Goal: Task Accomplishment & Management: Manage account settings

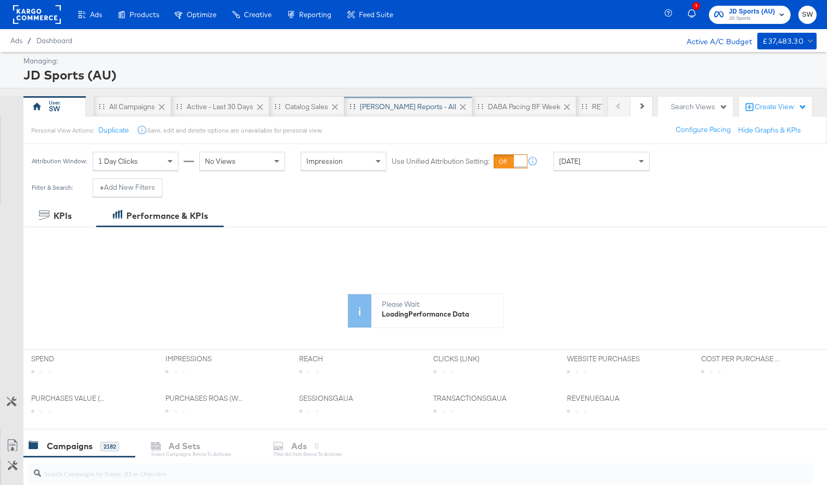
click at [399, 108] on div "[PERSON_NAME] Reports - All" at bounding box center [408, 107] width 96 height 10
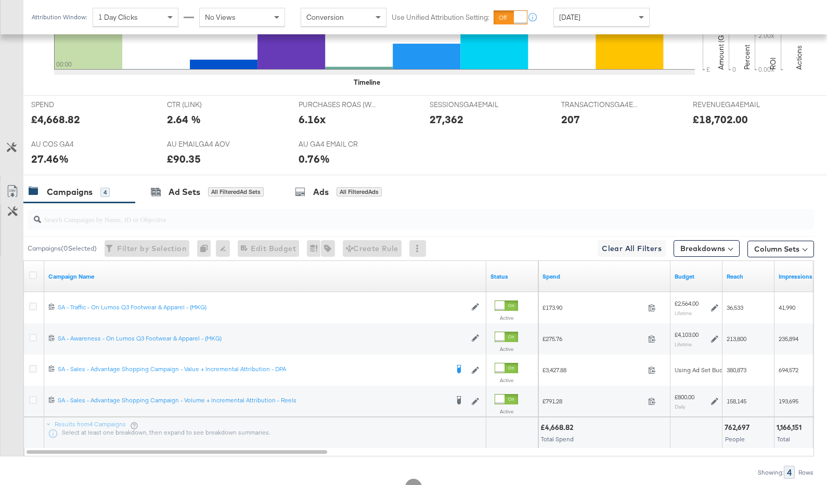
scroll to position [441, 0]
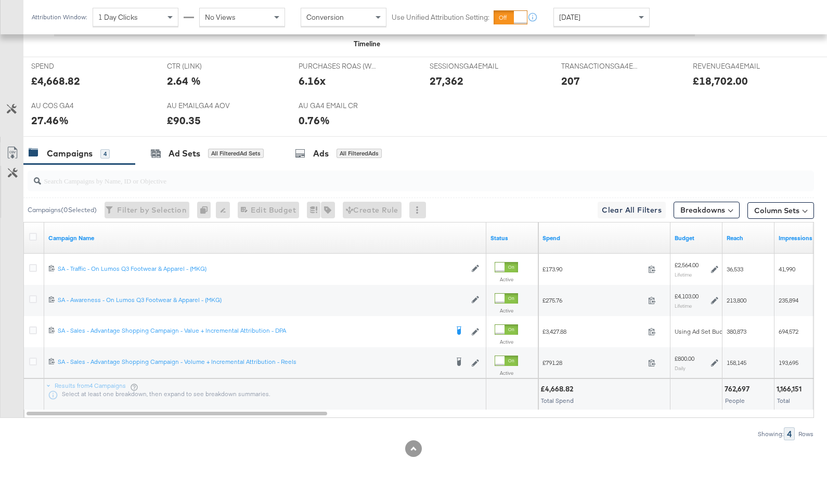
click at [580, 19] on span "[DATE]" at bounding box center [569, 16] width 21 height 9
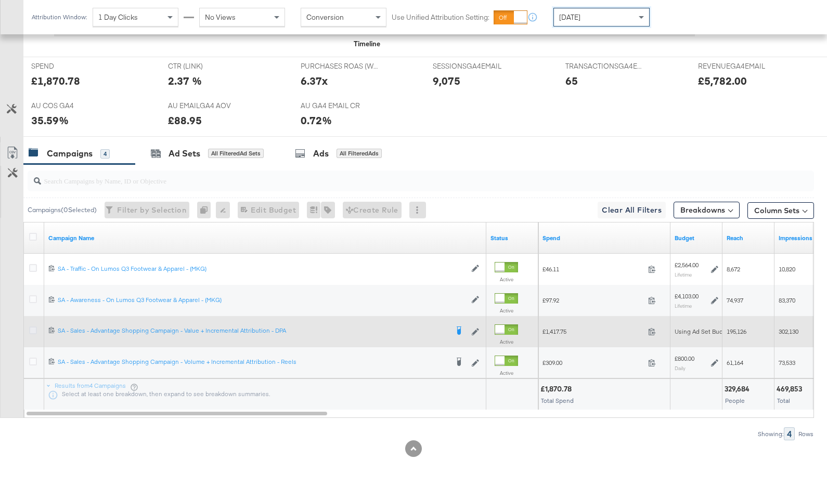
click at [34, 329] on icon at bounding box center [33, 331] width 8 height 8
click at [0, 0] on input "checkbox" at bounding box center [0, 0] width 0 height 0
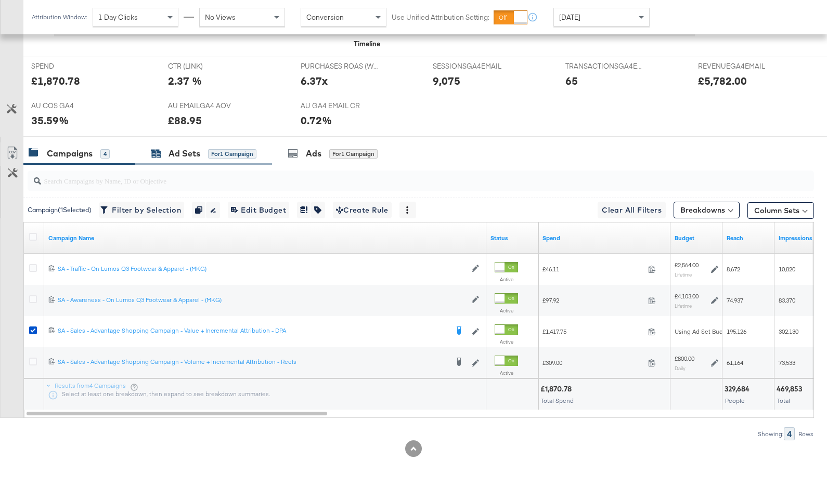
click at [205, 155] on div "Ad Sets for 1 Campaign" at bounding box center [204, 154] width 106 height 12
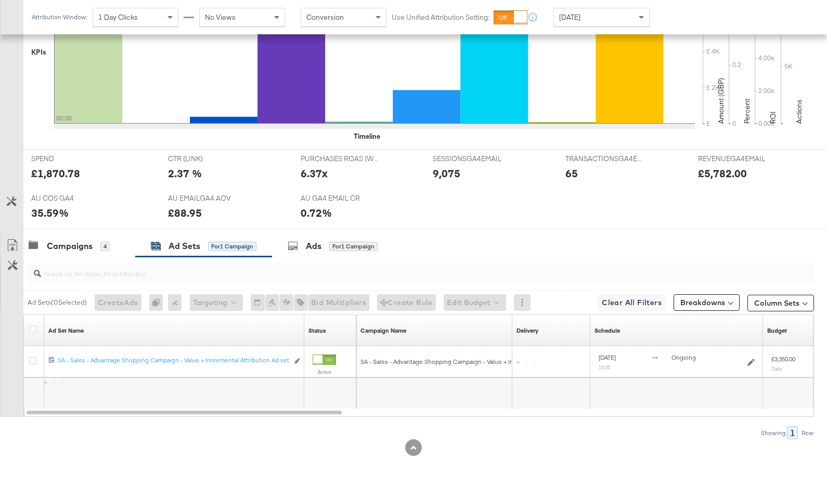
scroll to position [348, 0]
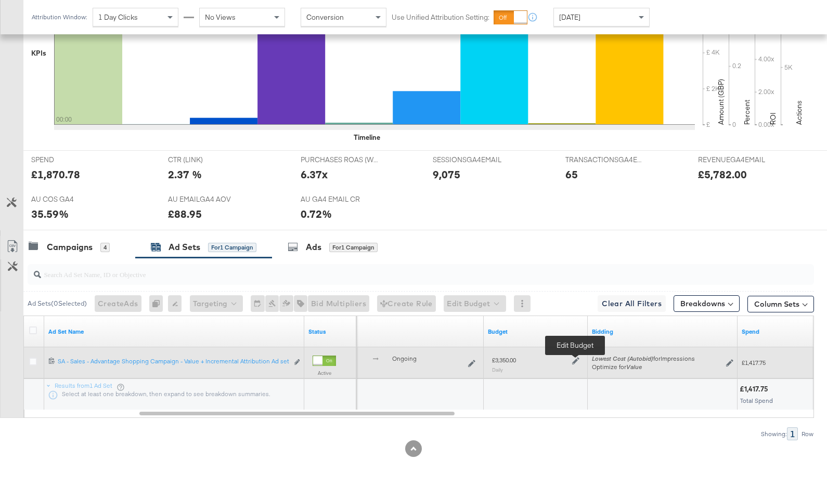
click at [574, 361] on icon at bounding box center [575, 360] width 7 height 7
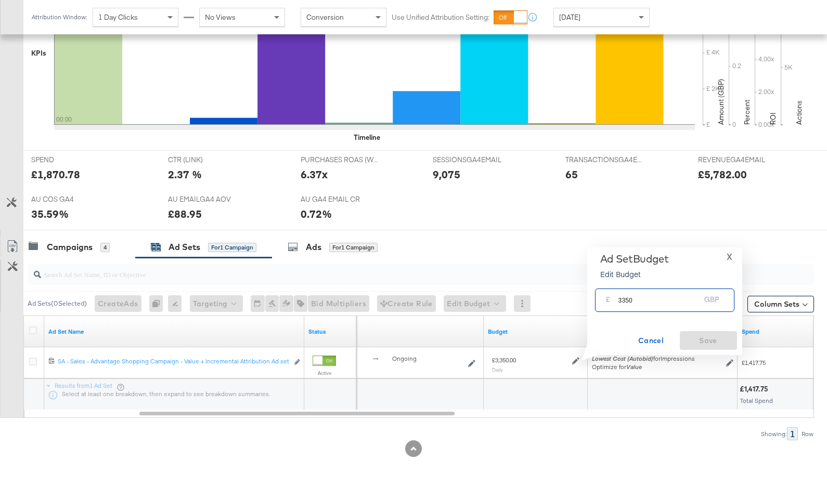
drag, startPoint x: 648, startPoint y: 299, endPoint x: 609, endPoint y: 299, distance: 39.0
click at [609, 299] on div "£ 3350 GBP" at bounding box center [664, 300] width 139 height 23
click at [649, 303] on input "3350" at bounding box center [659, 296] width 82 height 22
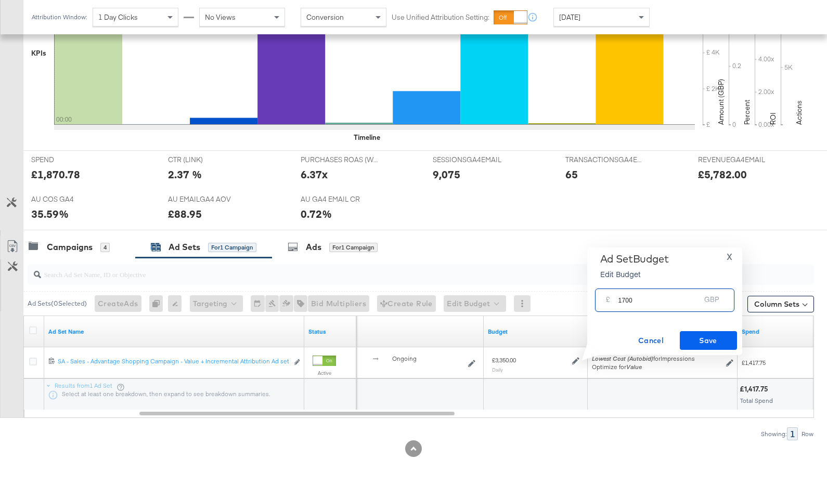
type input "1700"
click at [721, 338] on span "Save" at bounding box center [708, 340] width 49 height 13
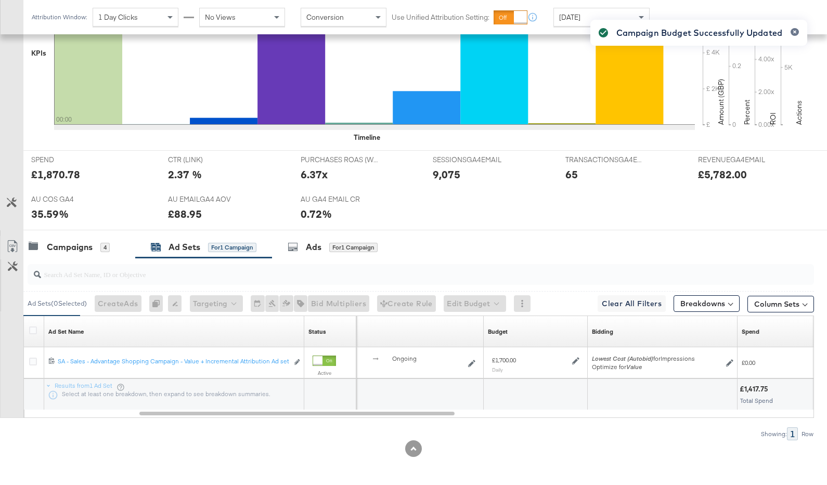
scroll to position [0, 0]
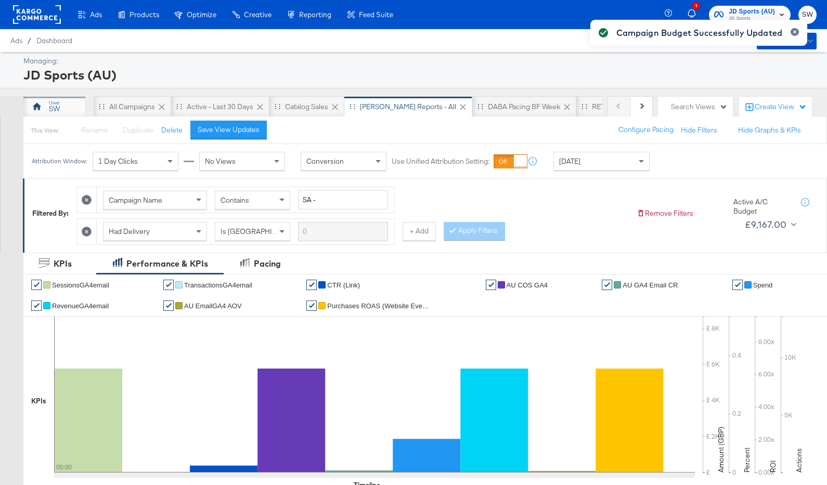
click at [67, 100] on div "SW" at bounding box center [54, 106] width 62 height 21
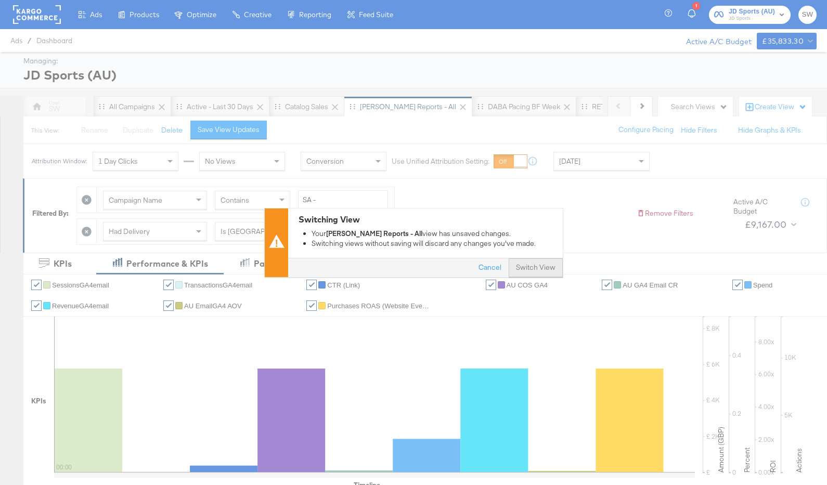
click at [546, 269] on button "Switch View" at bounding box center [535, 267] width 54 height 19
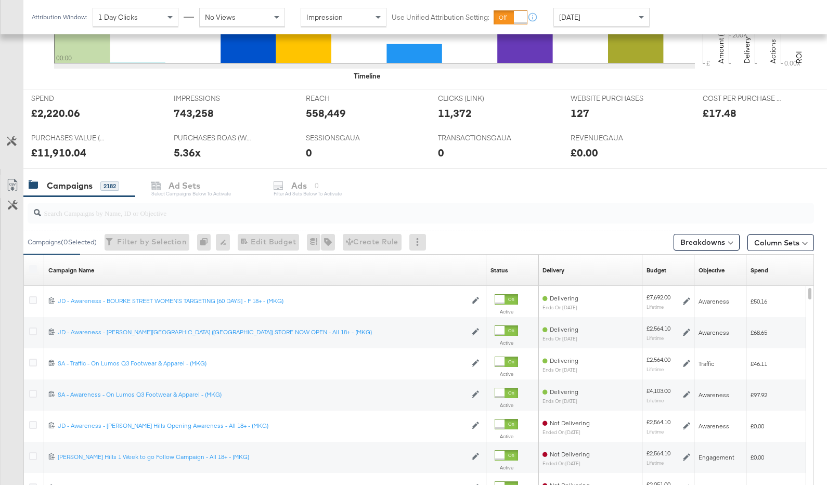
scroll to position [362, 0]
click at [475, 210] on input "search" at bounding box center [392, 208] width 702 height 20
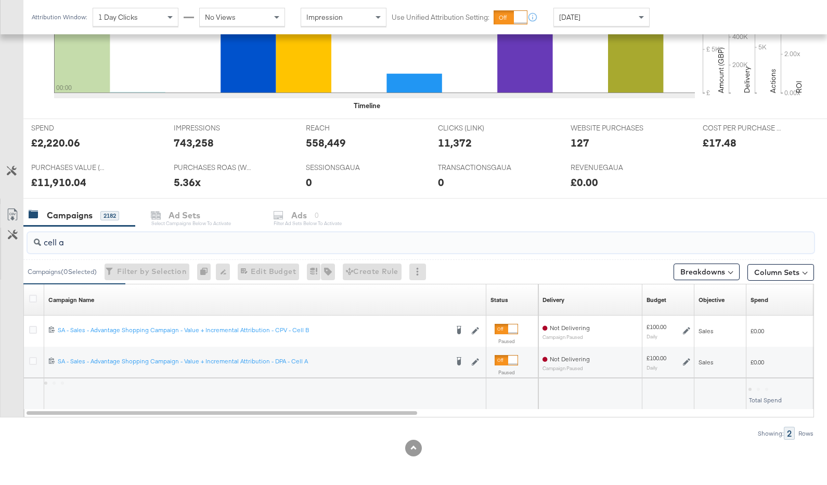
scroll to position [301, 0]
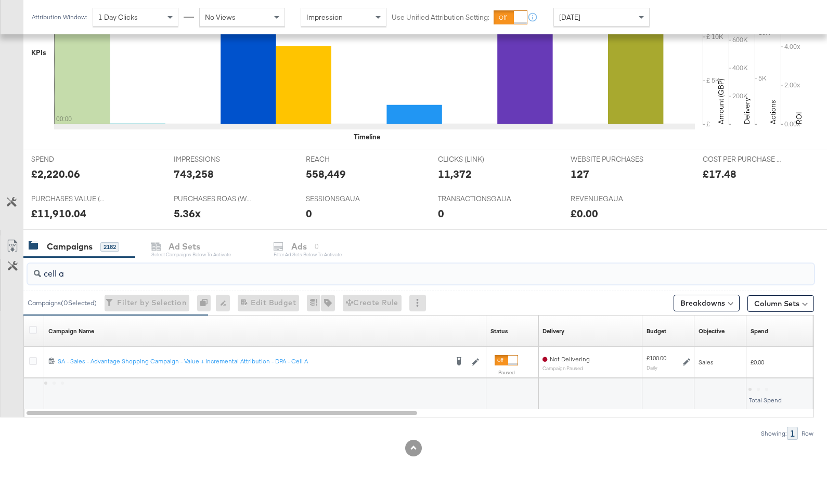
type input "cell a"
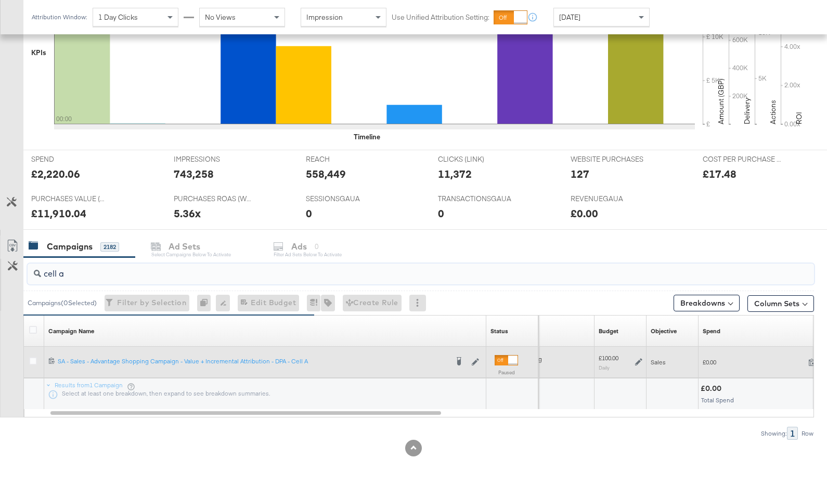
click at [637, 360] on icon at bounding box center [638, 362] width 7 height 7
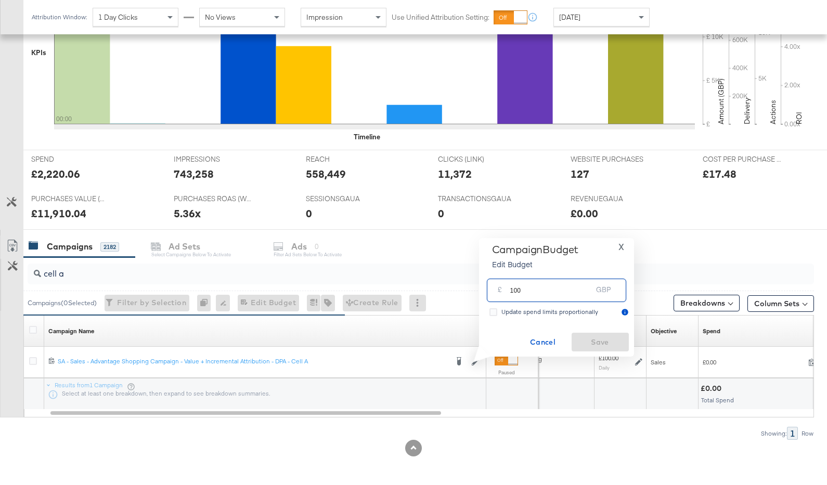
drag, startPoint x: 534, startPoint y: 290, endPoint x: 504, endPoint y: 290, distance: 29.6
click at [504, 290] on div "£ 100 GBP" at bounding box center [556, 290] width 139 height 23
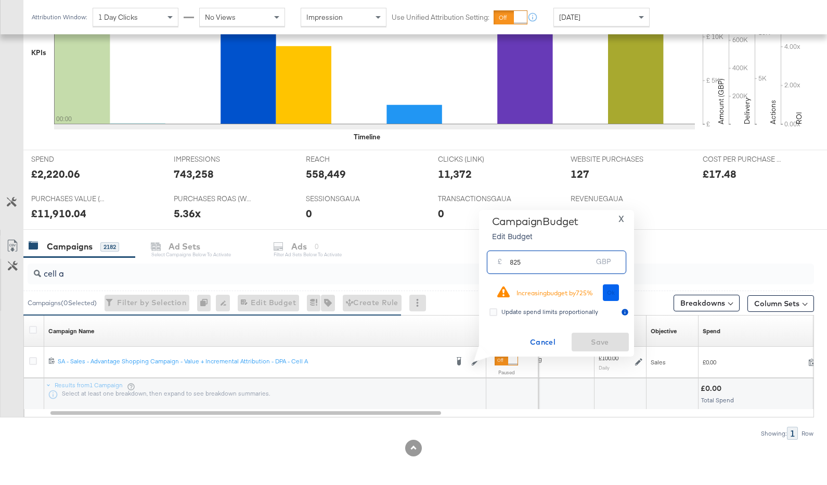
type input "825"
click at [611, 288] on button "Ok" at bounding box center [611, 292] width 17 height 17
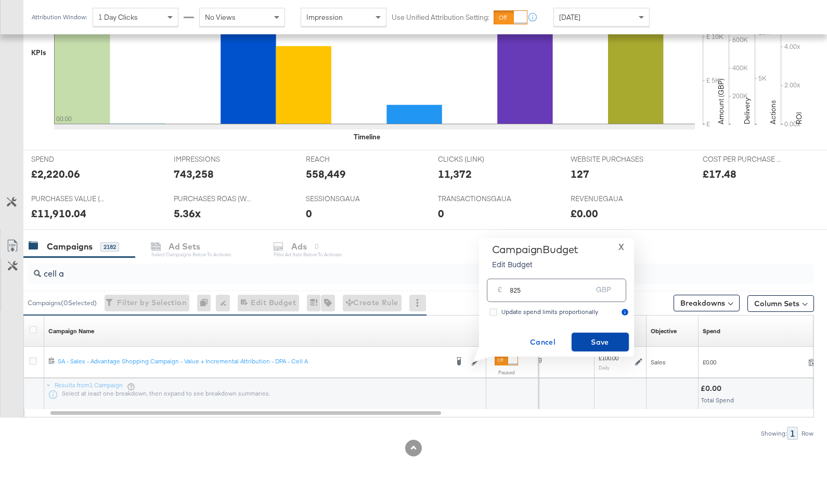
click at [595, 345] on span "Save" at bounding box center [600, 342] width 49 height 13
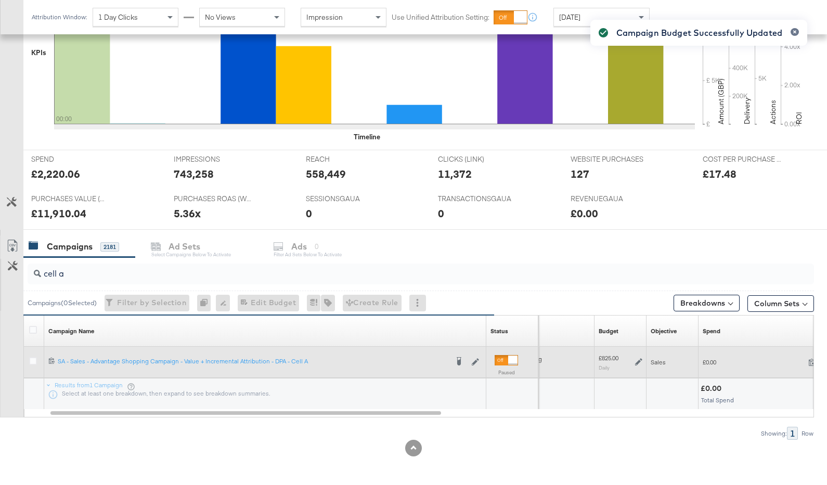
click at [514, 358] on div at bounding box center [512, 360] width 9 height 9
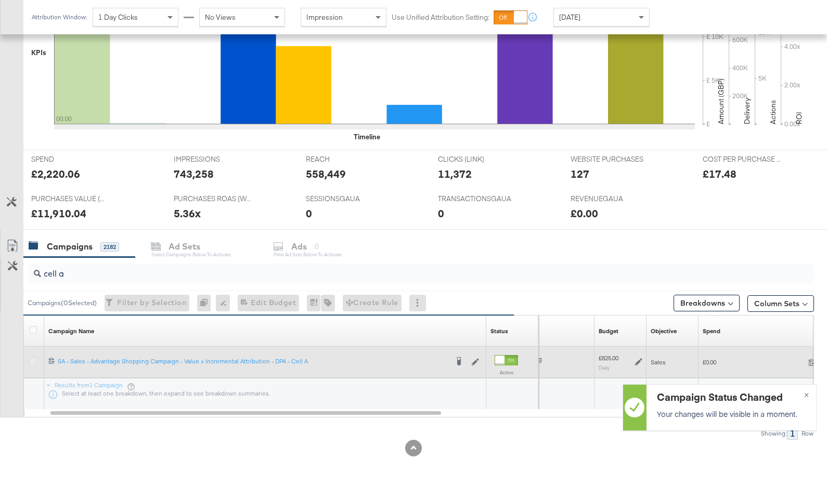
click at [32, 359] on icon at bounding box center [33, 361] width 8 height 8
click at [0, 0] on input "checkbox" at bounding box center [0, 0] width 0 height 0
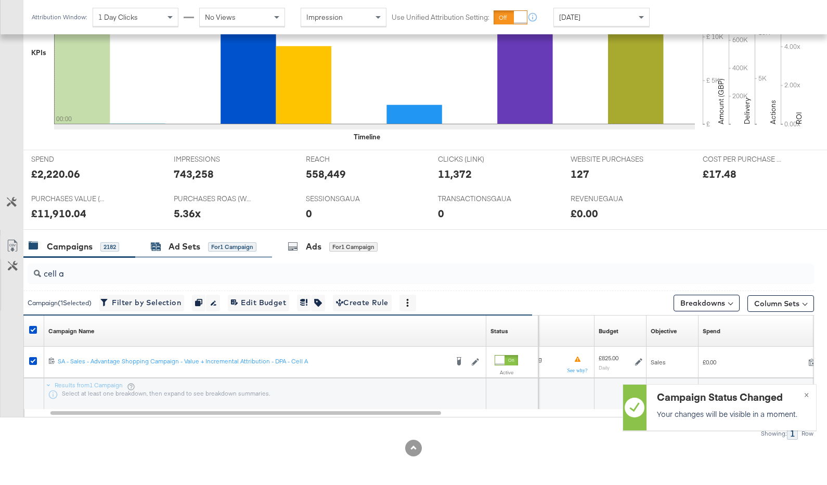
click at [193, 244] on div "Ad Sets" at bounding box center [184, 247] width 32 height 12
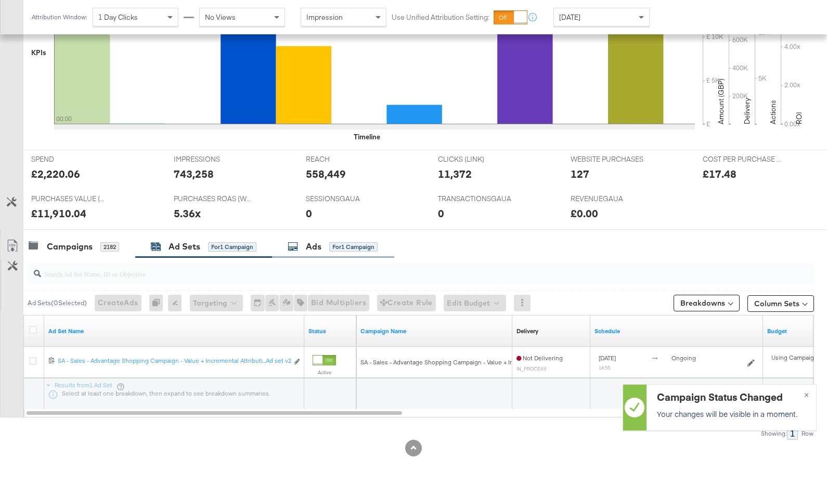
click at [322, 239] on div "Ads for 1 Campaign" at bounding box center [333, 247] width 122 height 22
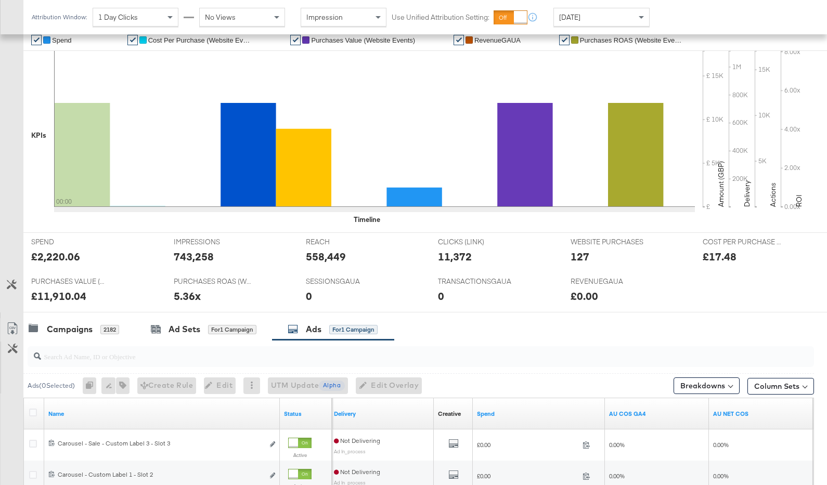
scroll to position [184, 0]
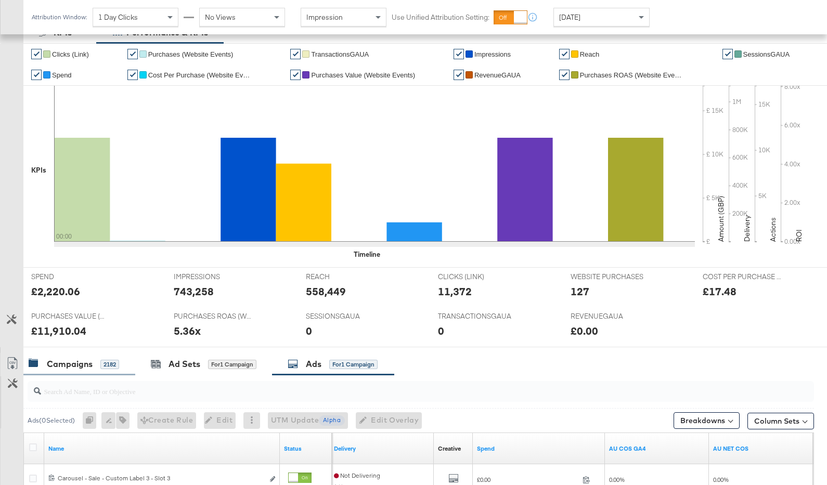
click at [88, 360] on div "Campaigns" at bounding box center [70, 364] width 46 height 12
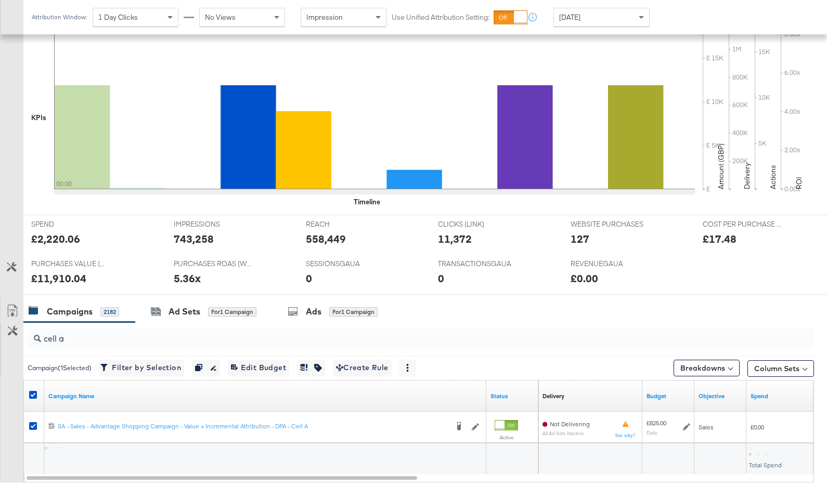
scroll to position [301, 0]
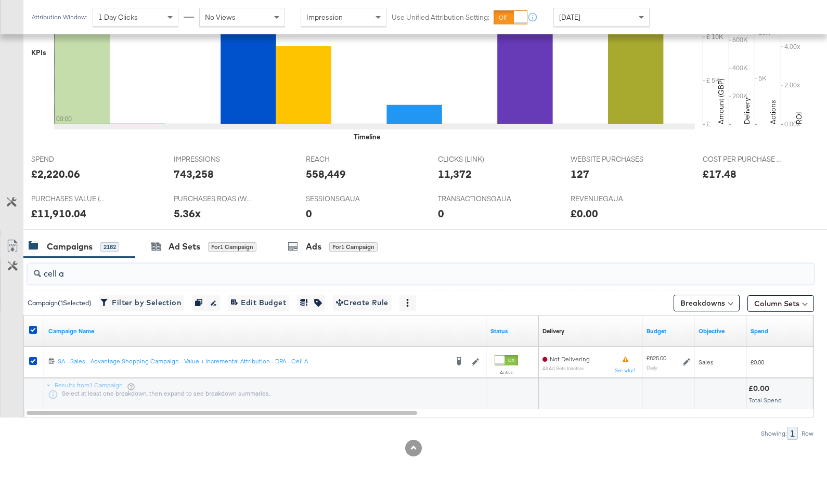
click at [103, 277] on input "cell a" at bounding box center [392, 269] width 702 height 20
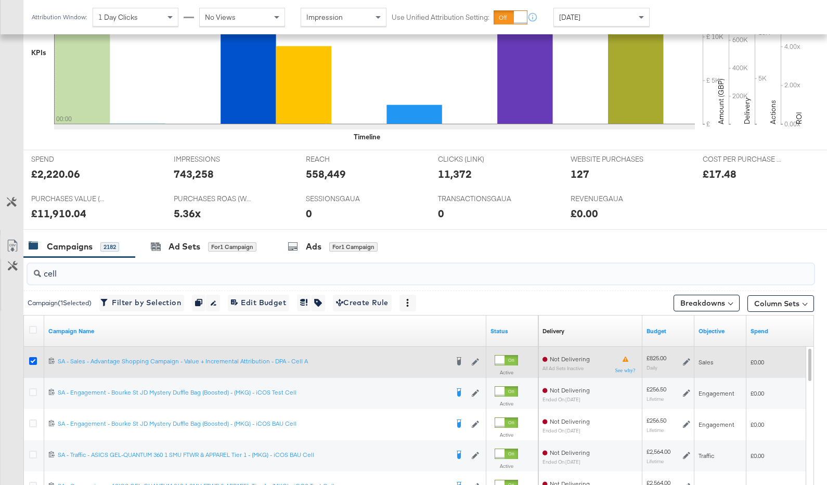
click at [35, 360] on icon at bounding box center [33, 361] width 8 height 8
click at [0, 0] on input "checkbox" at bounding box center [0, 0] width 0 height 0
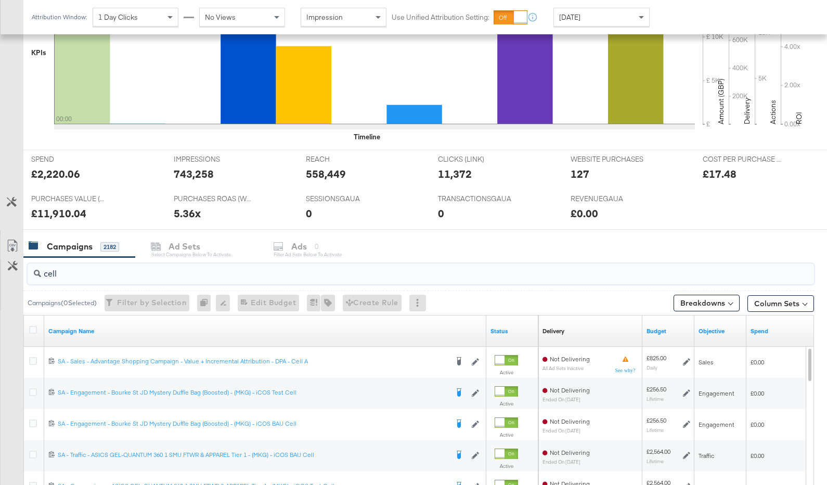
click at [102, 275] on input "cell" at bounding box center [392, 269] width 702 height 20
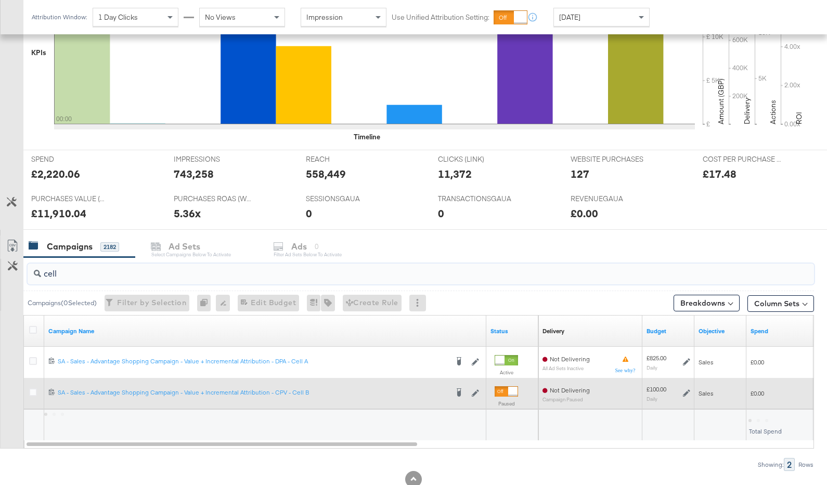
type input "cell"
click at [686, 392] on icon at bounding box center [686, 393] width 7 height 7
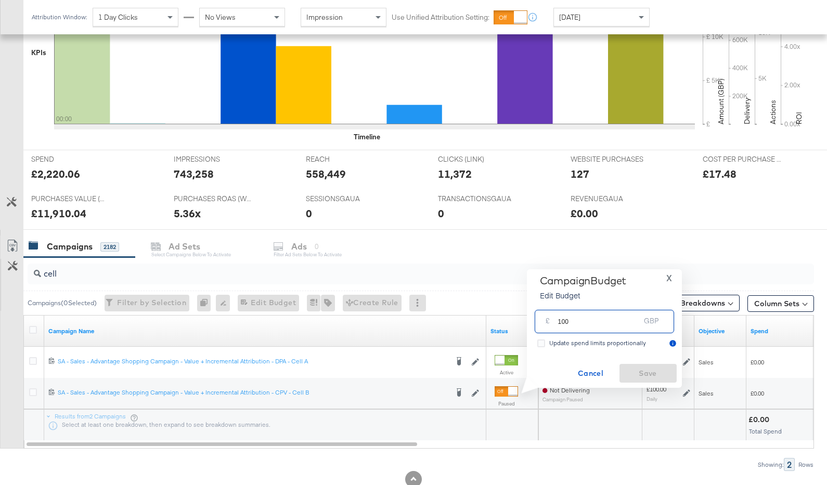
click at [591, 327] on input "100" at bounding box center [599, 317] width 82 height 22
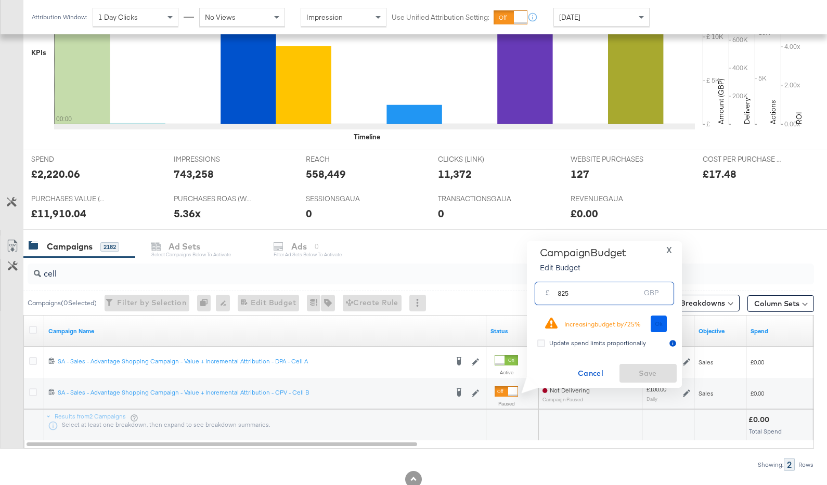
type input "825"
click at [661, 324] on span "Ok" at bounding box center [659, 323] width 8 height 7
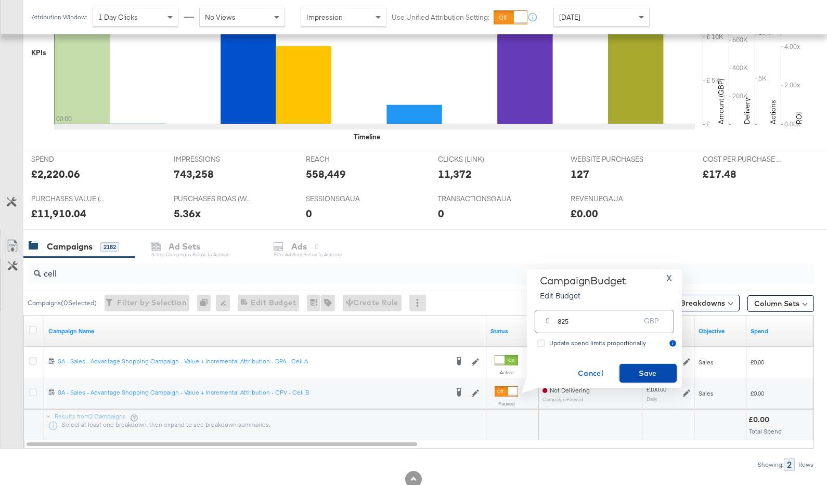
click at [658, 372] on span "Save" at bounding box center [647, 373] width 49 height 13
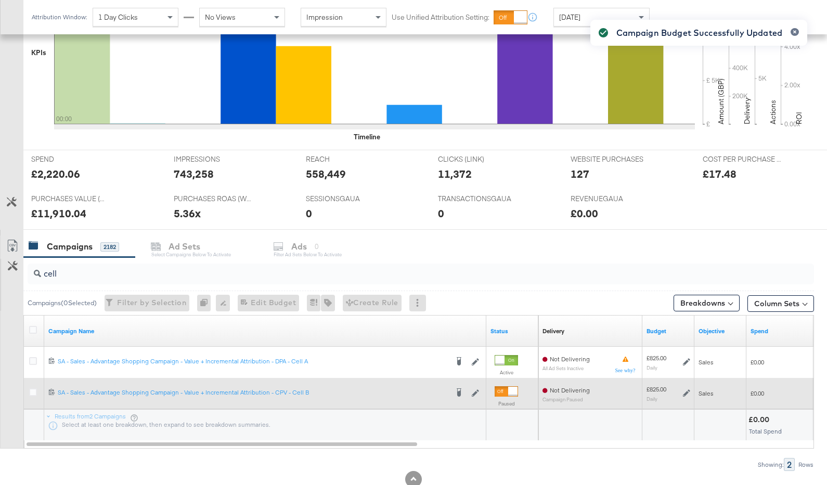
click at [506, 390] on div at bounding box center [505, 391] width 23 height 10
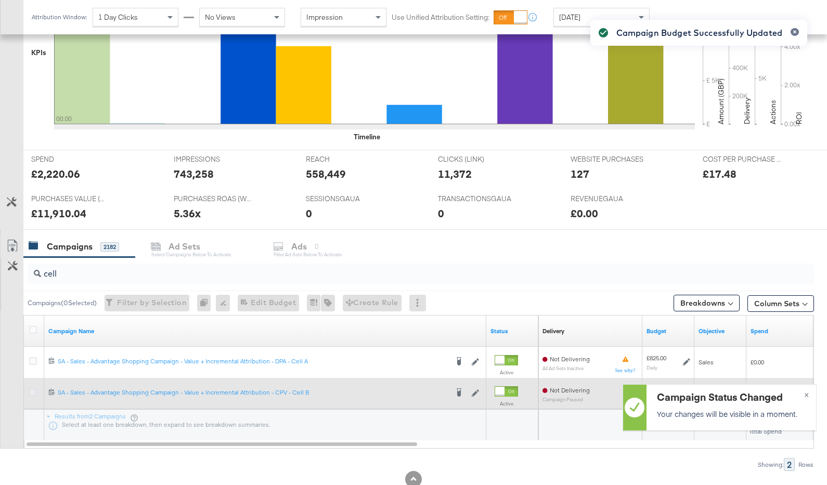
click at [34, 391] on icon at bounding box center [33, 392] width 8 height 8
click at [0, 0] on input "checkbox" at bounding box center [0, 0] width 0 height 0
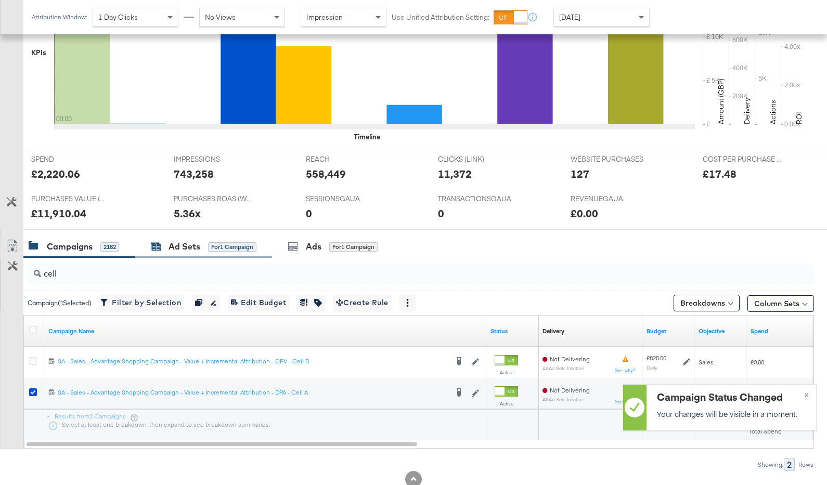
click at [208, 244] on div "for 1 Campaign" at bounding box center [232, 246] width 48 height 9
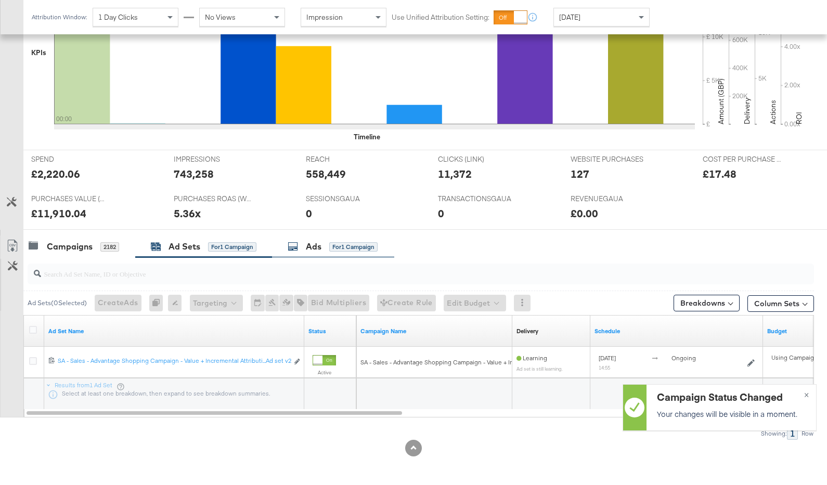
click at [302, 247] on div "Ads for 1 Campaign" at bounding box center [333, 247] width 90 height 12
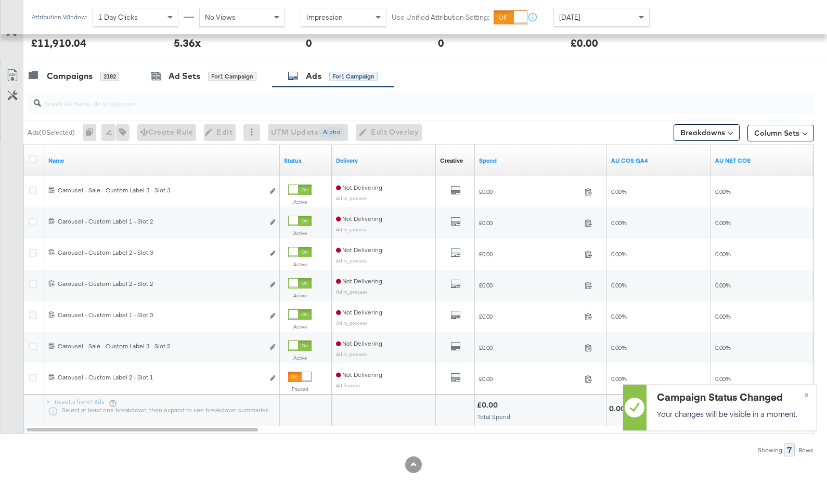
scroll to position [488, 0]
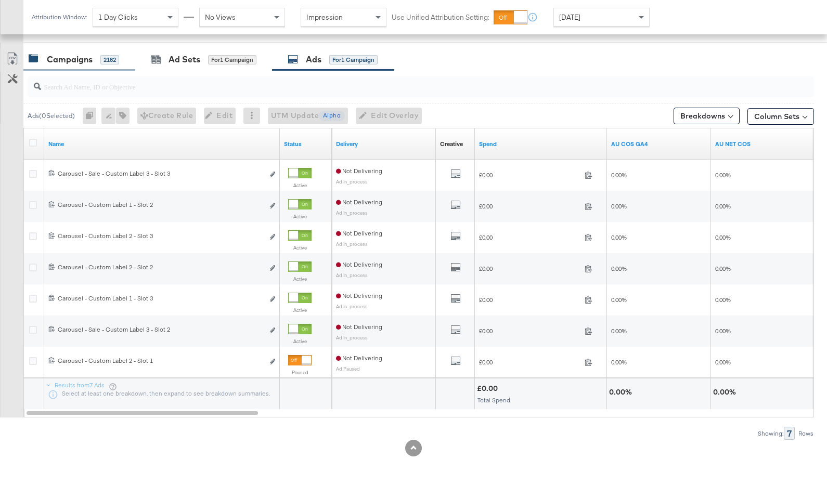
click at [94, 64] on div "Campaigns 2182" at bounding box center [74, 60] width 90 height 12
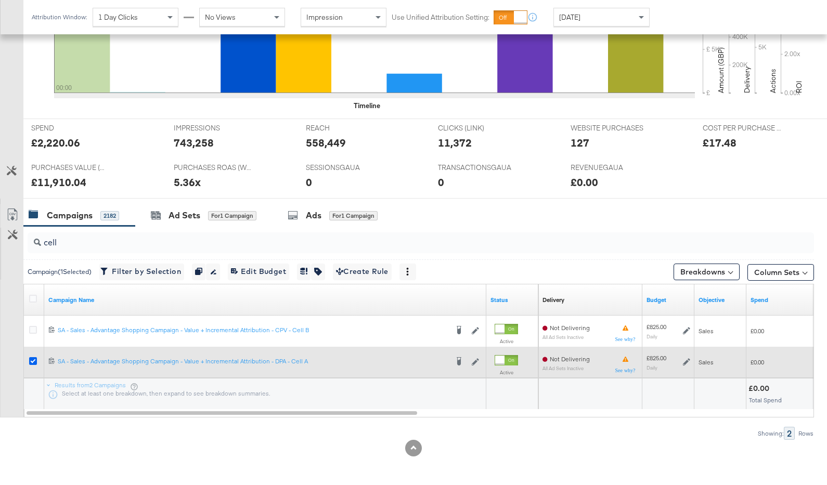
click at [32, 361] on icon at bounding box center [33, 361] width 8 height 8
click at [0, 0] on input "checkbox" at bounding box center [0, 0] width 0 height 0
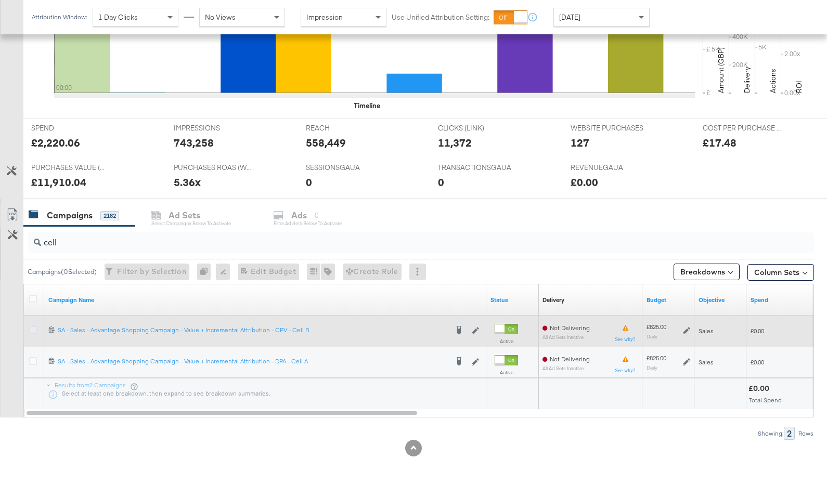
click at [29, 329] on icon at bounding box center [33, 330] width 8 height 8
click at [0, 0] on input "checkbox" at bounding box center [0, 0] width 0 height 0
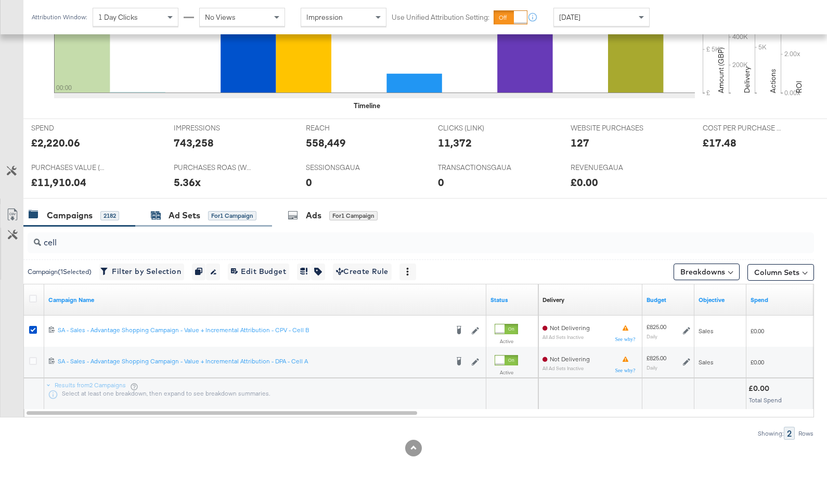
click at [197, 214] on div "Ad Sets" at bounding box center [184, 216] width 32 height 12
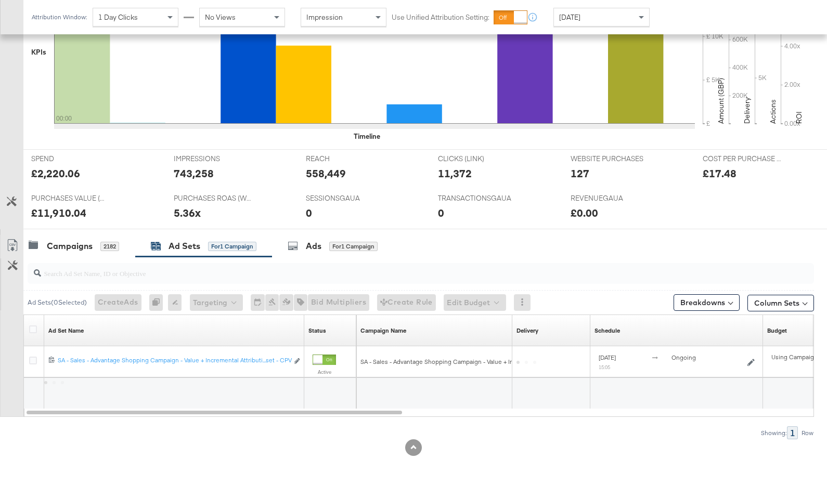
scroll to position [301, 0]
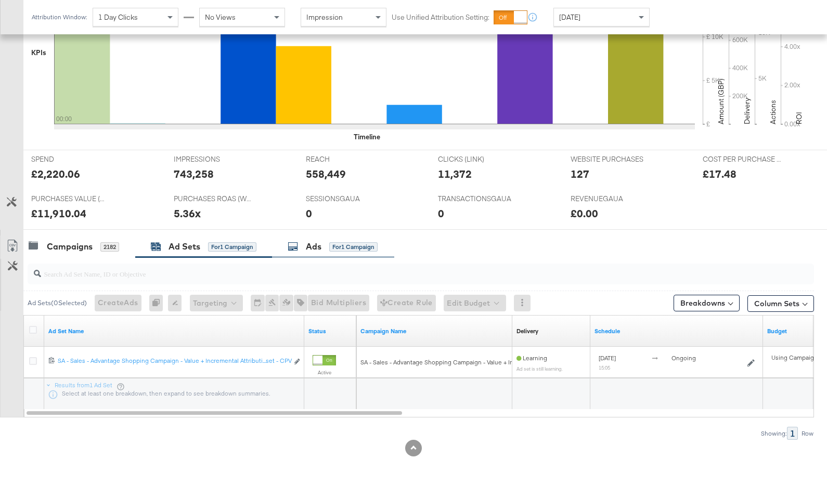
click at [312, 243] on div "Ads" at bounding box center [314, 247] width 16 height 12
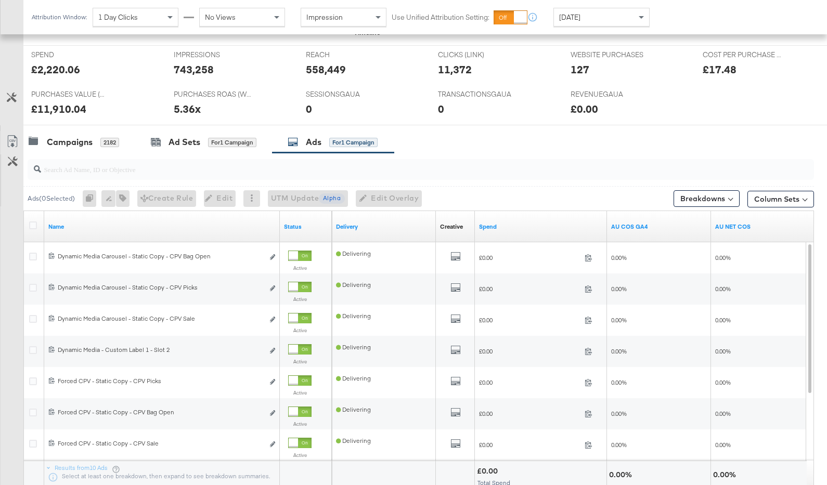
scroll to position [352, 0]
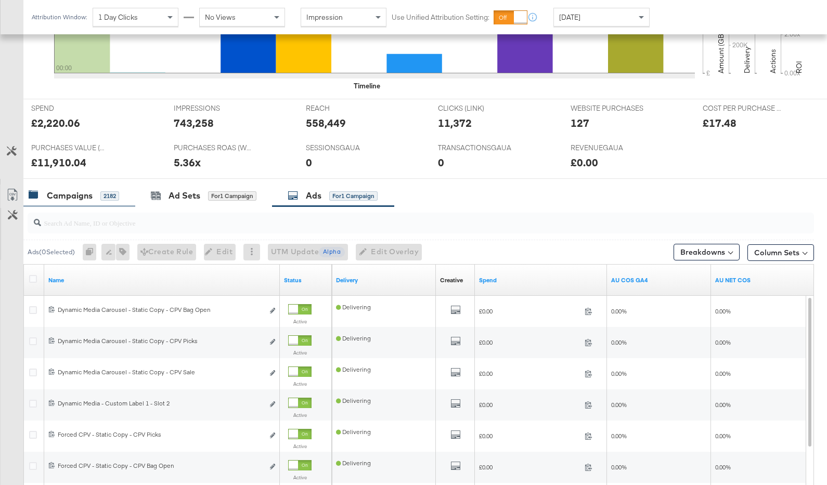
click at [84, 191] on div "Campaigns" at bounding box center [70, 196] width 46 height 12
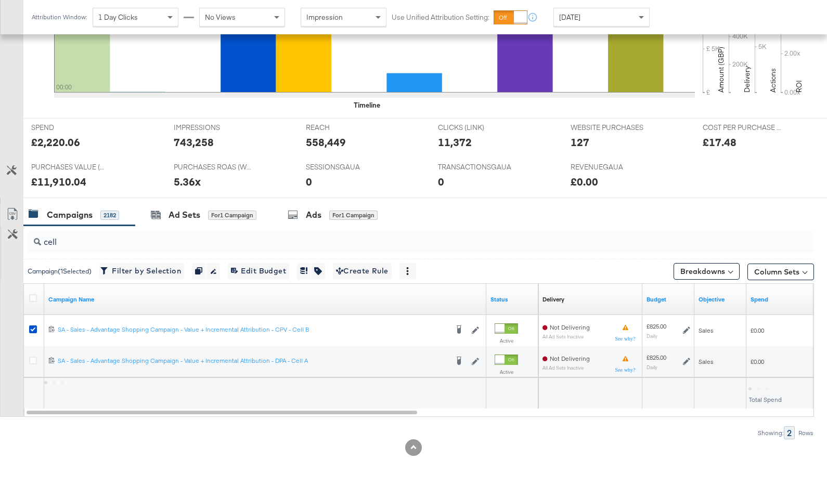
scroll to position [332, 0]
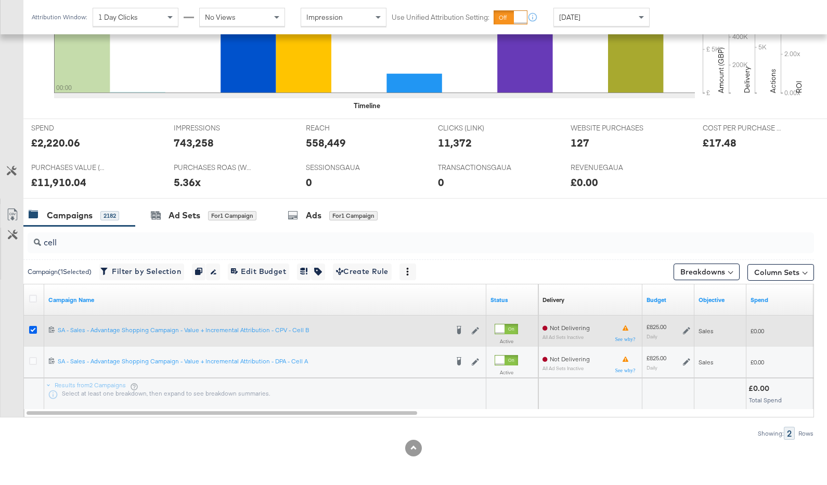
click at [30, 328] on icon at bounding box center [33, 330] width 8 height 8
click at [0, 0] on input "checkbox" at bounding box center [0, 0] width 0 height 0
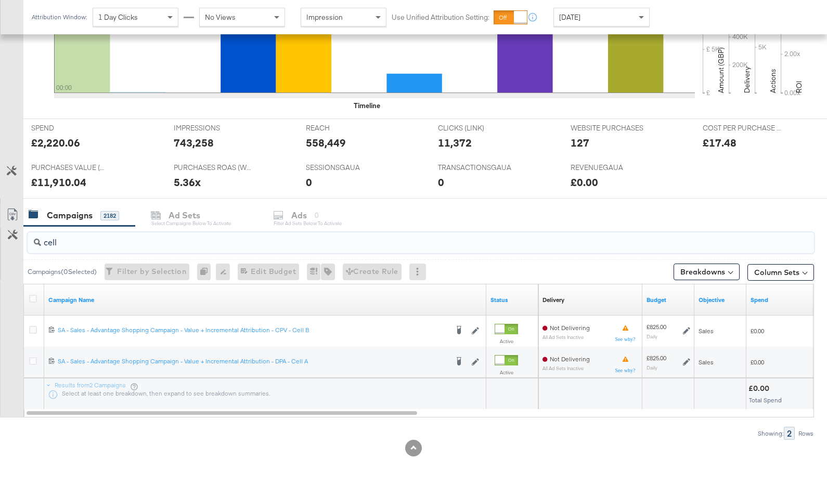
click at [80, 238] on input "cell" at bounding box center [392, 238] width 702 height 20
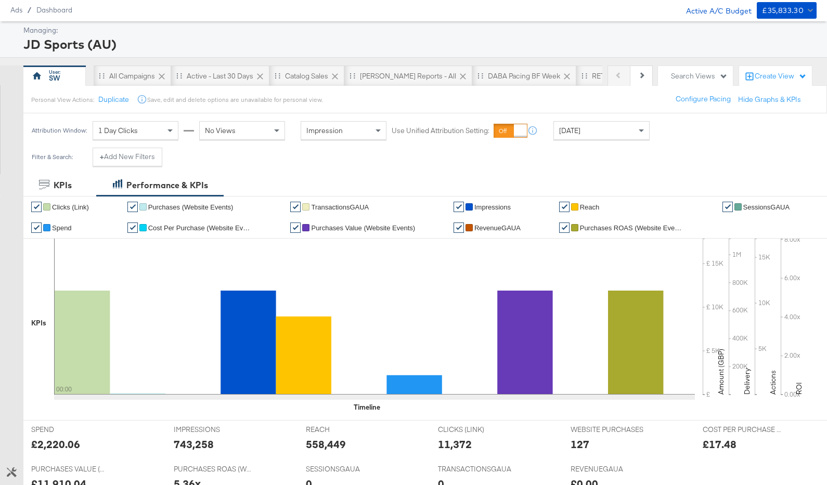
scroll to position [0, 0]
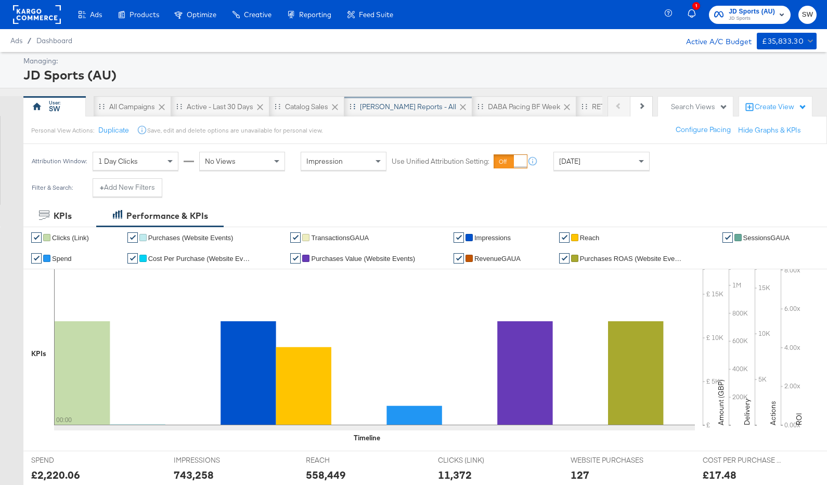
click at [383, 111] on div "[PERSON_NAME] Reports - All" at bounding box center [408, 106] width 128 height 21
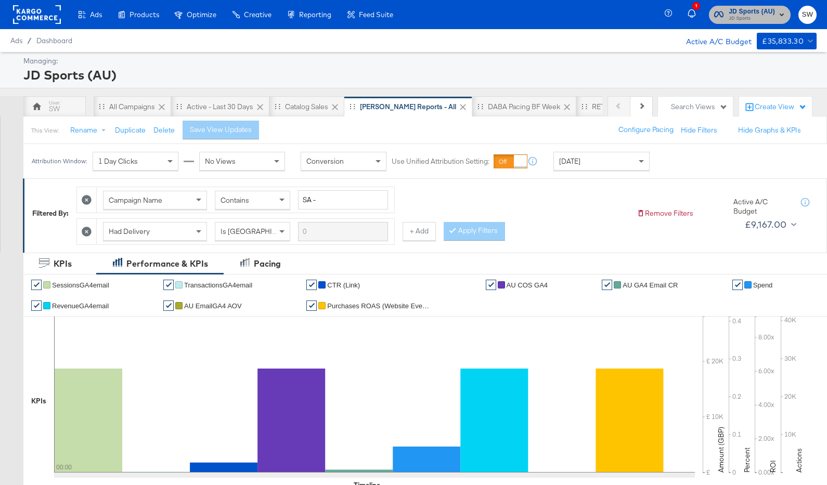
click at [740, 10] on span "JD Sports (AU)" at bounding box center [751, 11] width 46 height 11
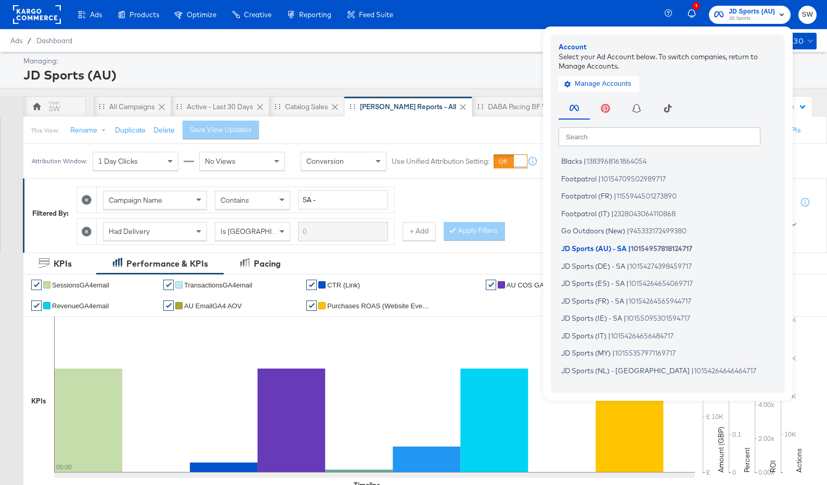
click at [613, 139] on input "text" at bounding box center [659, 136] width 202 height 19
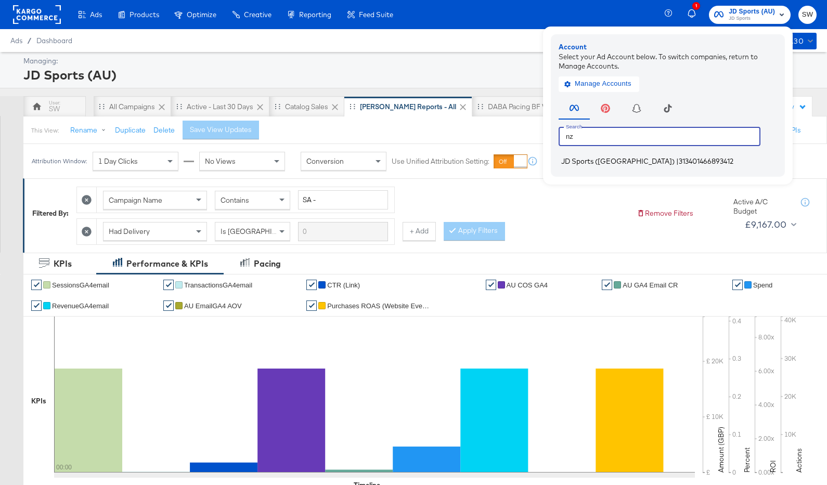
type input "nz"
click at [593, 163] on span "JD Sports (NZ)" at bounding box center [617, 161] width 113 height 8
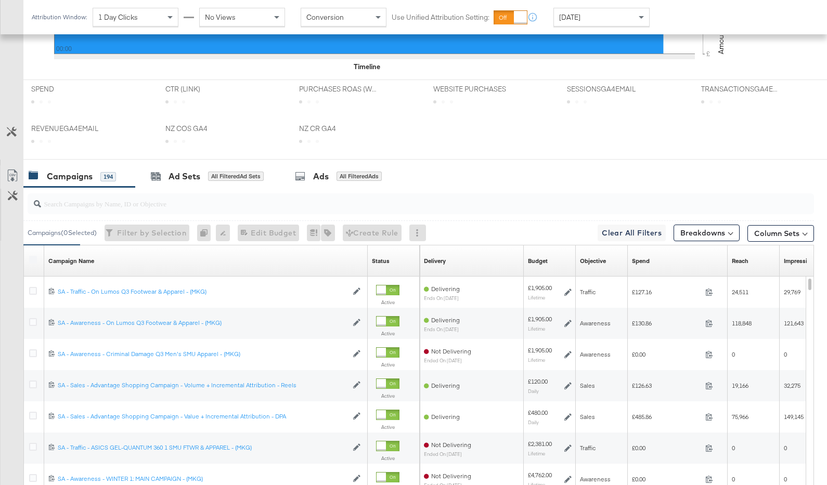
scroll to position [497, 0]
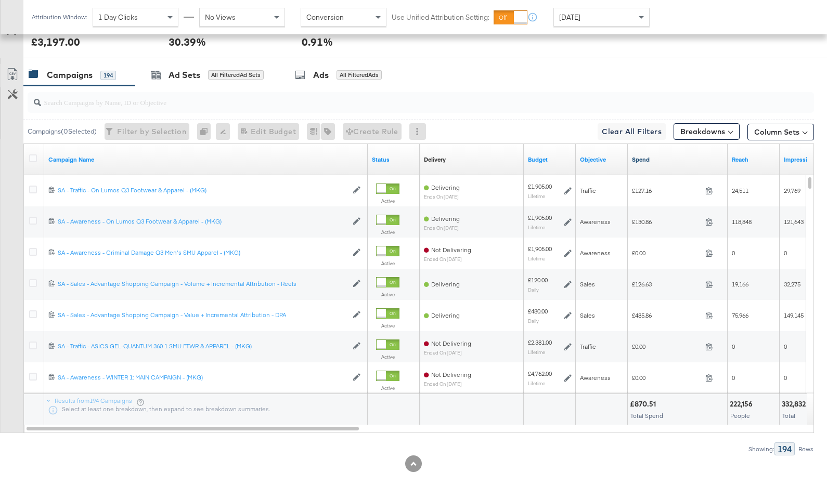
click at [643, 159] on link "Spend" at bounding box center [678, 159] width 92 height 8
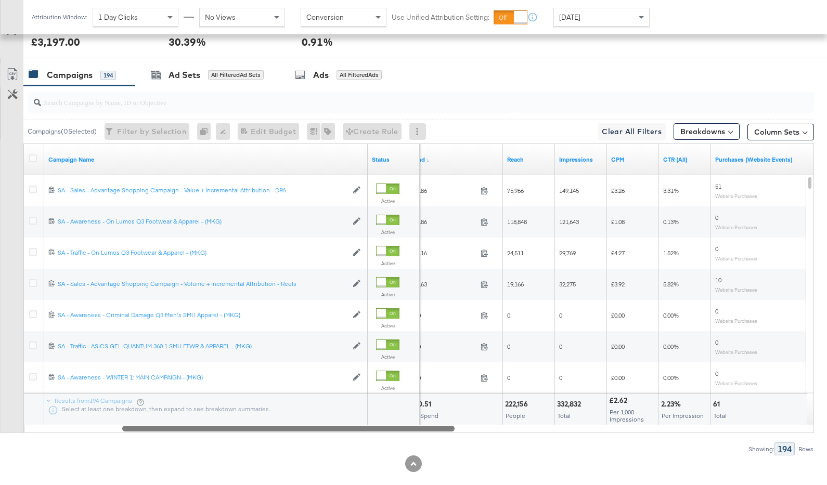
drag, startPoint x: 501, startPoint y: 428, endPoint x: 142, endPoint y: 425, distance: 358.2
click at [142, 425] on div at bounding box center [288, 428] width 332 height 9
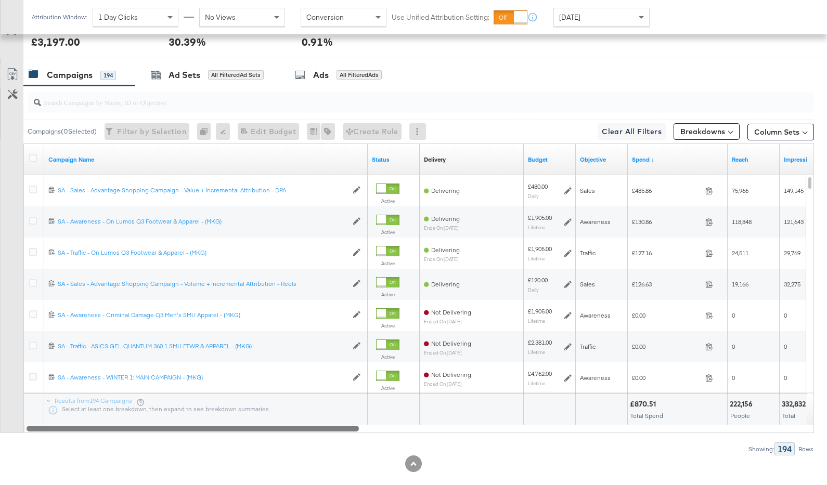
drag, startPoint x: 175, startPoint y: 426, endPoint x: 66, endPoint y: 418, distance: 109.0
click at [66, 418] on div "Campaign Name Status Delivery Sorting Unavailable Budget Objective Spend ↓ Reac…" at bounding box center [418, 288] width 790 height 290
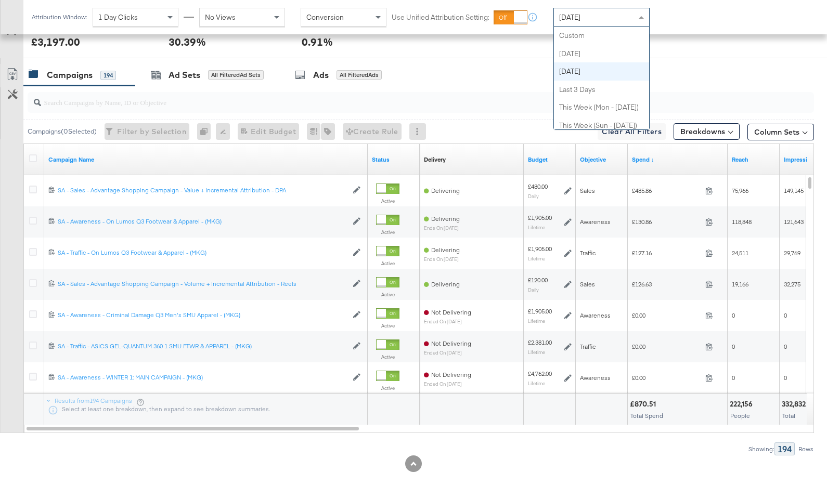
click at [597, 9] on div "[DATE]" at bounding box center [601, 17] width 95 height 18
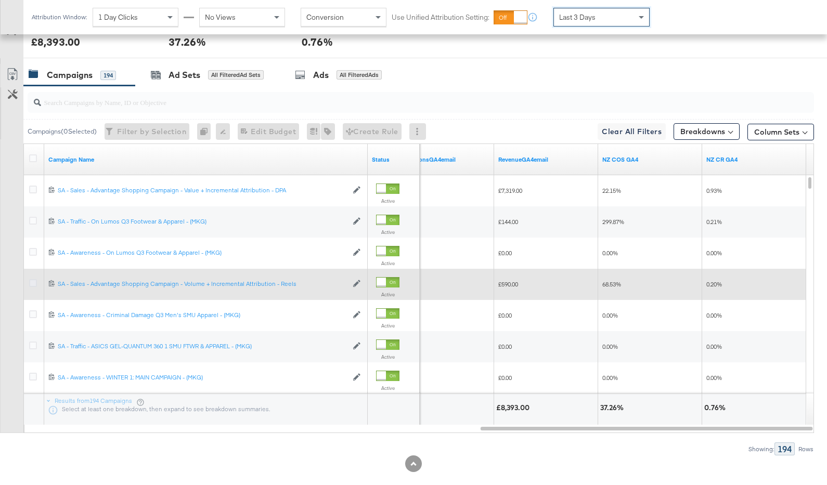
click at [32, 282] on icon at bounding box center [33, 283] width 8 height 8
click at [0, 0] on input "checkbox" at bounding box center [0, 0] width 0 height 0
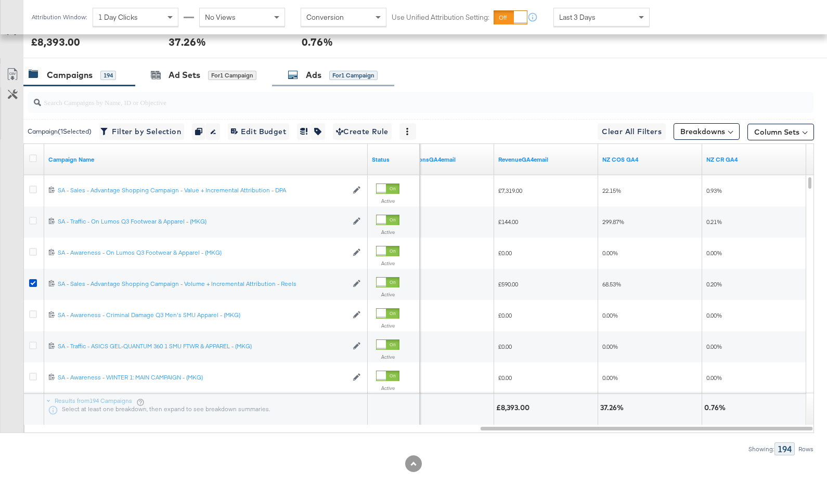
click at [322, 82] on div "Ads for 1 Campaign" at bounding box center [333, 75] width 122 height 22
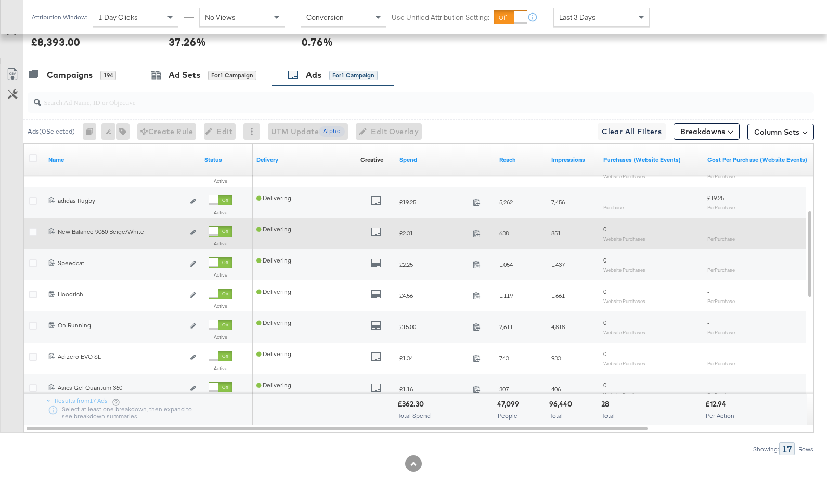
scroll to position [473, 0]
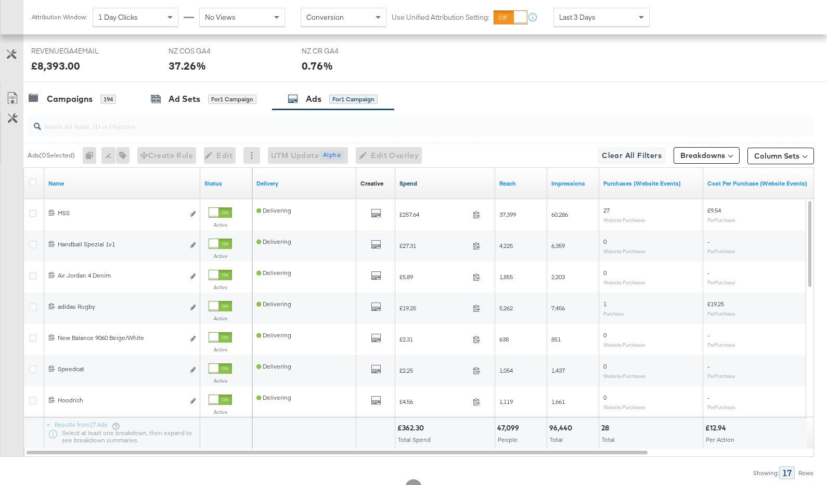
click at [446, 182] on link "Spend" at bounding box center [445, 183] width 92 height 8
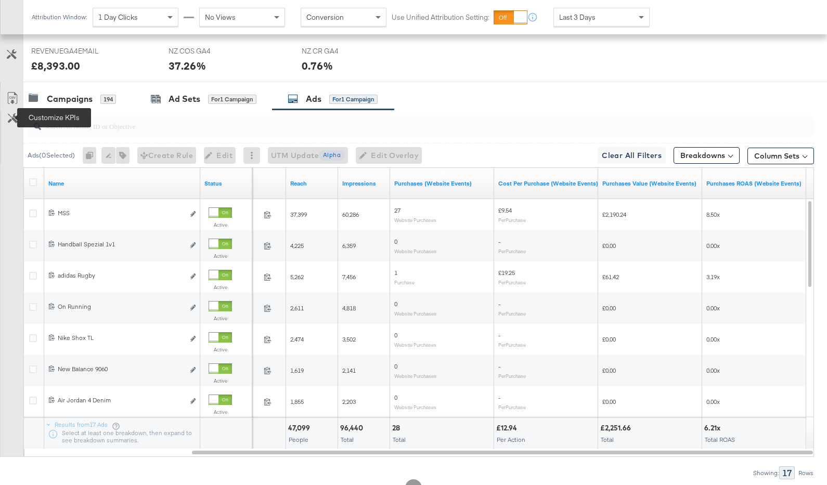
click at [17, 120] on icon at bounding box center [13, 118] width 10 height 10
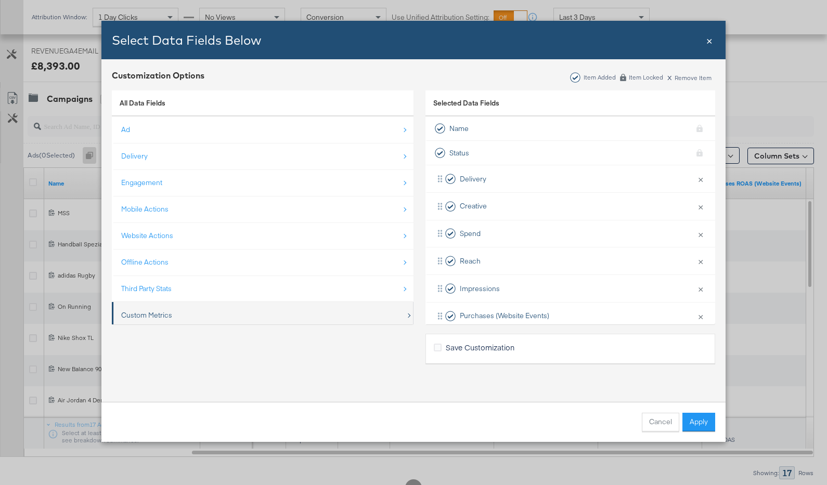
click at [242, 306] on div "Custom Metrics" at bounding box center [263, 315] width 284 height 21
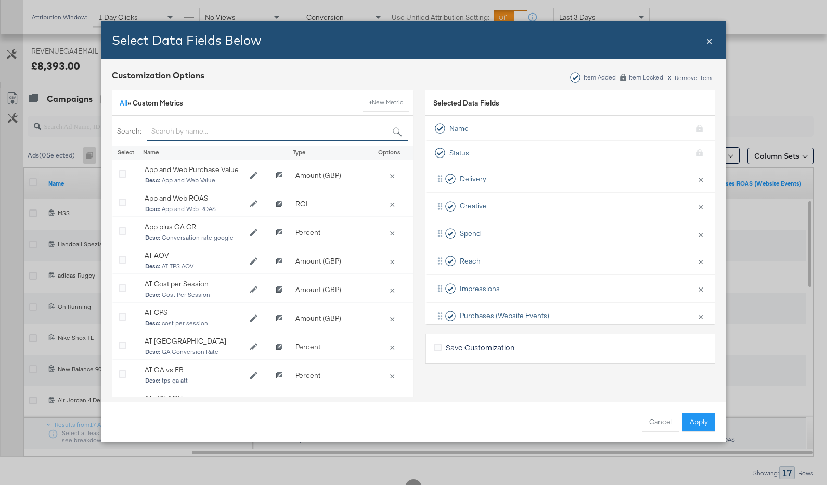
click at [234, 129] on input "Bulk Add Locations Modal" at bounding box center [278, 131] width 262 height 19
type input "g"
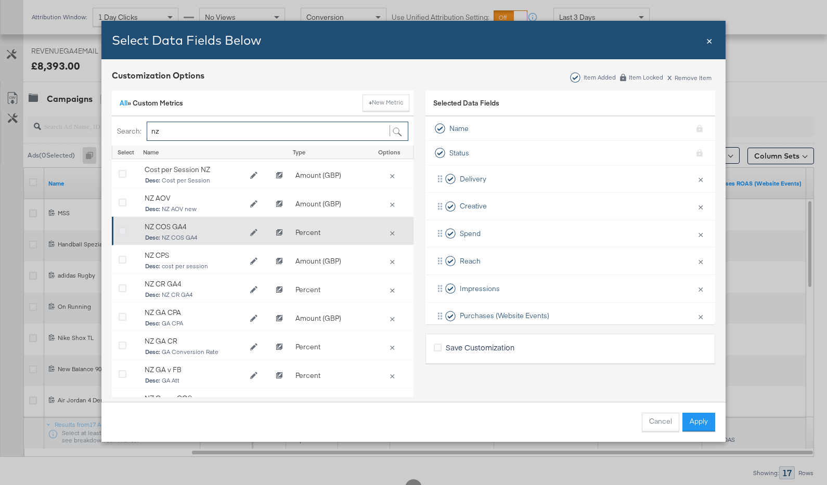
type input "nz"
click at [124, 229] on icon "Bulk Add Locations Modal" at bounding box center [123, 232] width 8 height 8
click at [0, 0] on input "Bulk Add Locations Modal" at bounding box center [0, 0] width 0 height 0
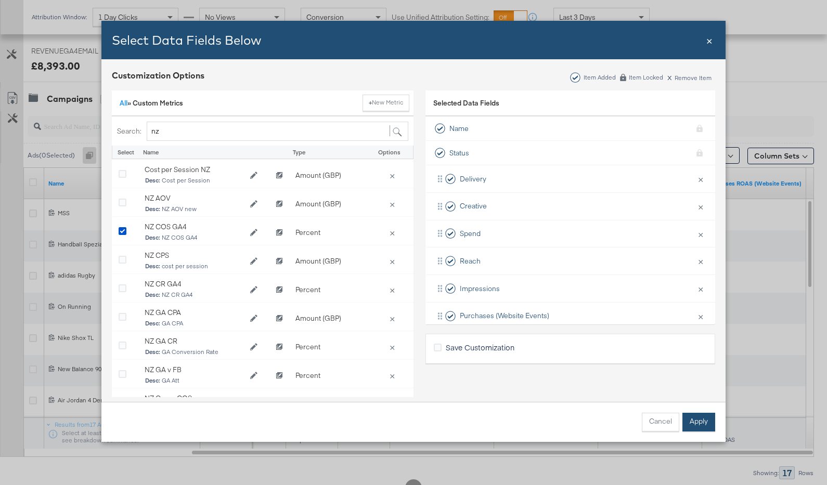
click at [700, 419] on button "Apply" at bounding box center [698, 422] width 33 height 19
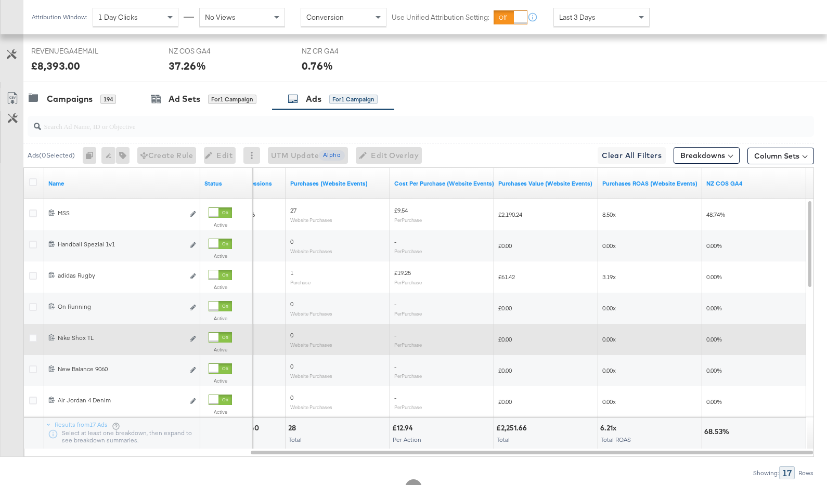
scroll to position [281, 0]
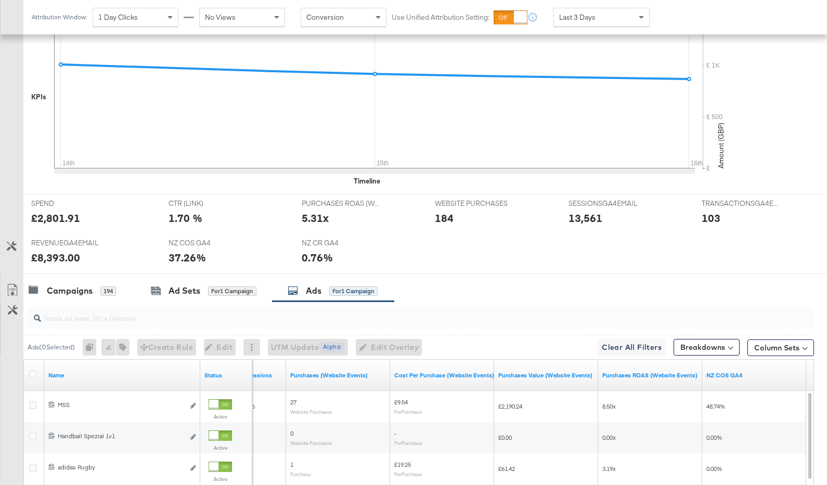
click at [584, 17] on span "Last 3 Days" at bounding box center [577, 16] width 36 height 9
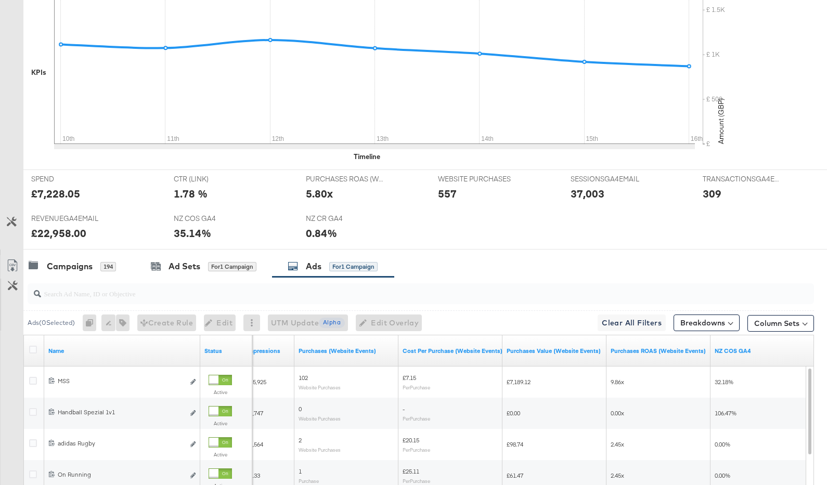
scroll to position [0, 0]
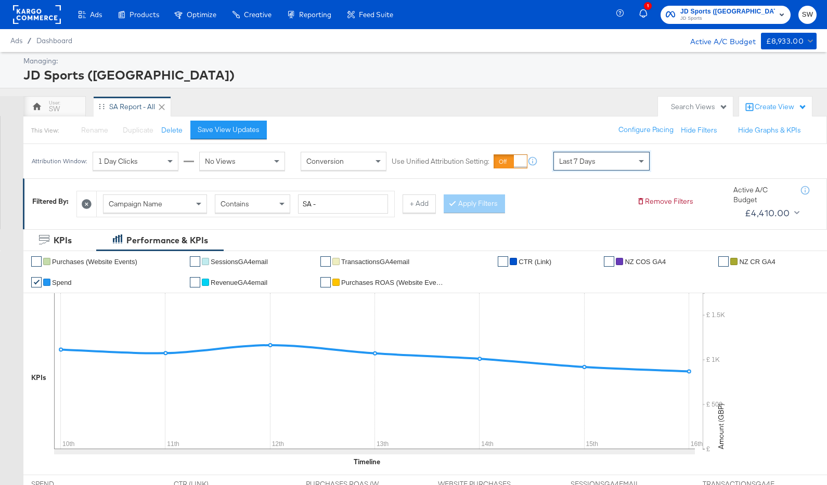
click at [751, 16] on span "JD Sports" at bounding box center [727, 19] width 95 height 8
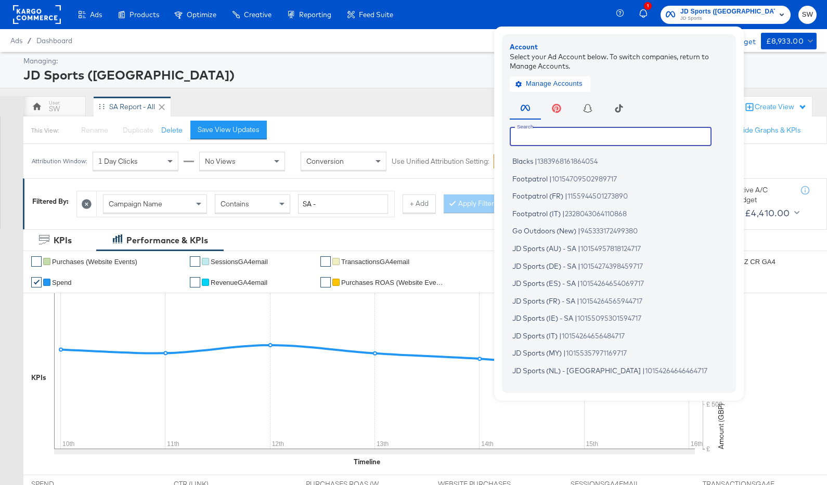
click at [689, 131] on input "text" at bounding box center [611, 136] width 202 height 19
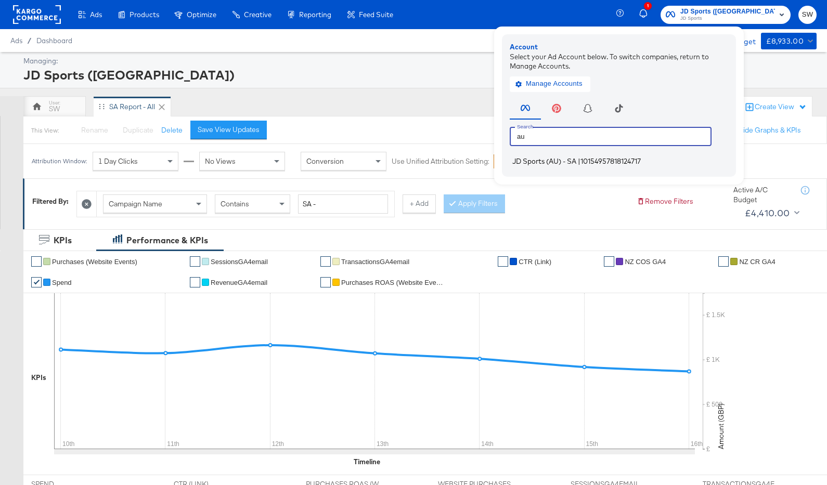
type input "au"
click at [641, 163] on span "10154957818124717" at bounding box center [610, 161] width 60 height 8
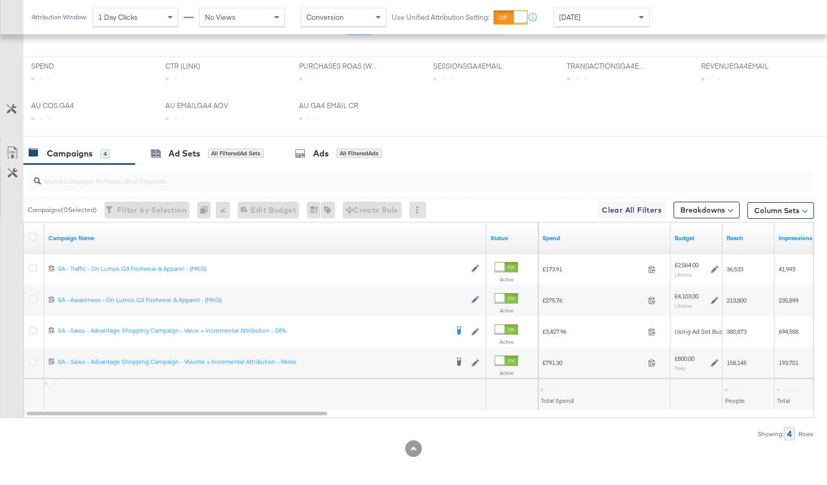
scroll to position [441, 0]
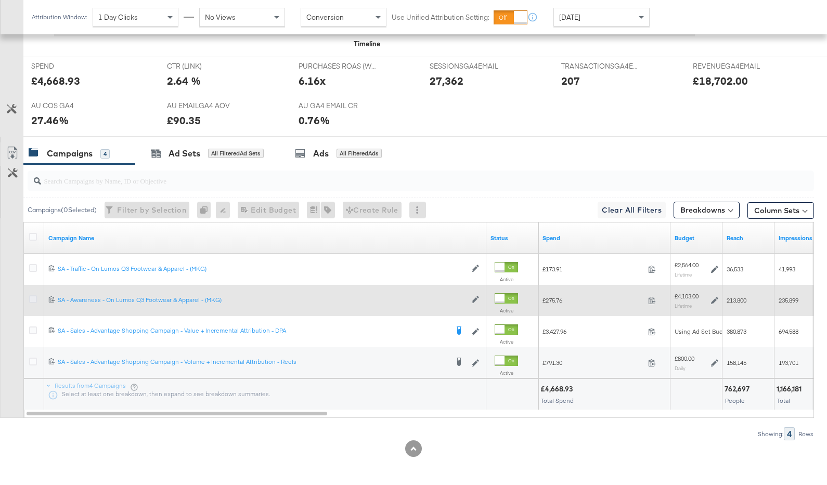
click at [35, 296] on icon at bounding box center [33, 299] width 8 height 8
click at [0, 0] on input "checkbox" at bounding box center [0, 0] width 0 height 0
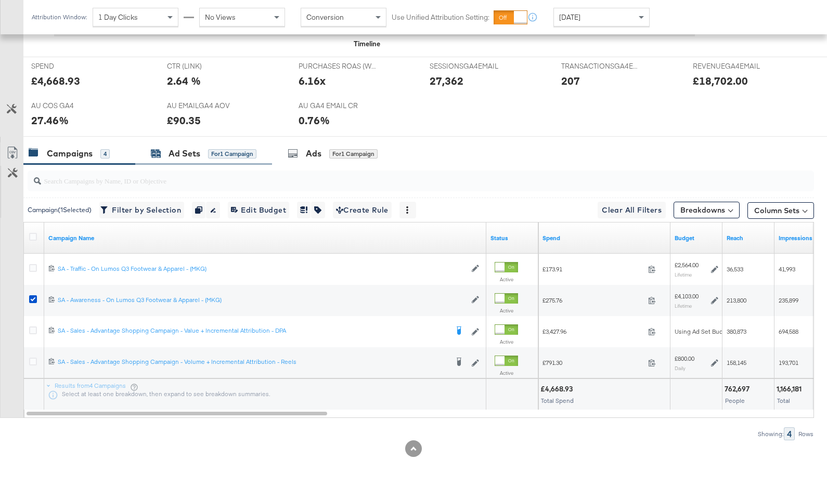
click at [208, 149] on span "for 1 Campaign" at bounding box center [232, 153] width 48 height 9
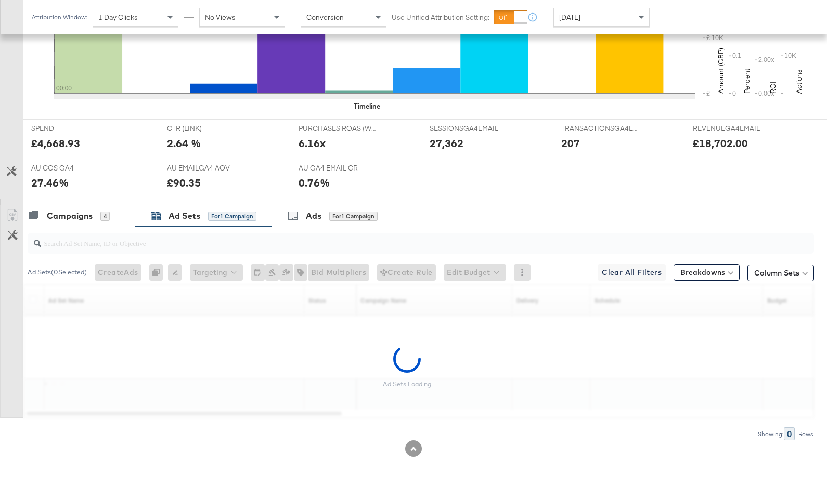
scroll to position [348, 0]
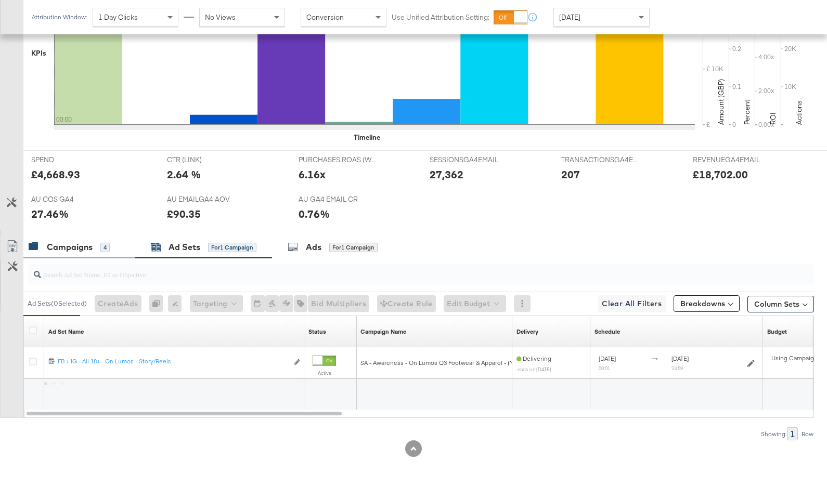
click at [101, 243] on div "4" at bounding box center [104, 247] width 9 height 9
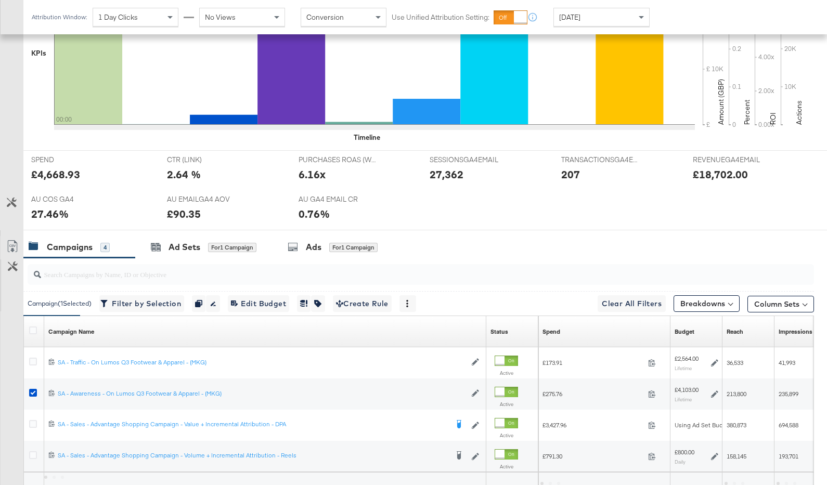
scroll to position [441, 0]
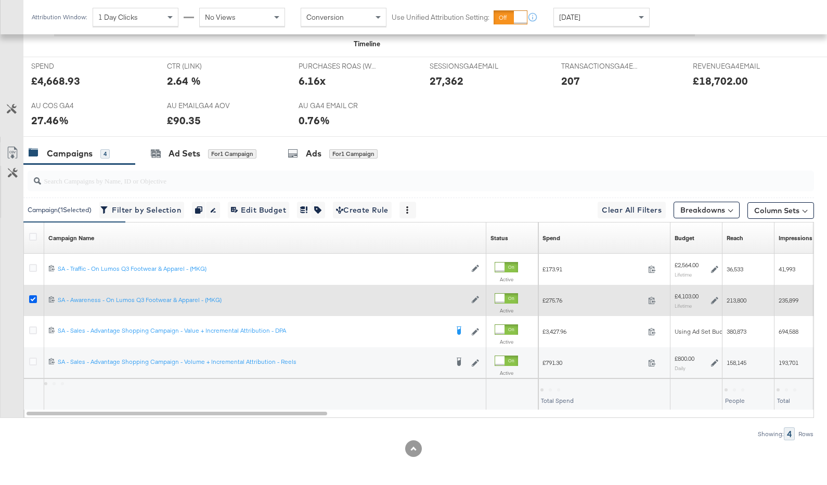
click at [35, 297] on icon at bounding box center [33, 299] width 8 height 8
click at [0, 0] on input "checkbox" at bounding box center [0, 0] width 0 height 0
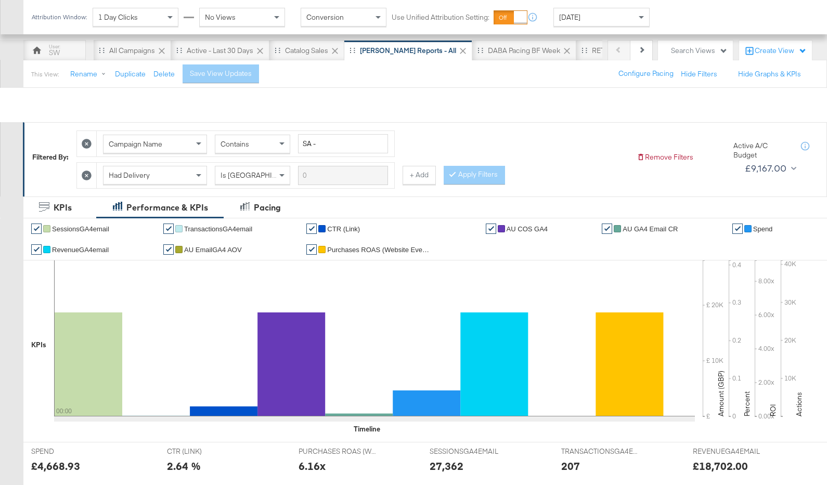
scroll to position [0, 0]
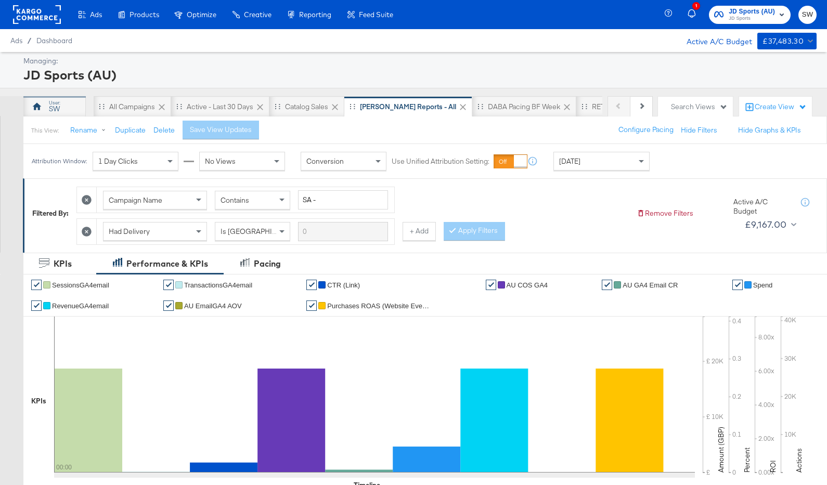
click at [63, 109] on div "SW" at bounding box center [54, 106] width 62 height 21
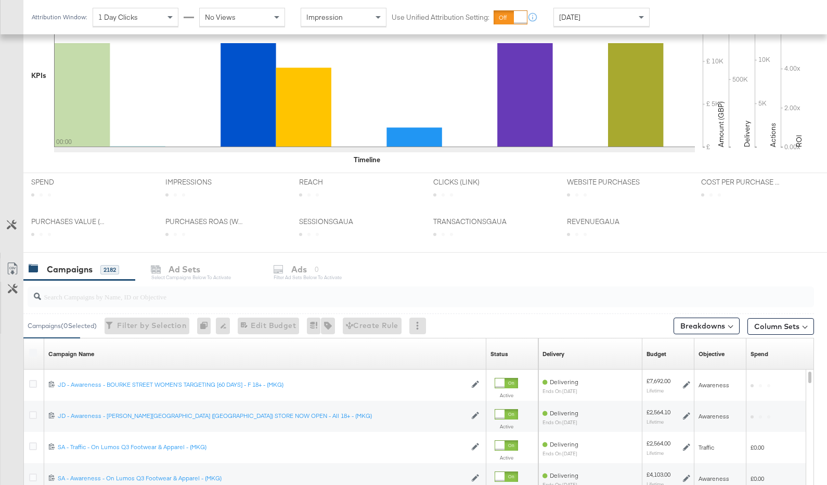
scroll to position [380, 0]
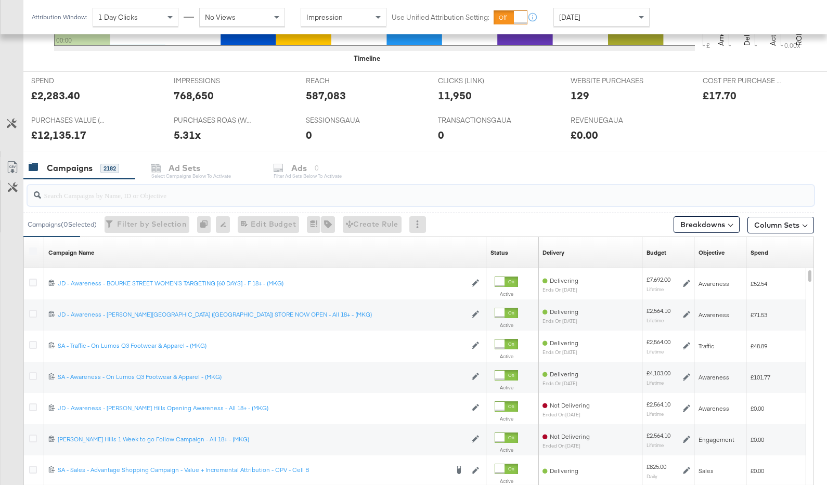
click at [197, 198] on input "search" at bounding box center [392, 191] width 702 height 20
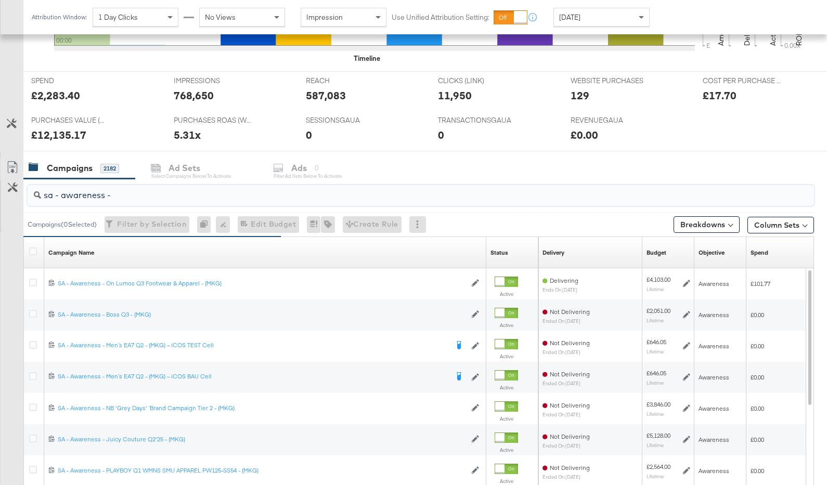
scroll to position [488, 0]
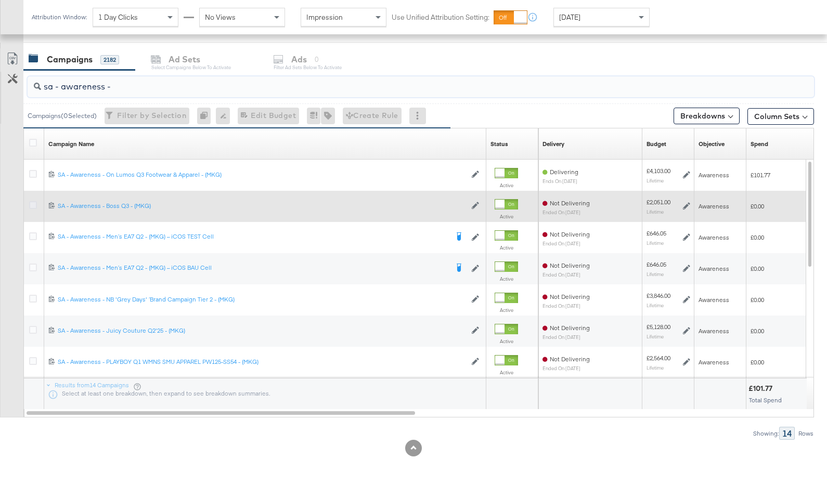
type input "sa - awareness -"
click at [36, 205] on icon at bounding box center [33, 205] width 8 height 8
click at [0, 0] on input "checkbox" at bounding box center [0, 0] width 0 height 0
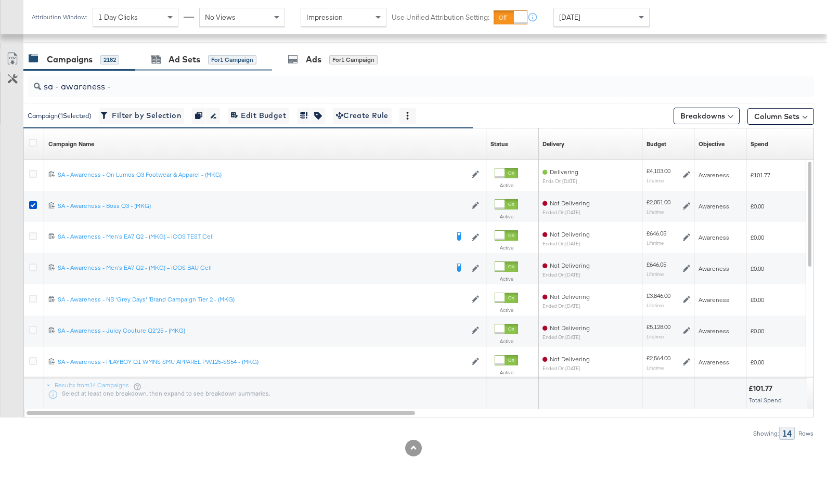
click at [204, 69] on div "Ad Sets for 1 Campaign" at bounding box center [203, 59] width 137 height 22
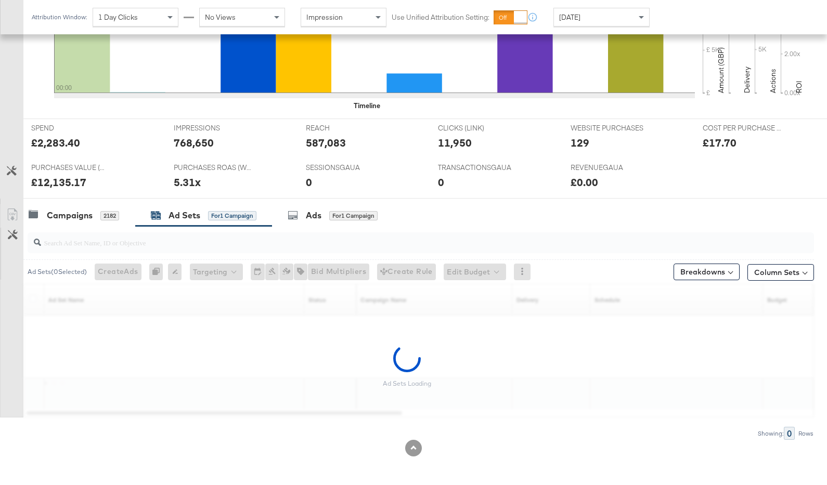
scroll to position [301, 0]
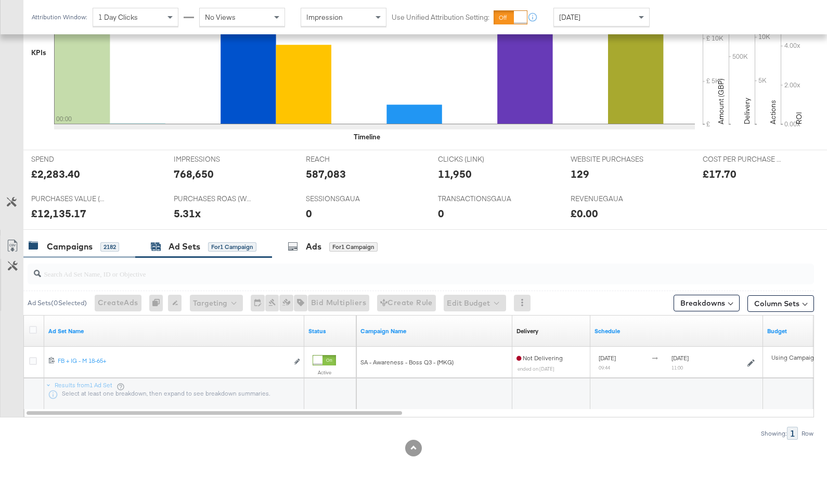
click at [93, 249] on div "Campaigns 2182" at bounding box center [74, 247] width 90 height 12
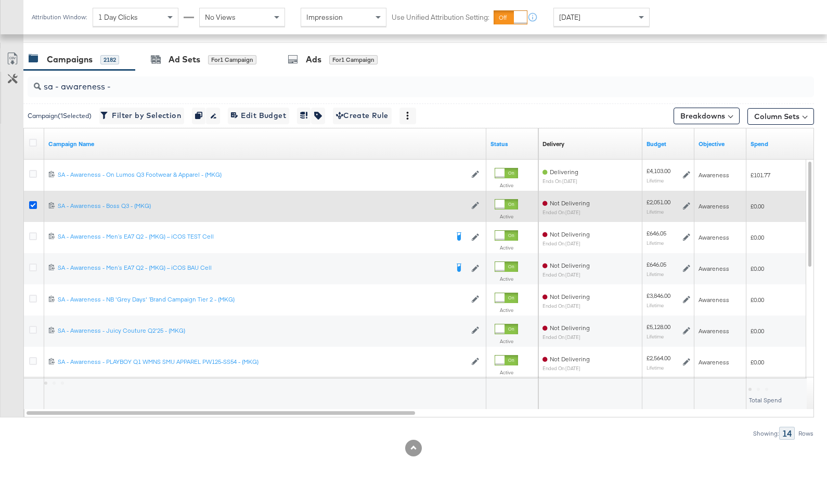
click at [35, 202] on icon at bounding box center [33, 205] width 8 height 8
click at [0, 0] on input "checkbox" at bounding box center [0, 0] width 0 height 0
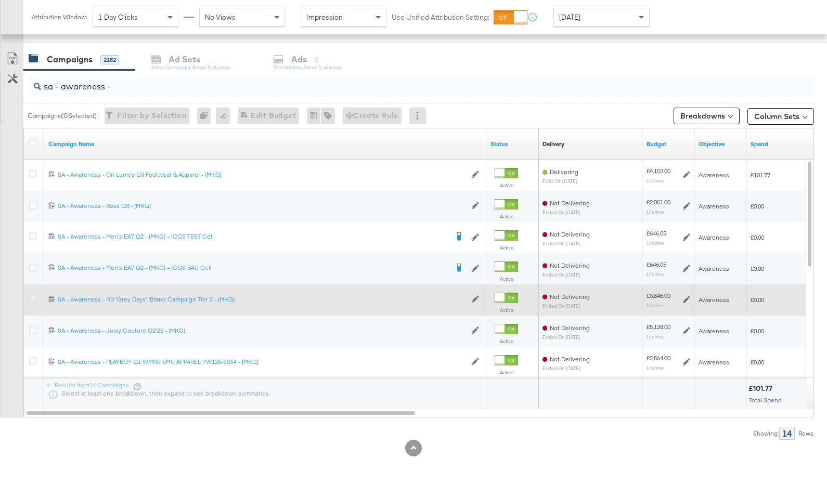
click at [31, 298] on icon at bounding box center [33, 299] width 8 height 8
click at [0, 0] on input "checkbox" at bounding box center [0, 0] width 0 height 0
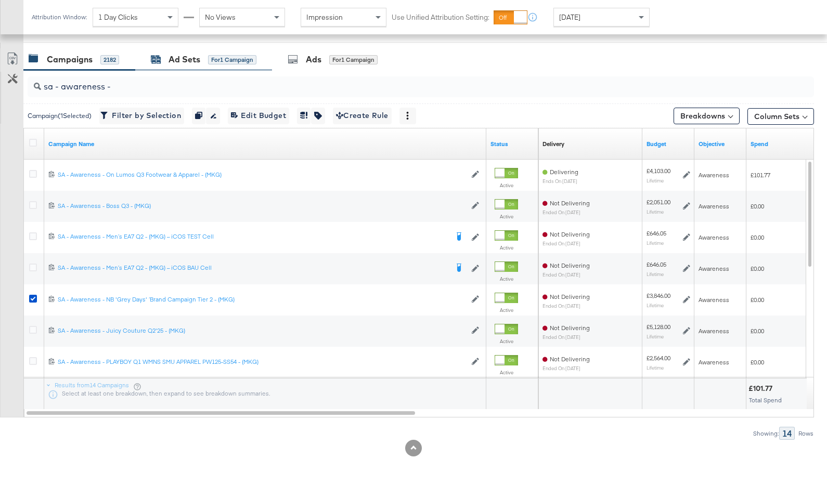
click at [208, 61] on div "for 1 Campaign" at bounding box center [232, 59] width 48 height 9
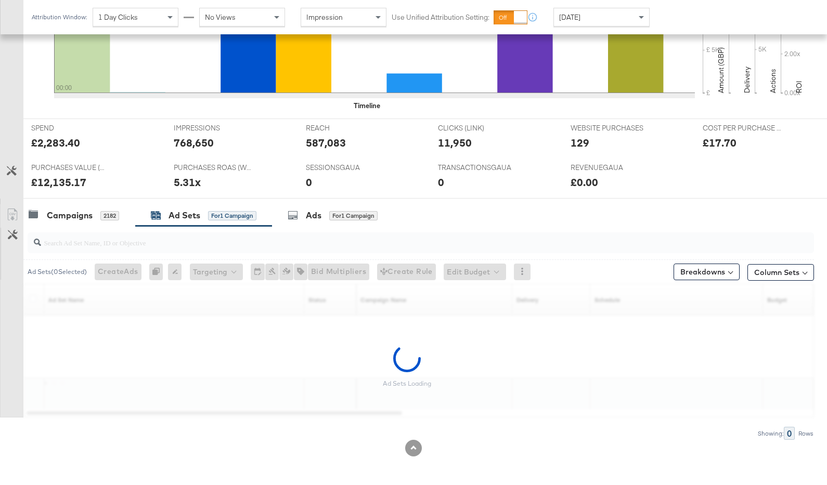
scroll to position [301, 0]
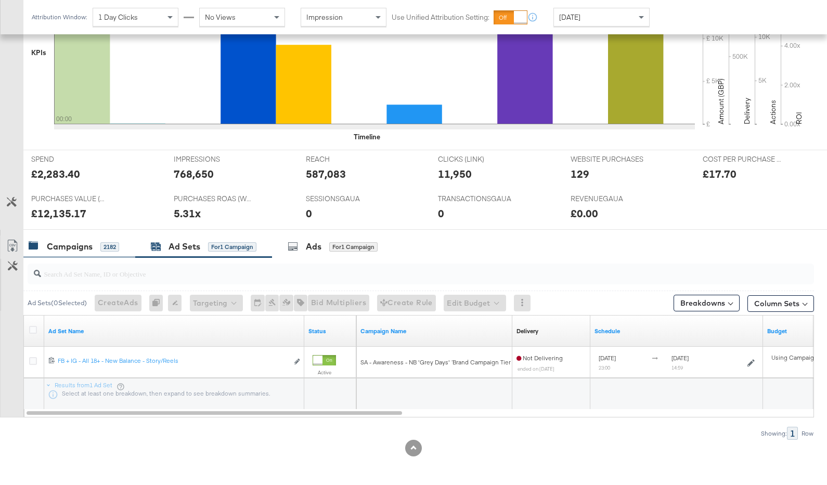
click at [88, 245] on div "Campaigns" at bounding box center [70, 247] width 46 height 12
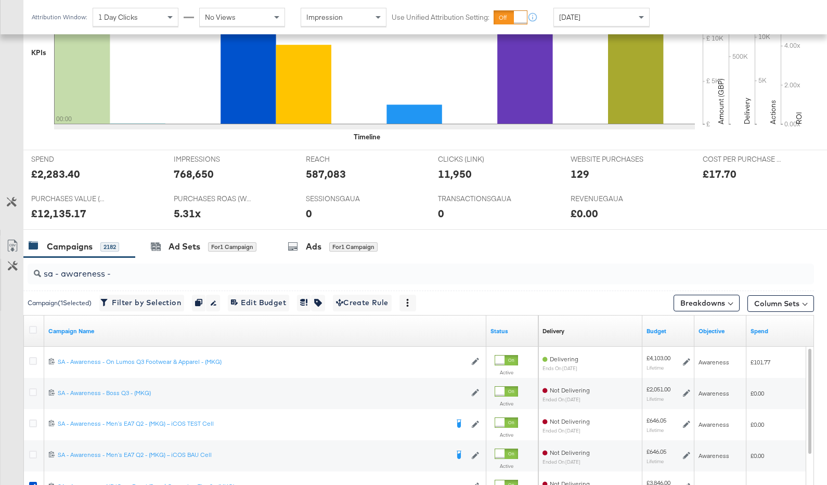
scroll to position [488, 0]
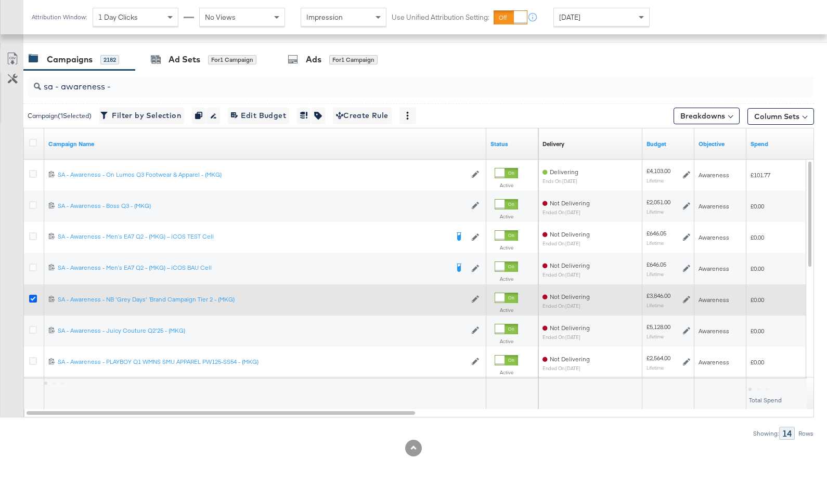
click at [31, 297] on icon at bounding box center [33, 299] width 8 height 8
click at [0, 0] on input "checkbox" at bounding box center [0, 0] width 0 height 0
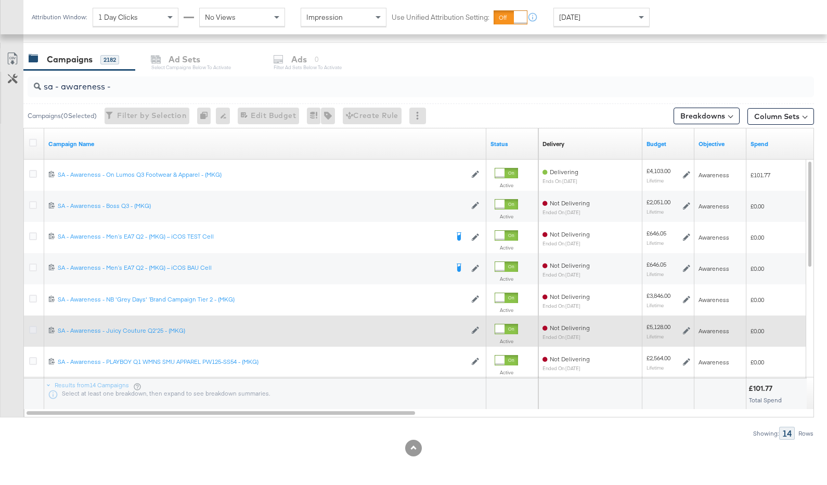
click at [34, 328] on icon at bounding box center [33, 330] width 8 height 8
click at [0, 0] on input "checkbox" at bounding box center [0, 0] width 0 height 0
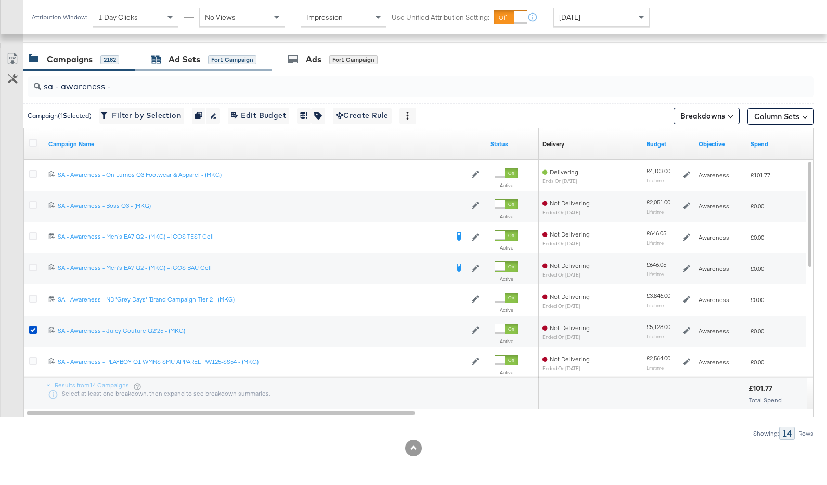
click at [218, 63] on div "for 1 Campaign" at bounding box center [232, 59] width 48 height 9
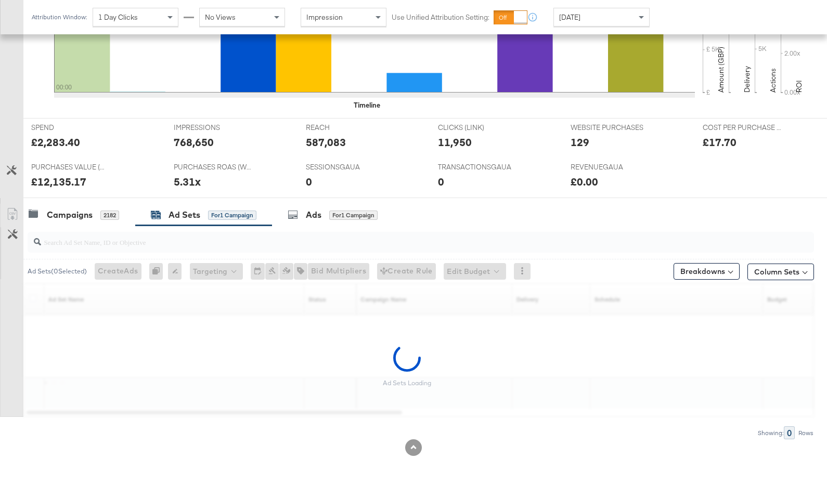
scroll to position [332, 0]
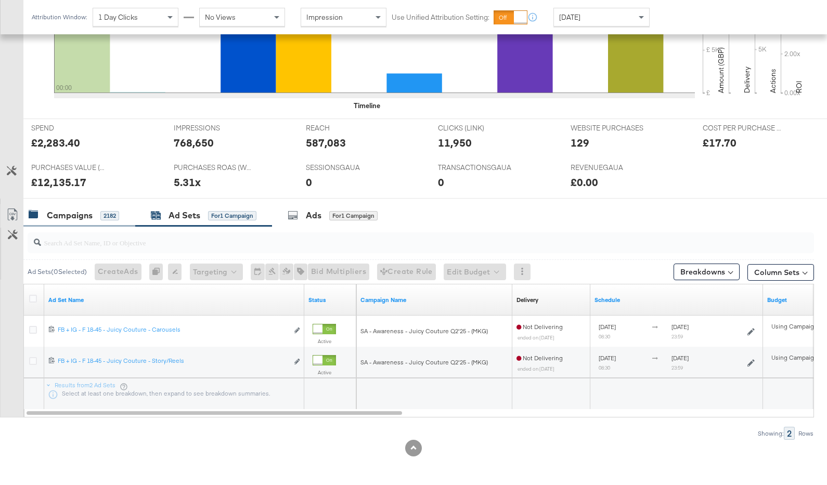
click at [96, 205] on div "Campaigns 2182" at bounding box center [79, 215] width 112 height 22
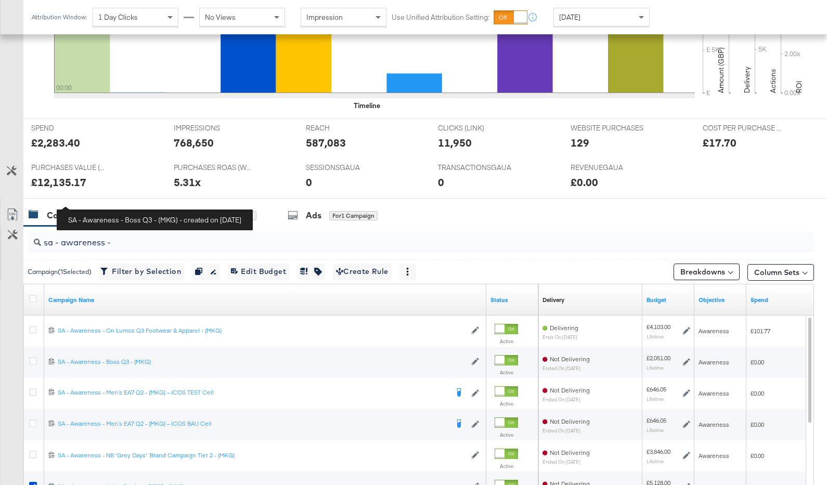
scroll to position [488, 0]
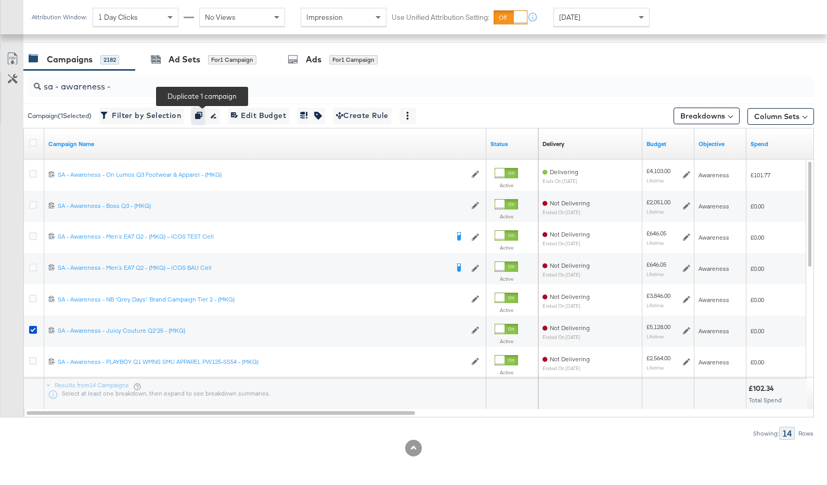
click at [199, 115] on icon "button" at bounding box center [198, 115] width 7 height 7
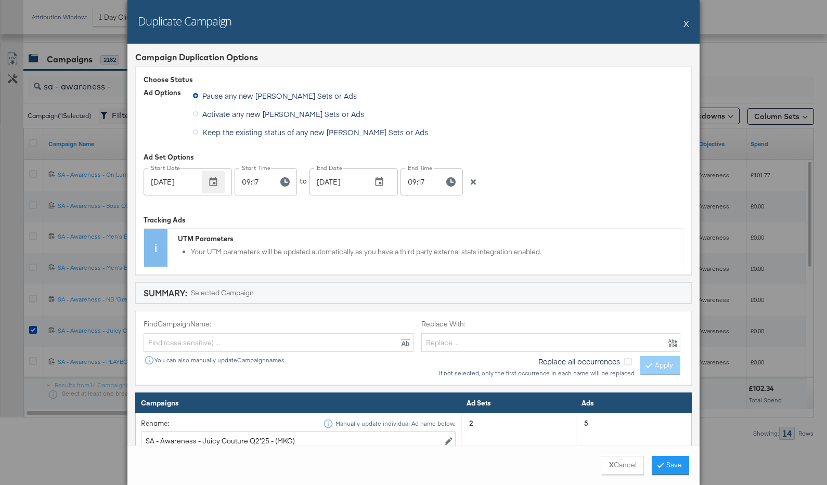
click at [216, 184] on icon "button" at bounding box center [213, 182] width 10 height 10
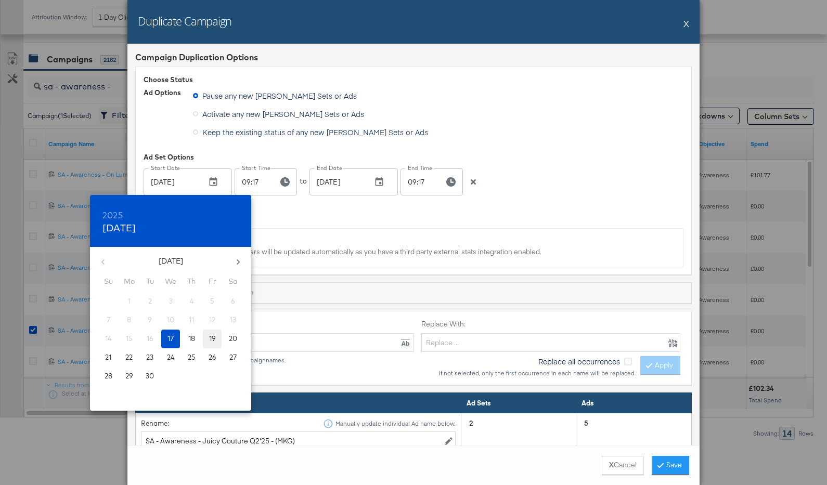
click at [217, 339] on span "19" at bounding box center [212, 339] width 19 height 10
type input "Sep 19, 2025"
click at [313, 219] on div at bounding box center [413, 242] width 827 height 485
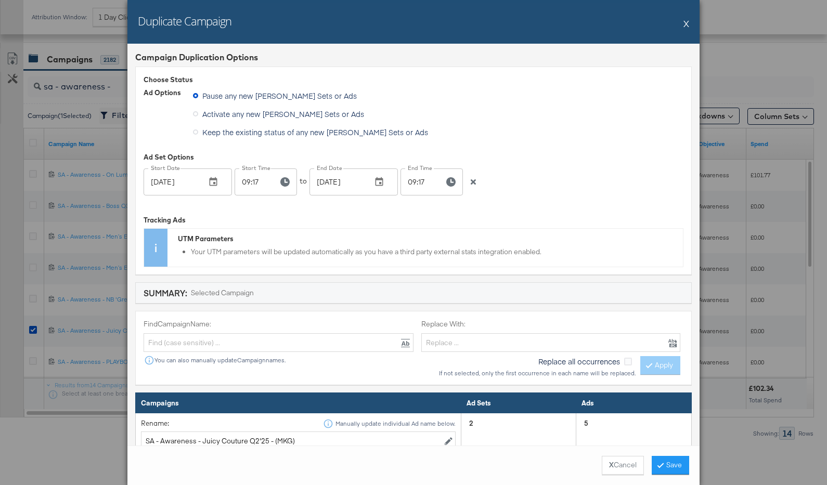
click at [256, 180] on input "09:17" at bounding box center [251, 181] width 35 height 27
type input "09:00"
click at [375, 178] on icon "button" at bounding box center [379, 181] width 8 height 9
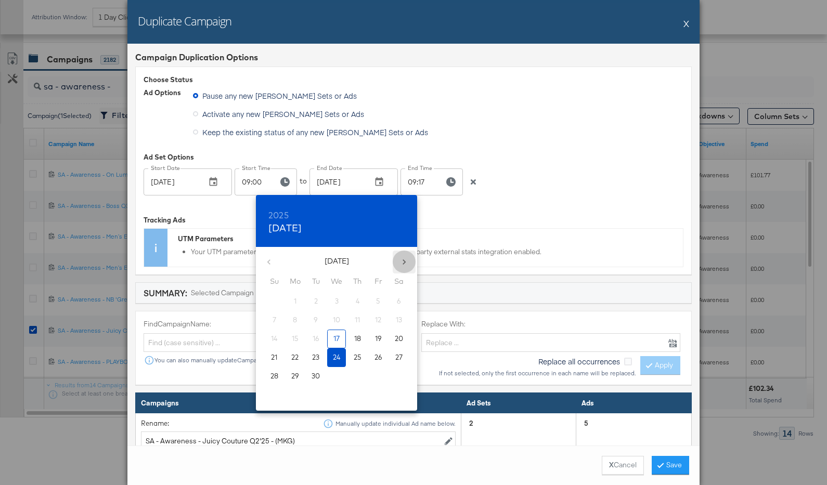
click at [400, 266] on icon "button" at bounding box center [404, 262] width 10 height 10
click at [356, 304] on p "2" at bounding box center [358, 301] width 4 height 10
type input "Oct 02, 2025"
click at [439, 217] on div at bounding box center [413, 242] width 827 height 485
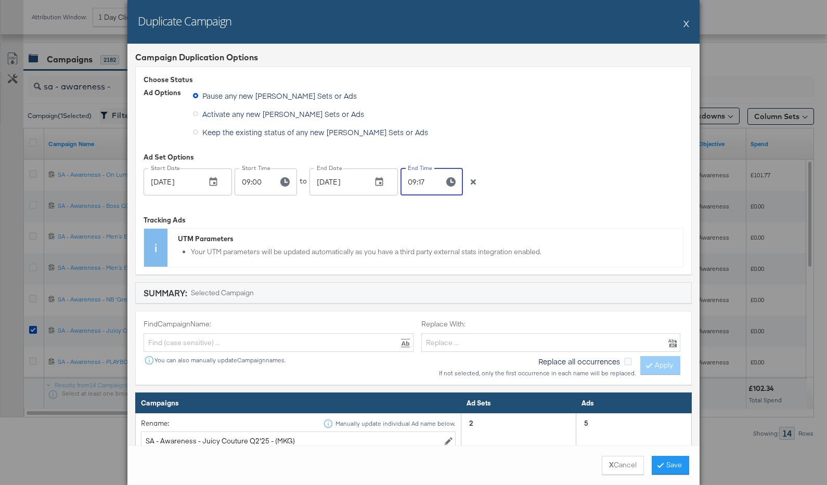
click at [411, 183] on input "09:17" at bounding box center [417, 181] width 35 height 27
type input "21:00"
click at [514, 175] on div "Start Date Sep 19, 2025 Start Date Start Time 09:00 Start Time to End Date Oct …" at bounding box center [413, 182] width 540 height 29
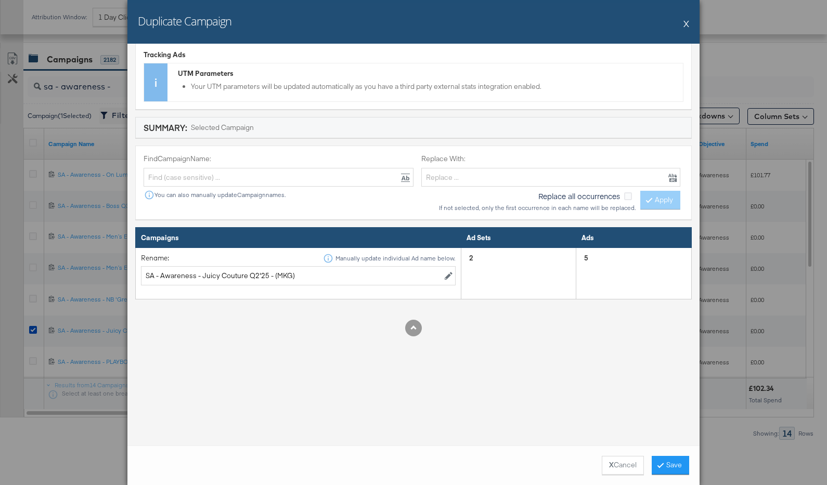
scroll to position [166, 0]
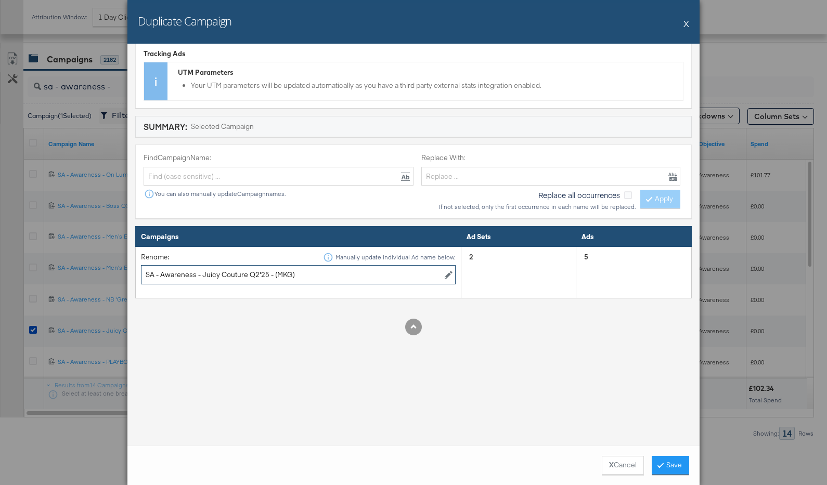
click at [250, 273] on input "SA - Awareness - Juicy Couture Q2'25 - (MKG)" at bounding box center [298, 274] width 315 height 19
click at [268, 274] on input "SA - Awareness - Juicy Couture Q2'25 - (MKG)" at bounding box center [298, 274] width 315 height 19
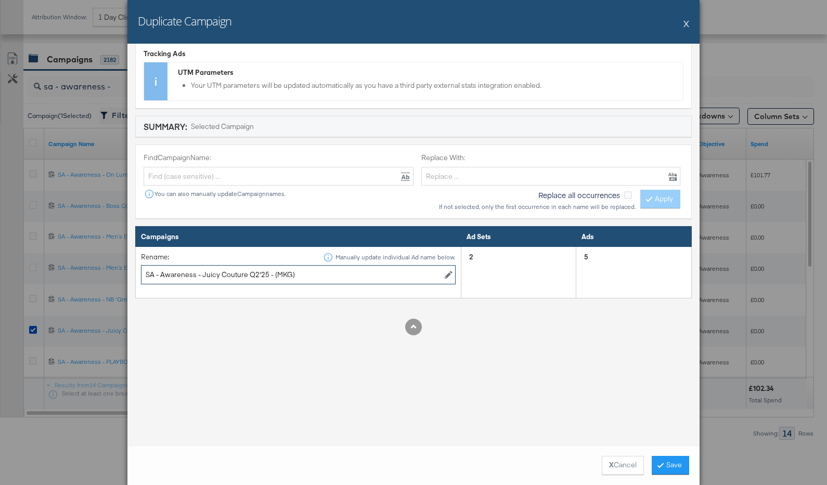
drag, startPoint x: 266, startPoint y: 275, endPoint x: 202, endPoint y: 277, distance: 64.0
click at [202, 277] on input "SA - Awareness - Juicy Couture Q2'25 - (MKG)" at bounding box center [298, 274] width 315 height 19
paste input "Speedcat SMU Q4"
type input "SA - Awareness - Speedcat SMU Q4 - (MKG)"
click at [669, 463] on button "Save" at bounding box center [669, 465] width 37 height 19
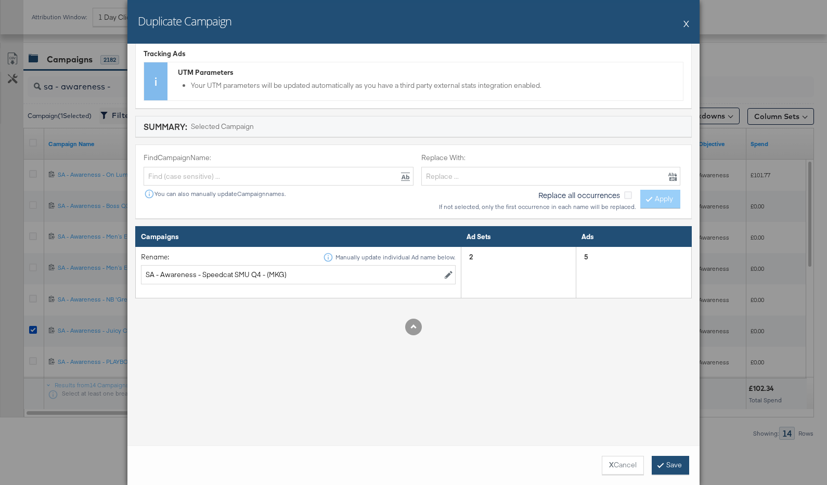
scroll to position [0, 0]
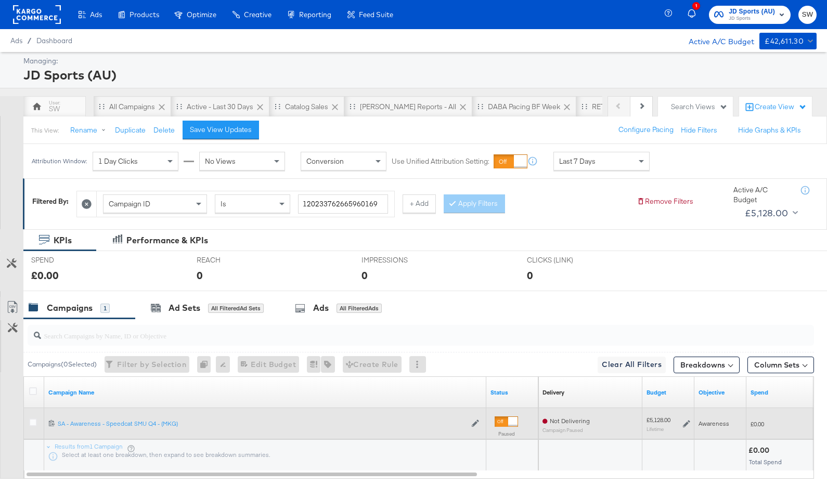
click at [686, 422] on icon at bounding box center [686, 423] width 7 height 7
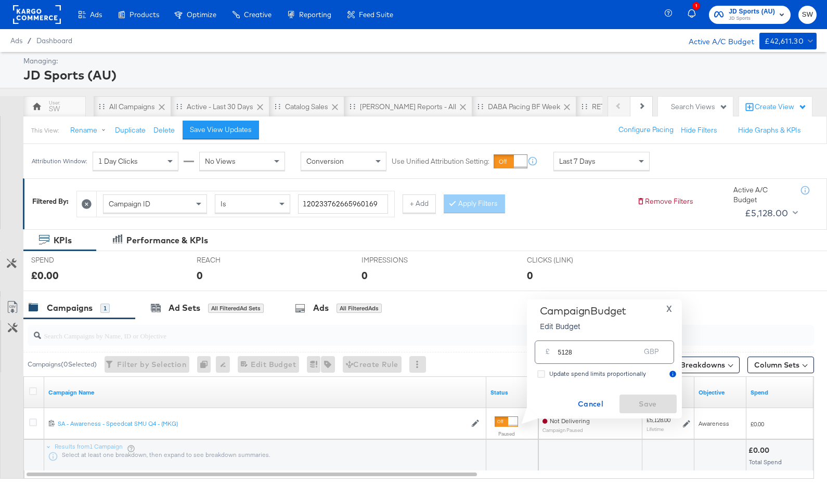
click at [566, 357] on input "5128" at bounding box center [599, 348] width 82 height 22
type input "2564"
click at [635, 405] on span "Save" at bounding box center [647, 404] width 49 height 13
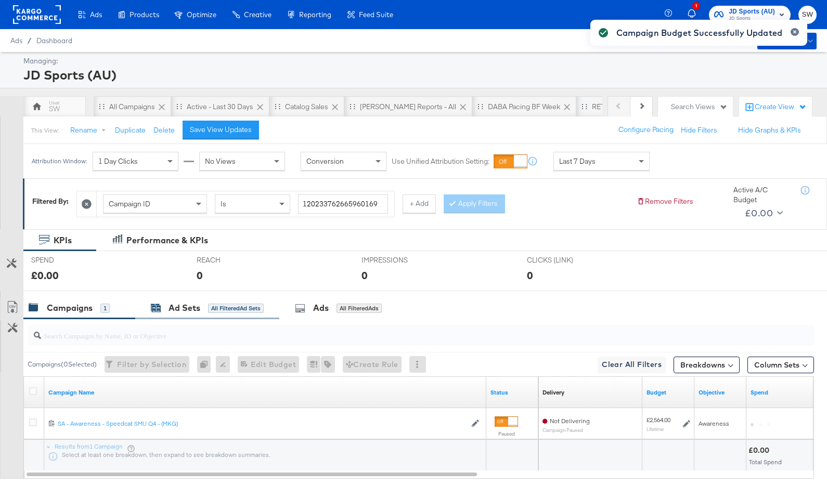
click at [213, 310] on div "All Filtered Ad Sets" at bounding box center [236, 308] width 56 height 9
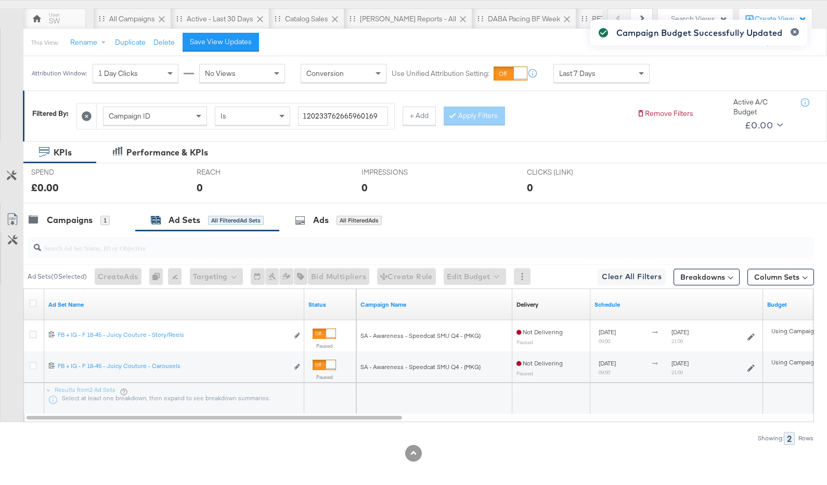
scroll to position [93, 0]
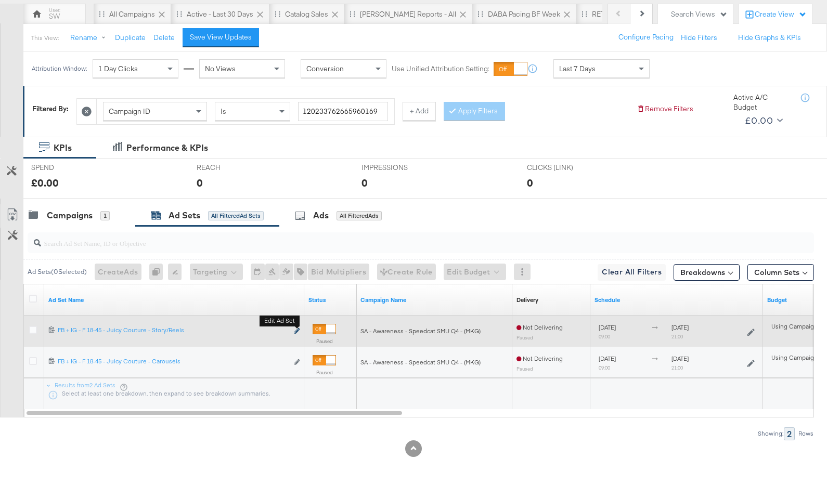
click at [297, 332] on icon "link" at bounding box center [296, 331] width 5 height 6
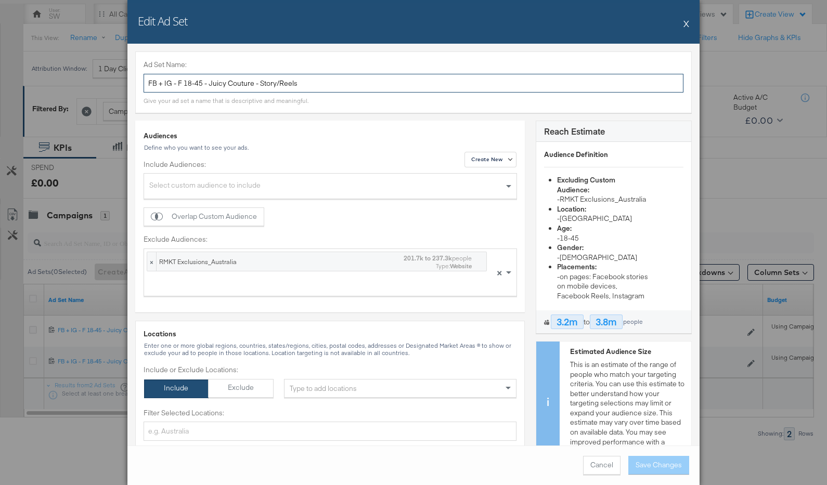
drag, startPoint x: 172, startPoint y: 82, endPoint x: 137, endPoint y: 82, distance: 34.3
click at [137, 82] on div "Ad Set Name: FB + IG - F 18-45 - Juicy Couture - Story/Reels Give your ad set a…" at bounding box center [413, 81] width 556 height 61
click at [228, 82] on input "SA - Awareness - F 18-45 - Juicy Couture - Story/Reels" at bounding box center [413, 83] width 540 height 19
drag, startPoint x: 271, startPoint y: 82, endPoint x: 229, endPoint y: 80, distance: 42.7
click at [229, 80] on input "SA - Awareness - F 18+ - Juicy Couture - Story/Reels" at bounding box center [413, 83] width 540 height 19
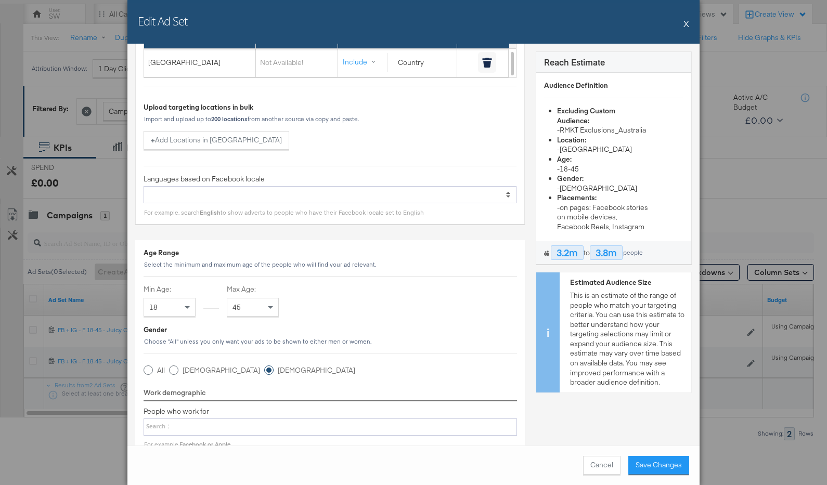
scroll to position [466, 0]
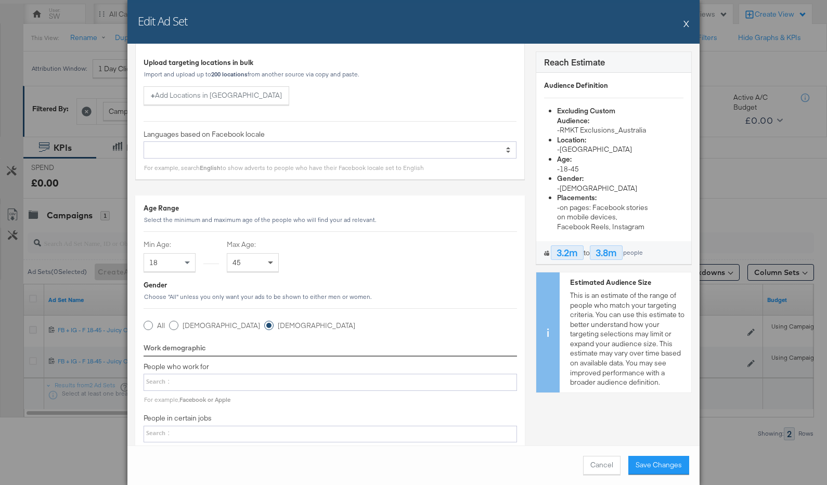
type input "SA - Awareness - F 18+ - Puma Speedcat - Story/Reels"
click at [268, 257] on span at bounding box center [271, 263] width 13 height 18
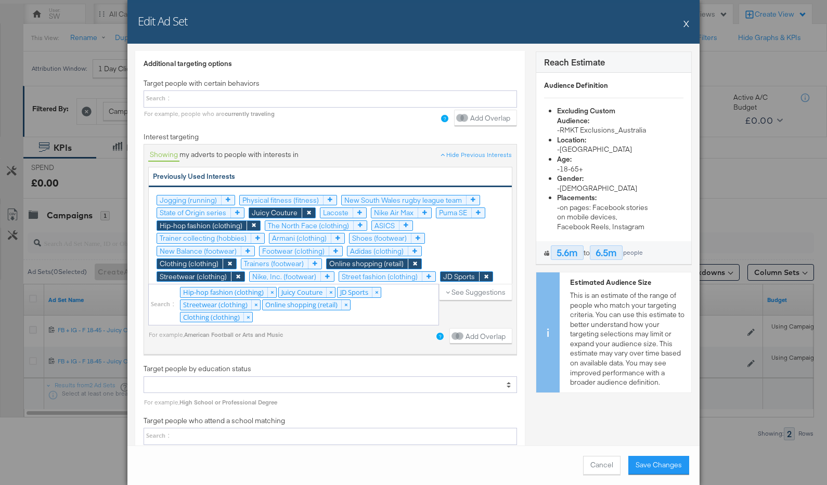
scroll to position [1807, 0]
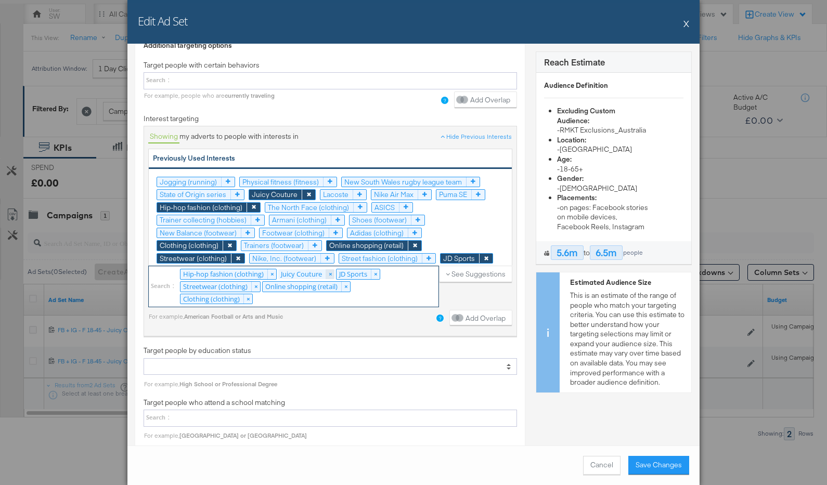
click at [332, 269] on link "×" at bounding box center [329, 274] width 9 height 10
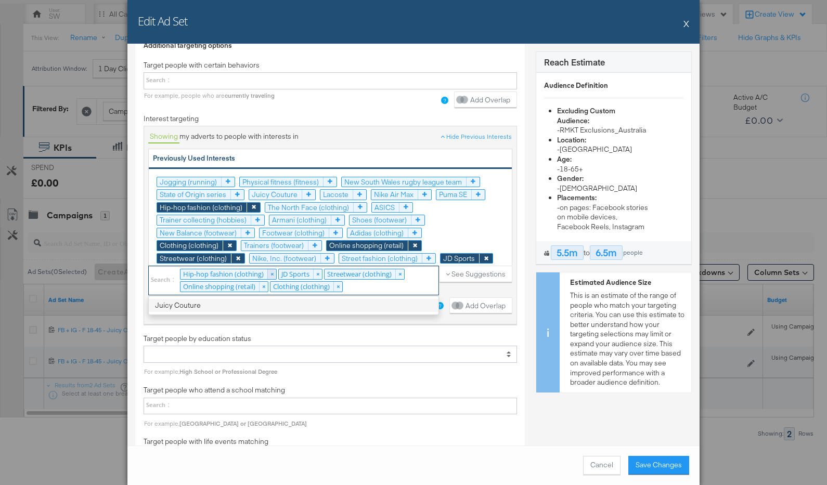
click at [272, 269] on link "×" at bounding box center [271, 274] width 9 height 10
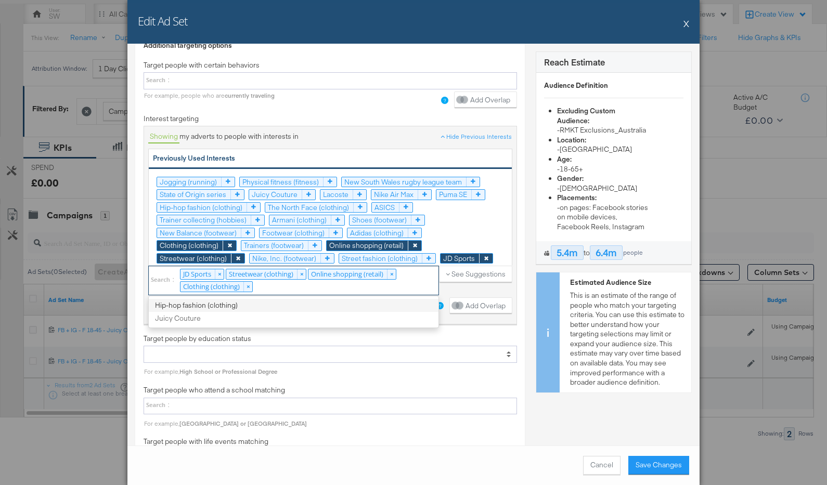
click at [290, 270] on div "JD Sports × Streetwear (clothing) × Online shopping (retail) × Clothing (clothi…" at bounding box center [293, 280] width 291 height 29
click at [0, 0] on select "JD Sports × Streetwear (clothing) × Online shopping (retail) × Clothing (clothi…" at bounding box center [0, 0] width 0 height 0
type input "puma"
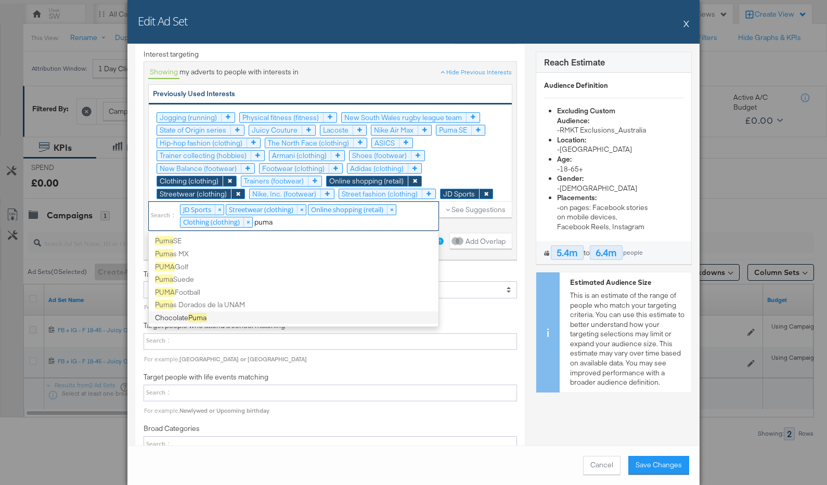
scroll to position [1841, 0]
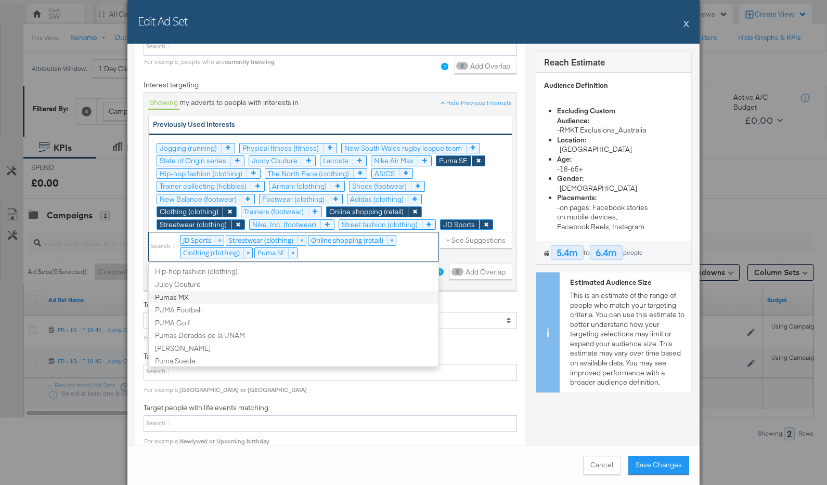
click at [319, 239] on div "JD Sports × Streetwear (clothing) × Online shopping (retail) × Clothing (clothi…" at bounding box center [293, 246] width 291 height 29
click at [0, 0] on select "JD Sports × Streetwear (clothing) × Online shopping (retail) × Clothing (clothi…" at bounding box center [0, 0] width 0 height 0
click at [311, 207] on icon at bounding box center [315, 212] width 14 height 10
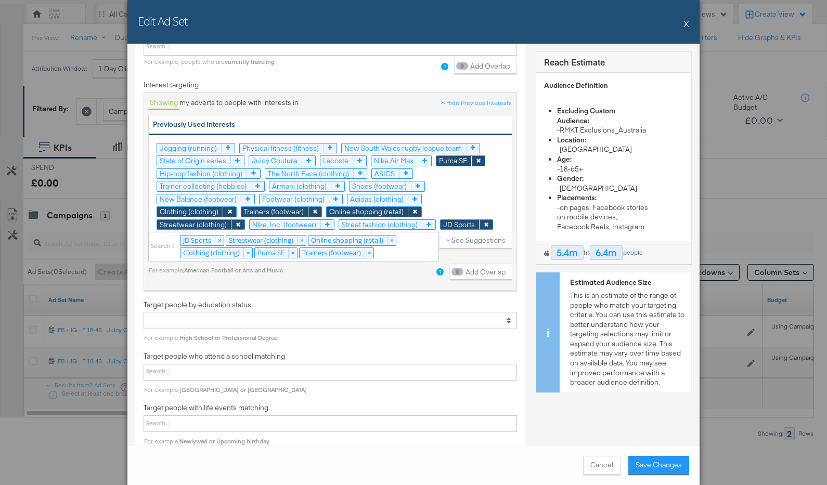
click at [235, 181] on div "Trainer collecting (hobbies)" at bounding box center [203, 186] width 87 height 10
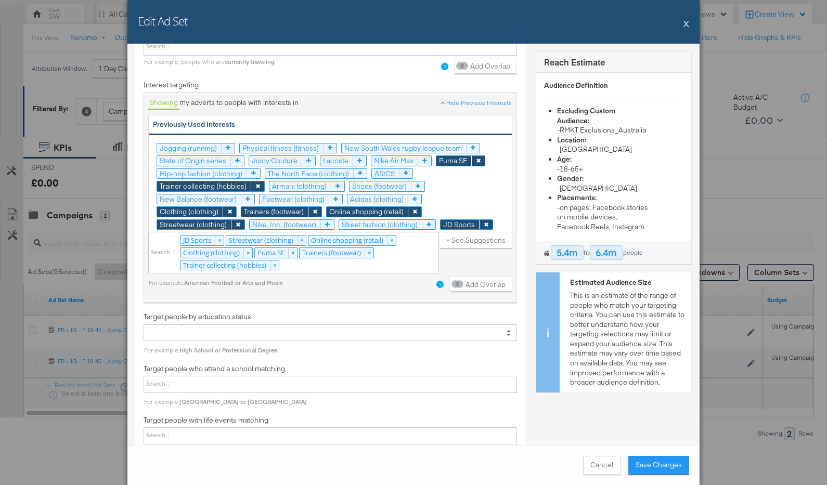
click at [377, 220] on div "Street fashion (clothing)" at bounding box center [380, 225] width 76 height 10
click at [462, 244] on div "See Suggestions" at bounding box center [475, 255] width 73 height 46
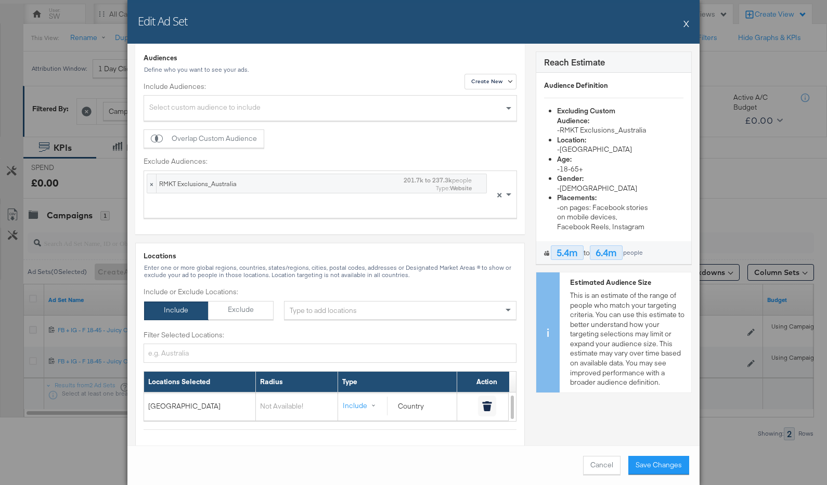
scroll to position [0, 0]
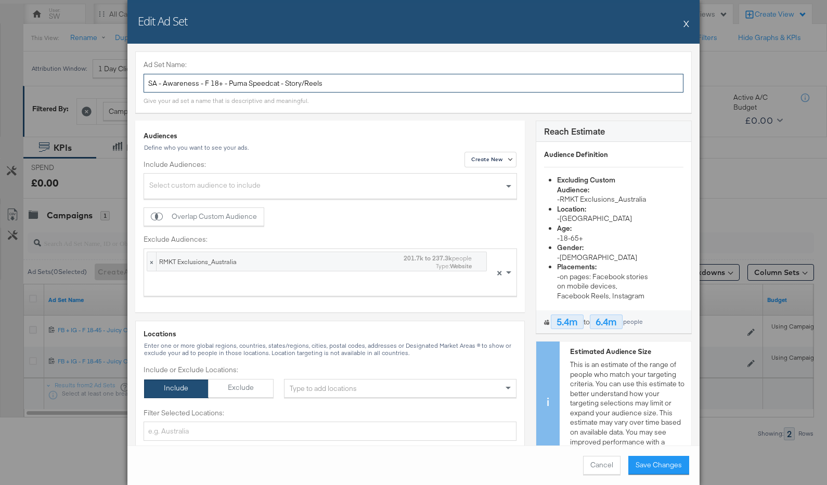
click at [308, 82] on input "SA - Awareness - F 18+ - Puma Speedcat - Story/Reels" at bounding box center [413, 83] width 540 height 19
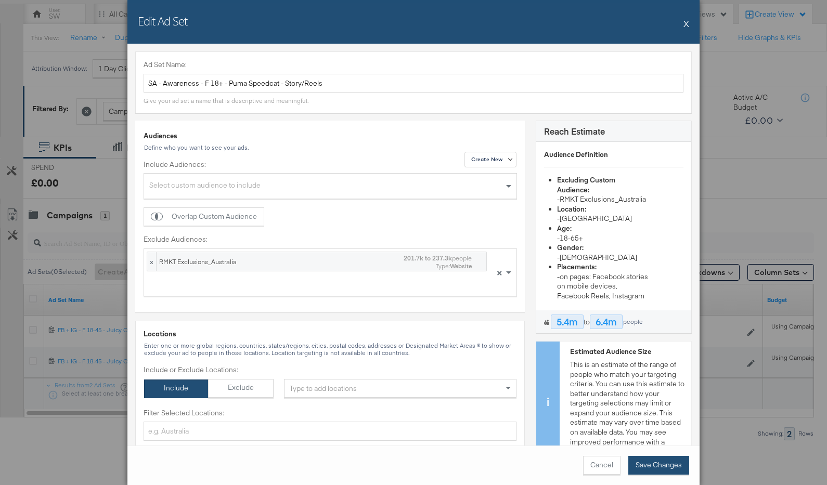
click at [649, 462] on button "Save Changes" at bounding box center [658, 465] width 61 height 19
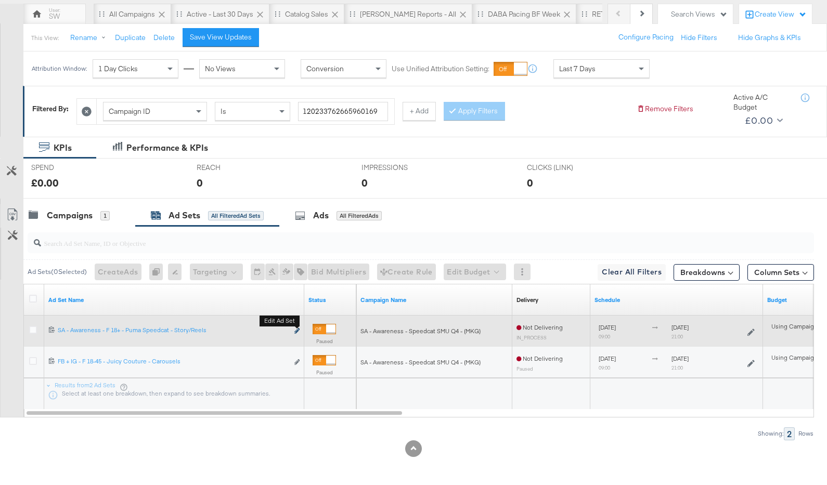
click at [298, 331] on icon "link" at bounding box center [296, 331] width 5 height 6
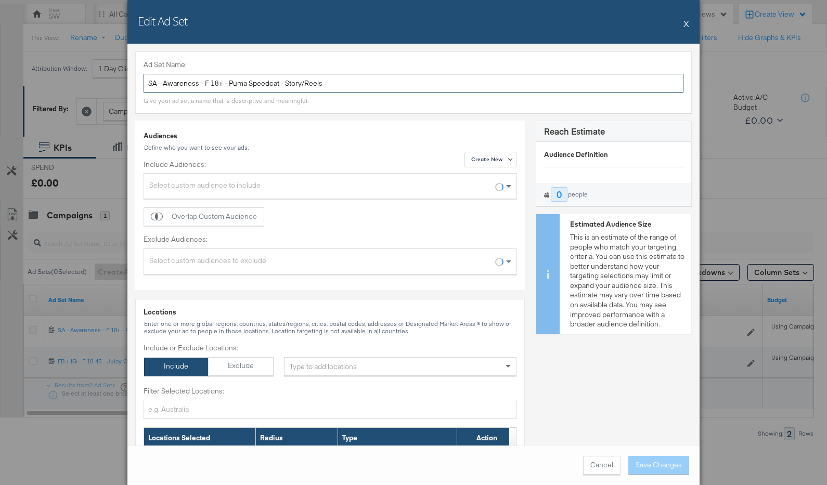
click at [262, 79] on input "SA - Awareness - F 18+ - Puma Speedcat - Story/Reels" at bounding box center [413, 83] width 540 height 19
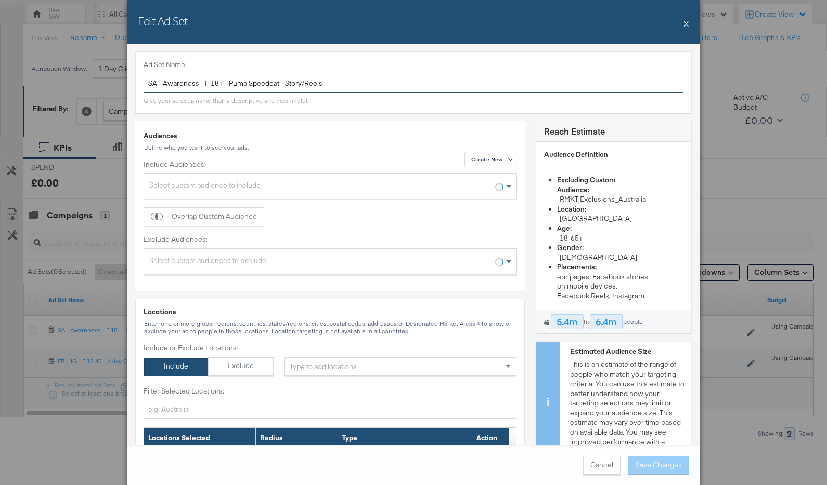
click at [262, 79] on input "SA - Awareness - F 18+ - Puma Speedcat - Story/Reels" at bounding box center [413, 83] width 540 height 19
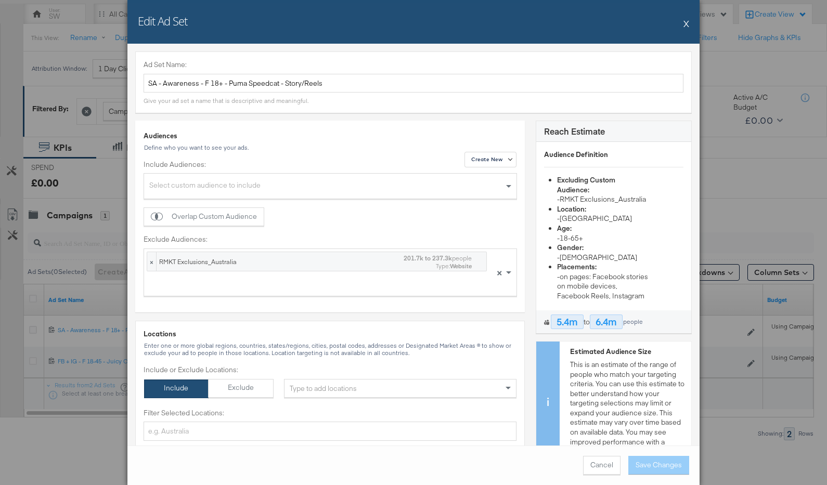
click at [688, 21] on button "X" at bounding box center [686, 23] width 6 height 21
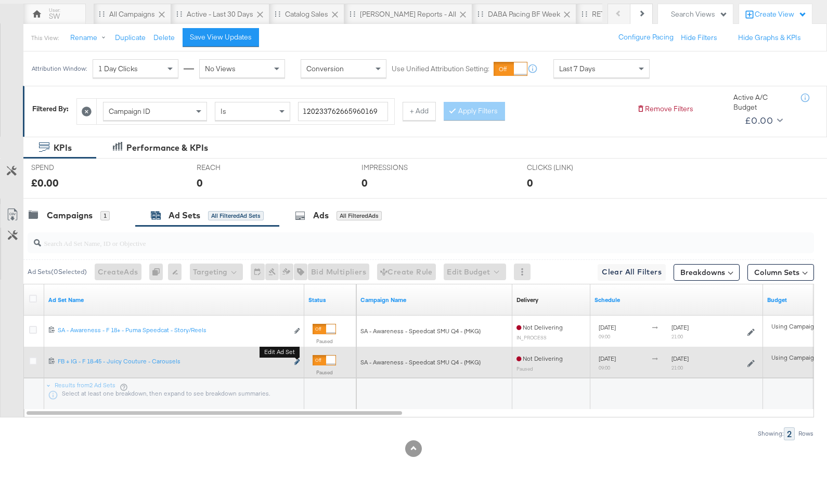
click at [298, 362] on icon "link" at bounding box center [296, 362] width 5 height 6
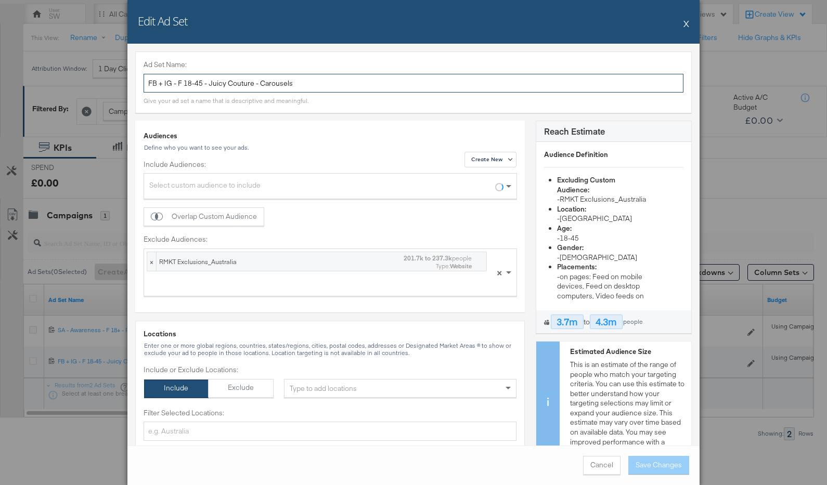
click at [298, 87] on input "FB + IG - F 18-45 - Juicy Couture - Carousels" at bounding box center [413, 83] width 540 height 19
paste input "SA - Awareness - F 18+ - Puma Speedcat - Story/Re"
drag, startPoint x: 327, startPoint y: 83, endPoint x: 284, endPoint y: 81, distance: 42.2
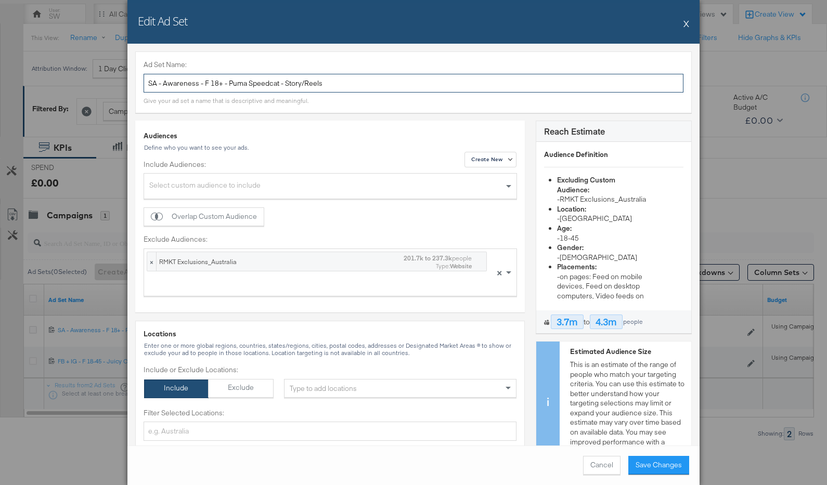
click at [284, 81] on input "SA - Awareness - F 18+ - Puma Speedcat - Story/Reels" at bounding box center [413, 83] width 540 height 19
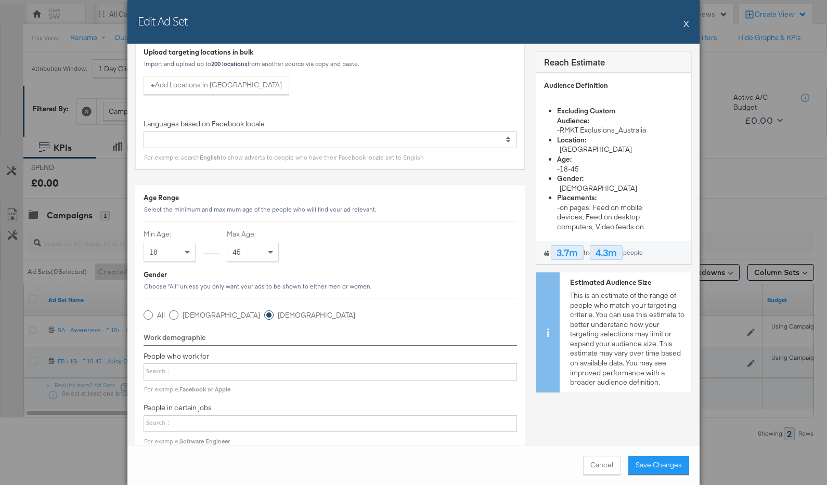
scroll to position [553, 0]
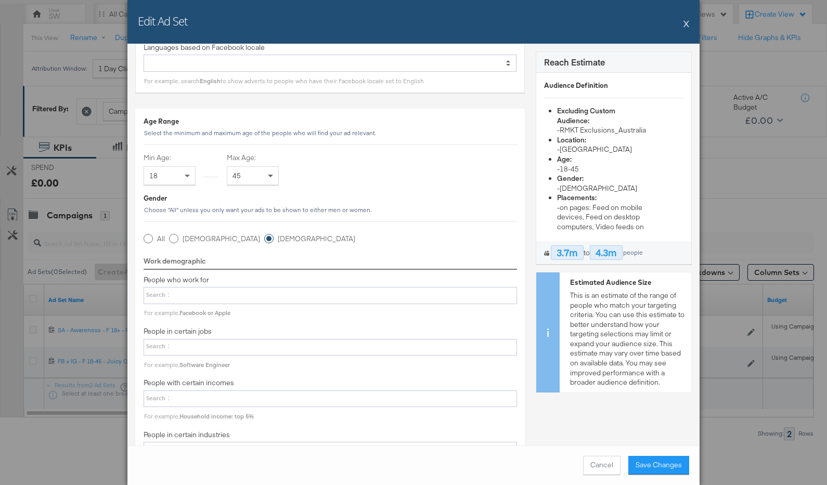
type input "SA - Awareness - F 18+ - Puma Speedcat - Feed"
click at [270, 175] on span at bounding box center [270, 176] width 5 height 3
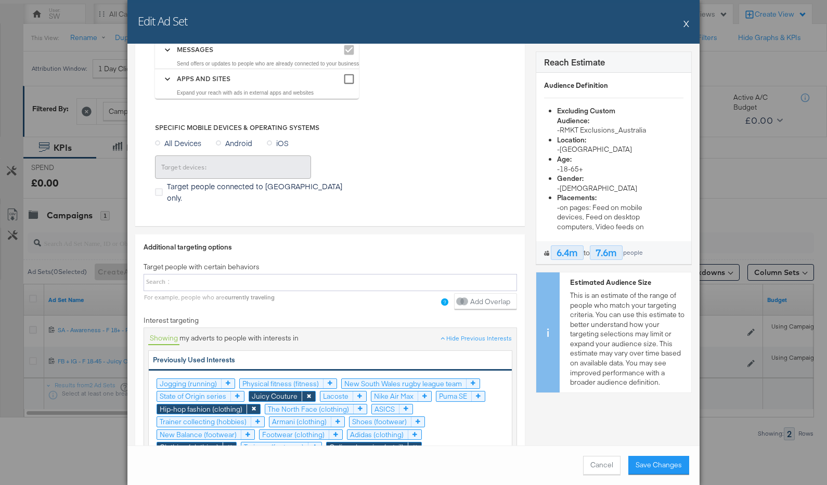
scroll to position [1736, 0]
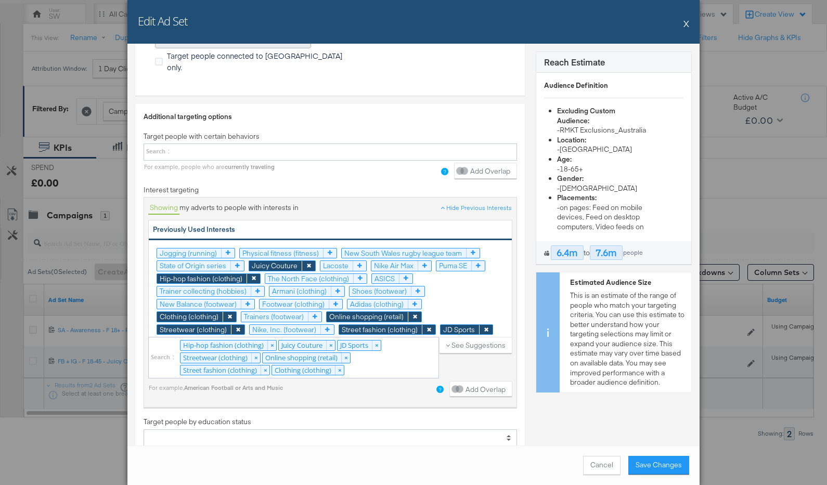
click at [308, 261] on icon at bounding box center [309, 266] width 14 height 10
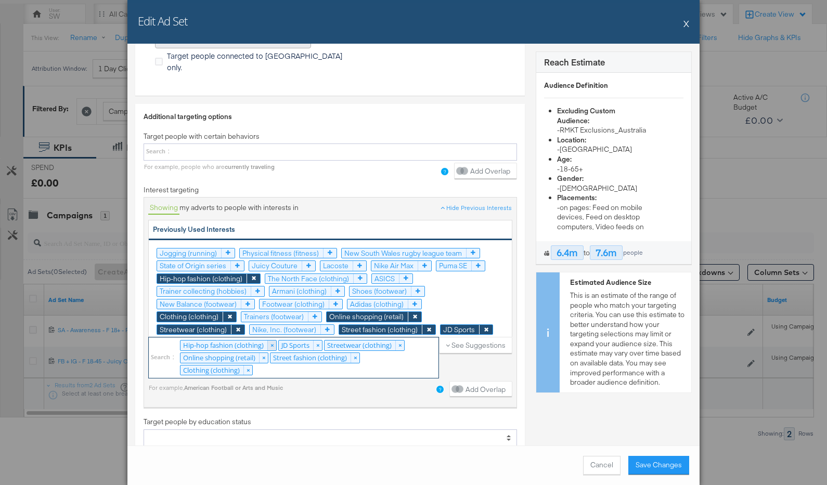
click at [271, 341] on link "×" at bounding box center [271, 346] width 9 height 10
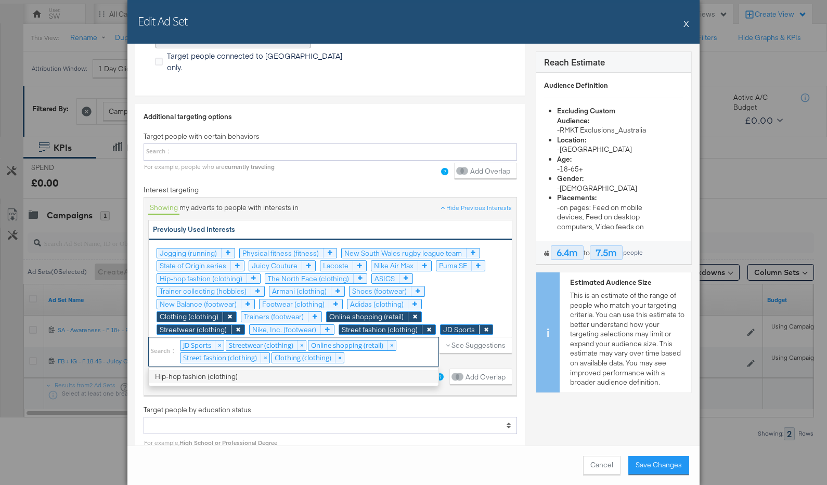
click at [320, 312] on icon at bounding box center [315, 317] width 14 height 10
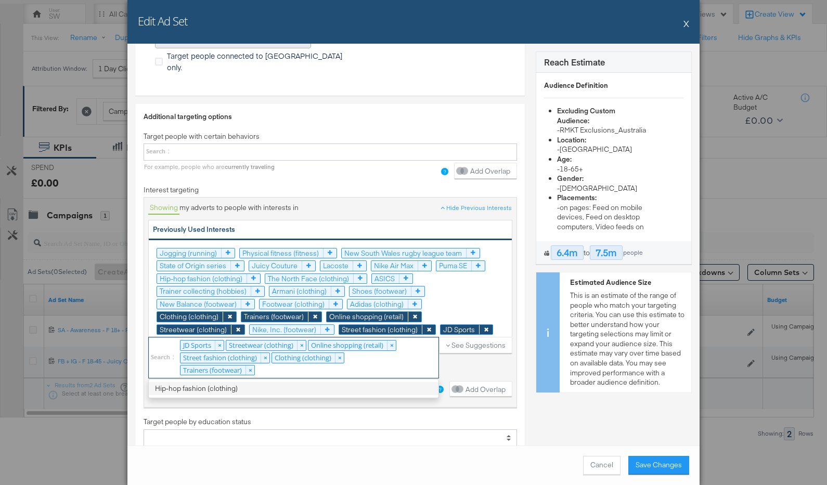
click at [304, 348] on div "JD Sports × Streetwear (clothing) × Online shopping (retail) × Street fashion (…" at bounding box center [293, 358] width 291 height 42
click at [0, 0] on select "JD Sports × Streetwear (clothing) × Online shopping (retail) × Street fashion (…" at bounding box center [0, 0] width 0 height 0
type input "puma"
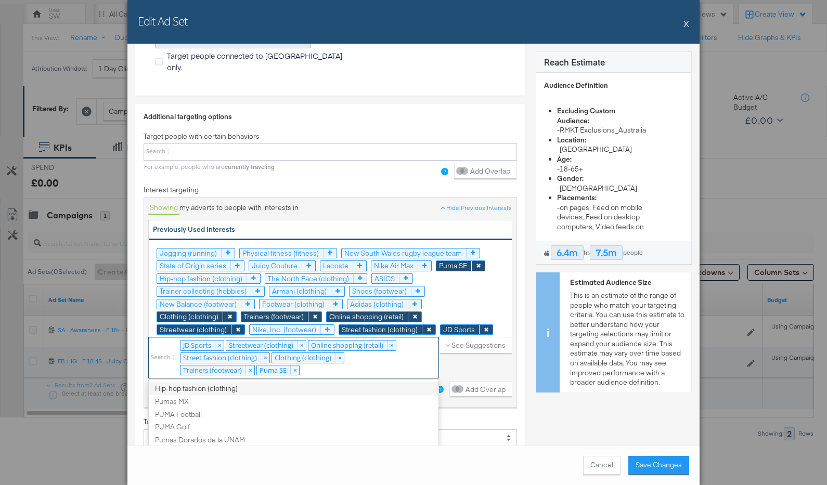
scroll to position [3, 0]
click at [488, 345] on div "See Suggestions" at bounding box center [475, 360] width 73 height 46
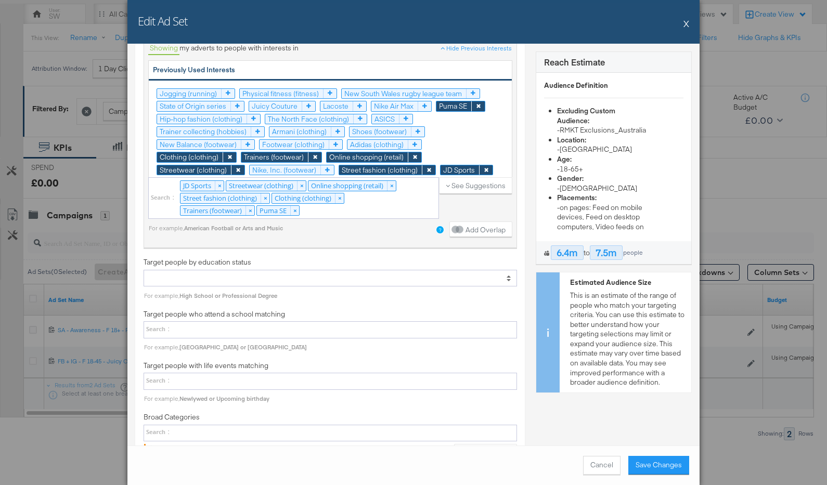
scroll to position [1894, 0]
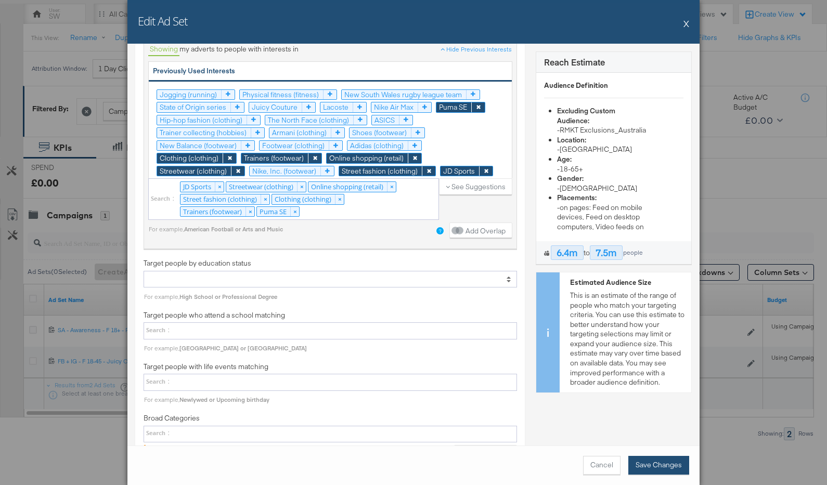
click at [638, 467] on button "Save Changes" at bounding box center [658, 465] width 61 height 19
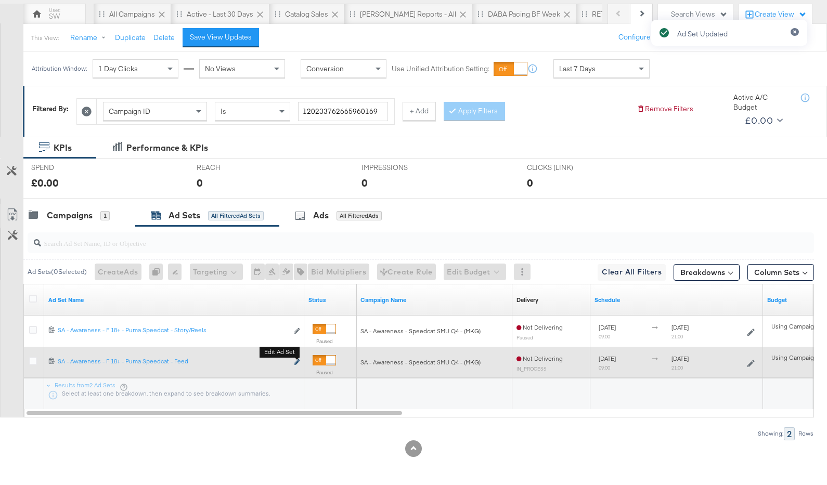
click at [297, 362] on icon "link" at bounding box center [296, 362] width 5 height 6
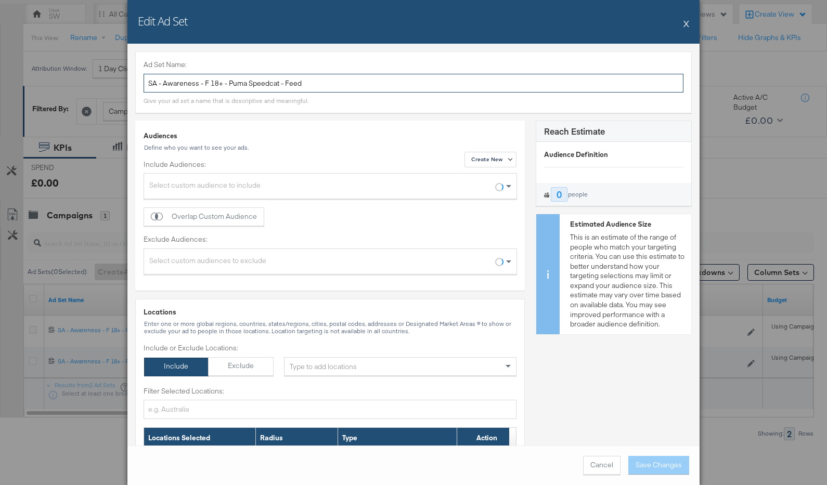
click at [225, 86] on input "SA - Awareness - F 18+ - Puma Speedcat - Feed" at bounding box center [413, 83] width 540 height 19
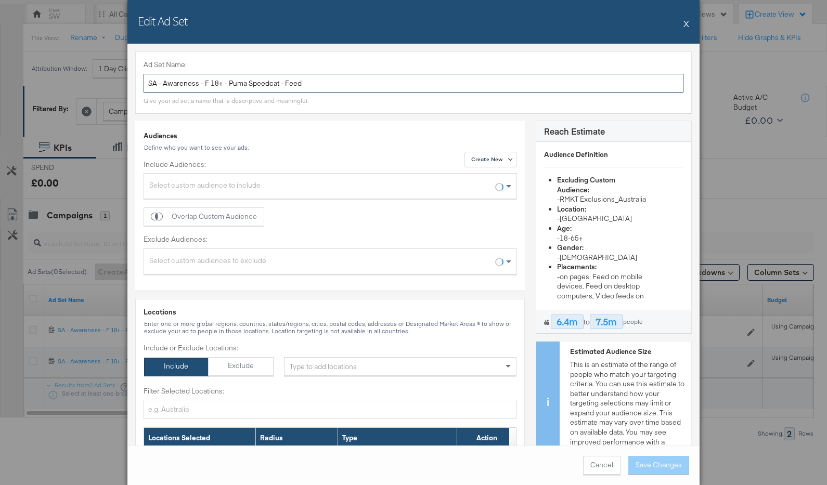
click at [225, 86] on input "SA - Awareness - F 18+ - Puma Speedcat - Feed" at bounding box center [413, 83] width 540 height 19
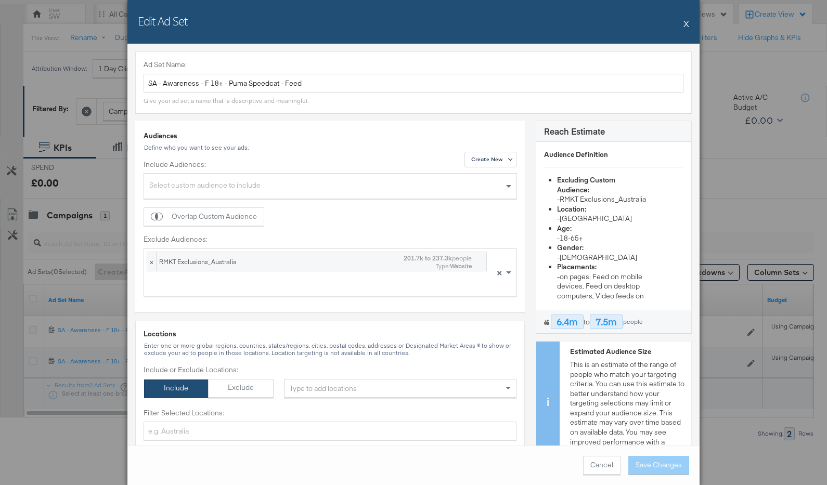
click at [686, 21] on button "X" at bounding box center [686, 23] width 6 height 21
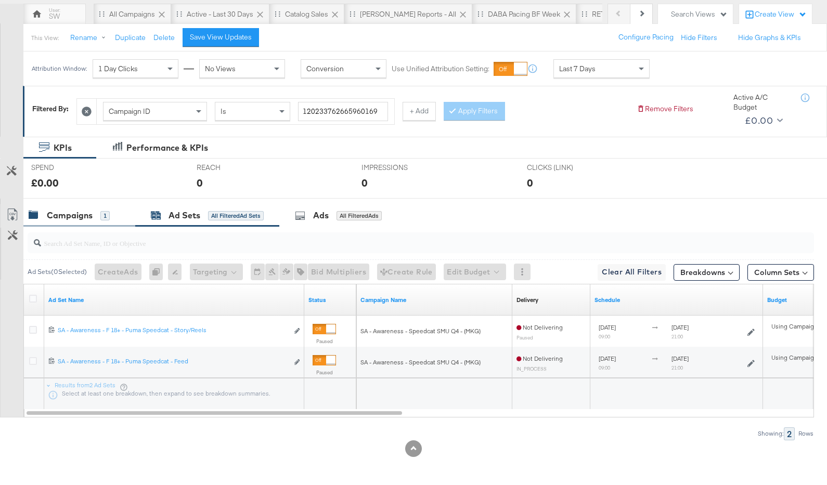
click at [84, 217] on div "Campaigns" at bounding box center [70, 216] width 46 height 12
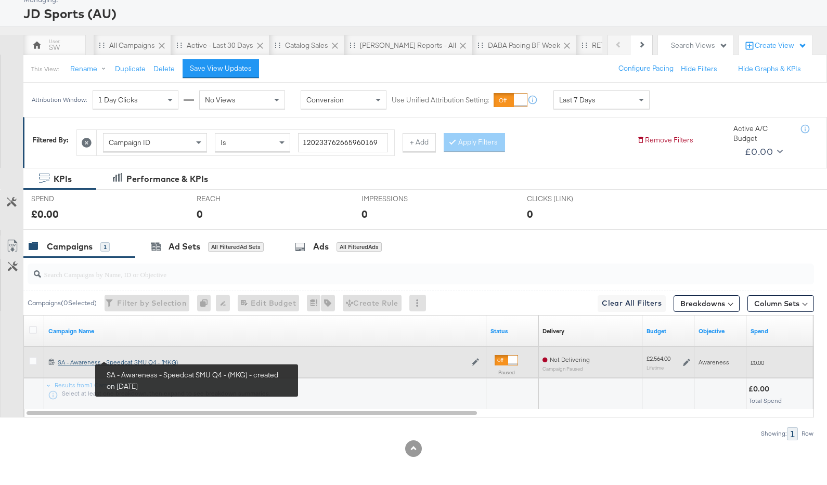
click at [134, 360] on div "SA - Awareness - Speedcat SMU Q4 - (MKG) SA - Awareness - Speedcat SMU Q4 - (MK…" at bounding box center [262, 362] width 408 height 8
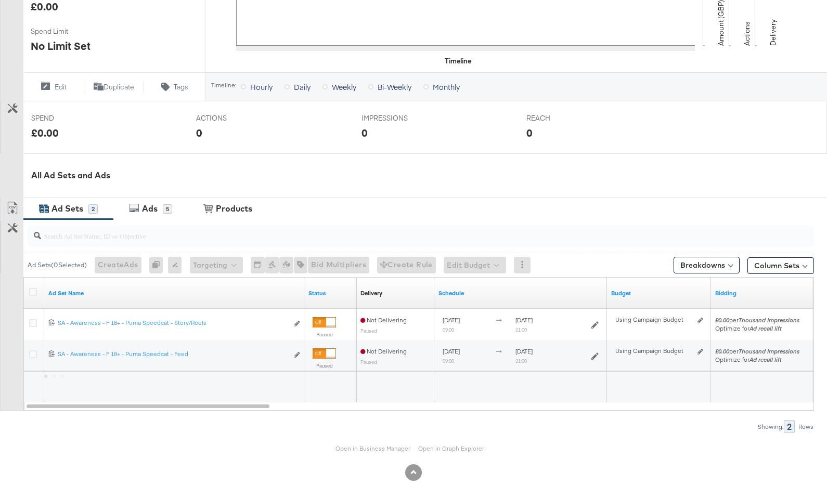
scroll to position [340, 0]
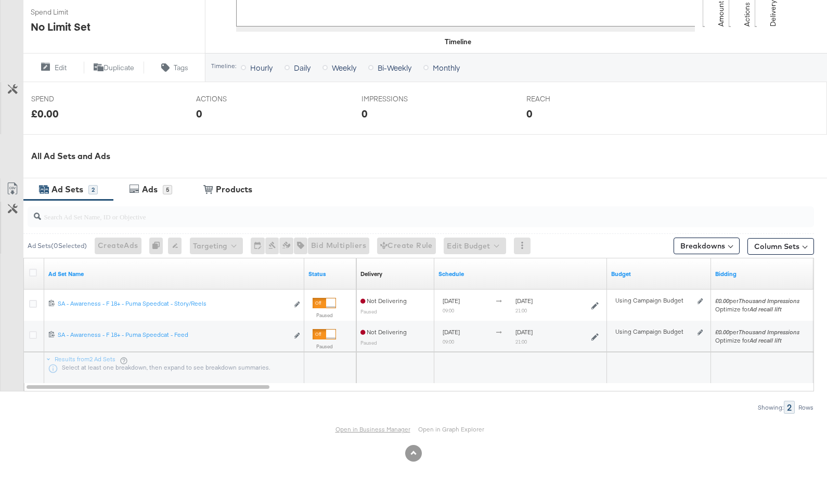
click at [366, 427] on link "Open in Business Manager" at bounding box center [372, 429] width 75 height 8
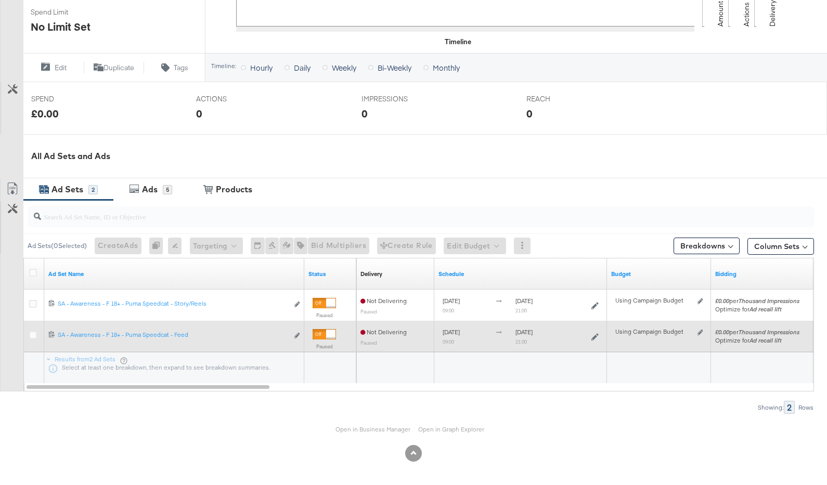
drag, startPoint x: 324, startPoint y: 305, endPoint x: 324, endPoint y: 326, distance: 20.8
click at [324, 305] on div at bounding box center [323, 303] width 23 height 10
click at [323, 330] on div at bounding box center [323, 334] width 23 height 10
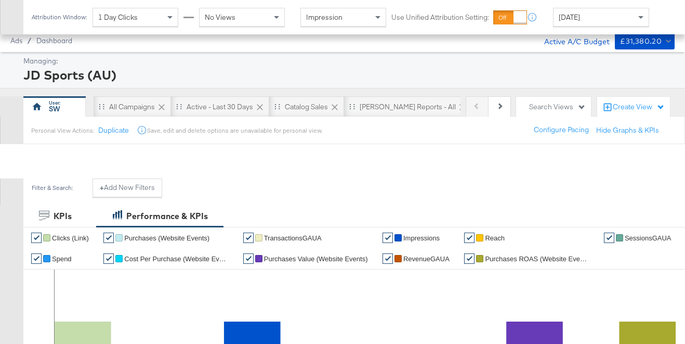
scroll to position [402, 0]
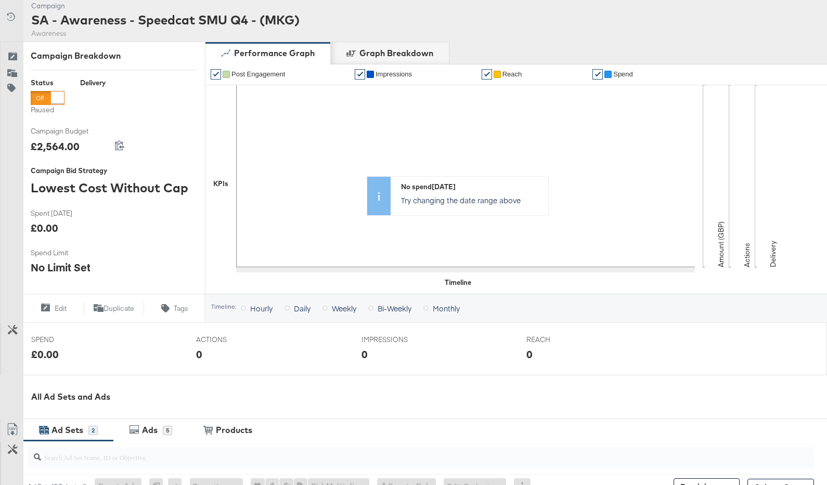
scroll to position [340, 0]
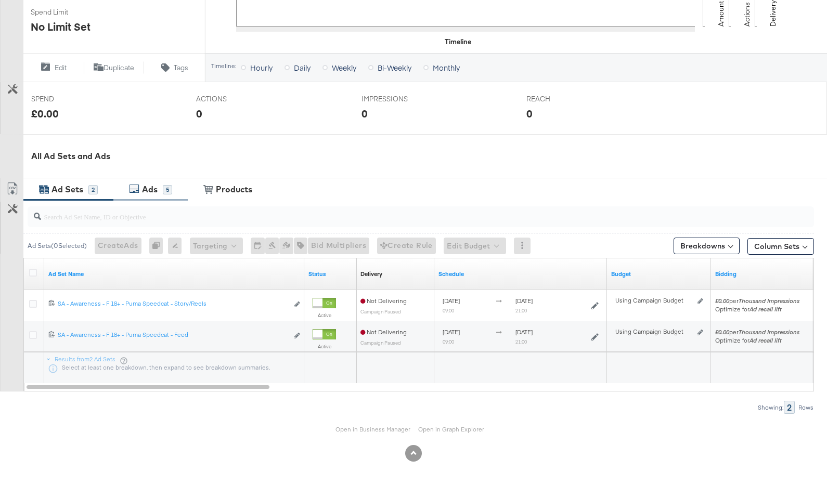
click at [146, 189] on div "Ads" at bounding box center [150, 190] width 16 height 12
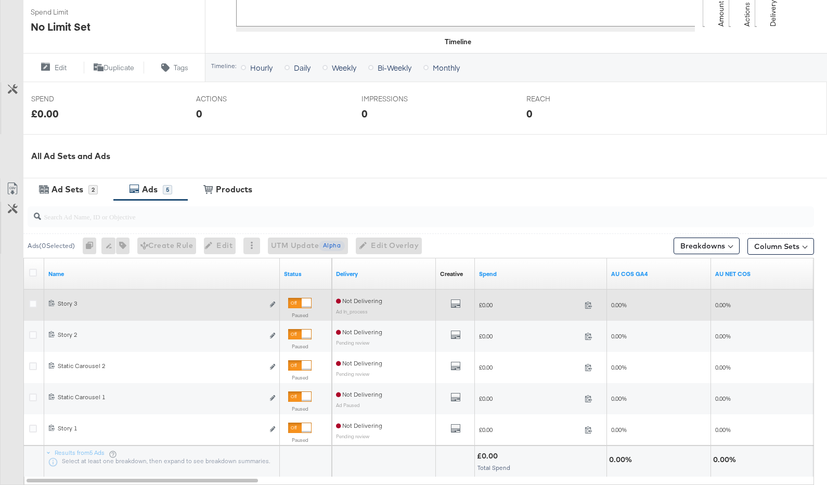
click at [302, 305] on div at bounding box center [306, 302] width 9 height 9
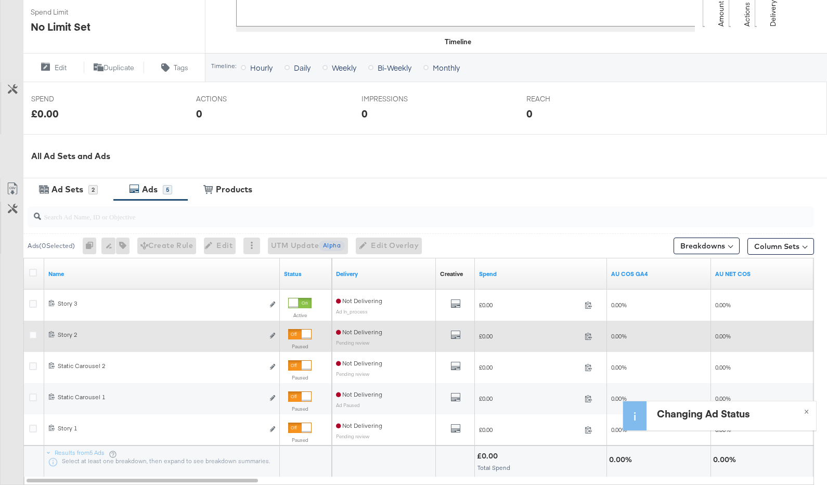
click at [299, 338] on div at bounding box center [299, 334] width 23 height 10
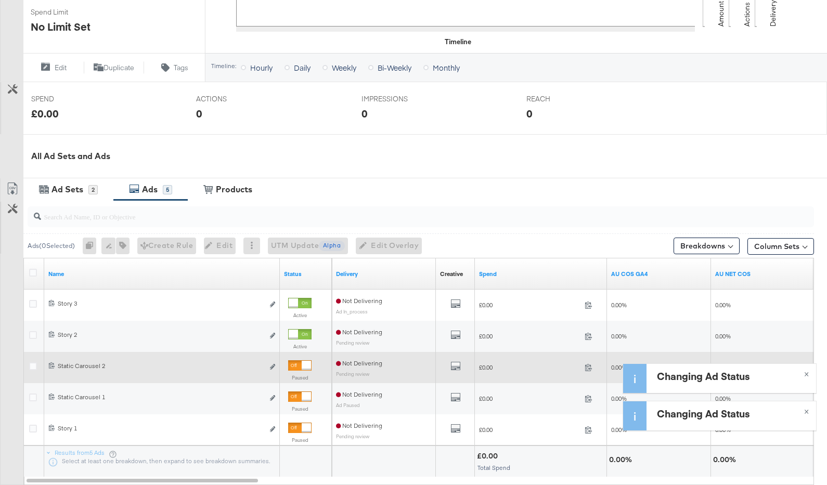
click at [296, 371] on div "Paused" at bounding box center [299, 372] width 23 height 25
click at [300, 367] on div at bounding box center [299, 365] width 23 height 10
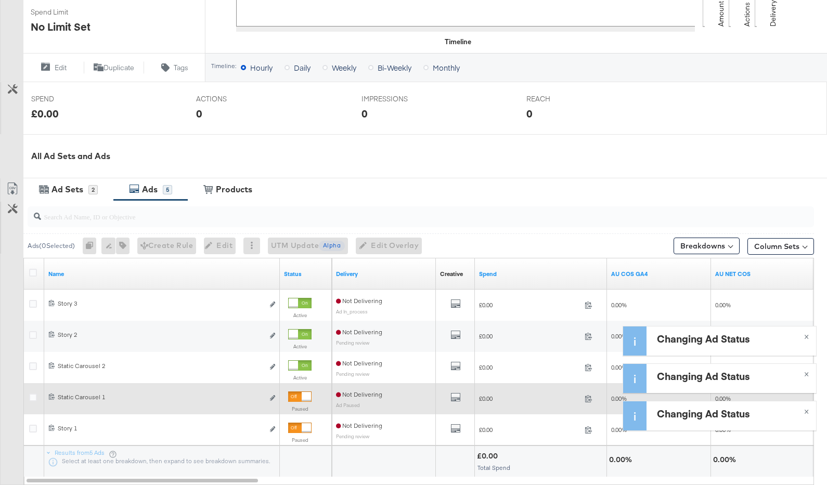
click at [297, 396] on div at bounding box center [299, 397] width 23 height 10
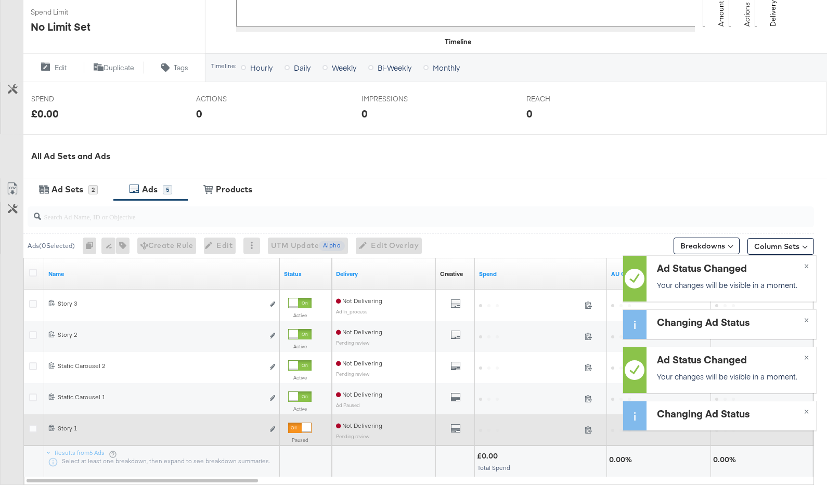
click at [302, 424] on div at bounding box center [306, 427] width 9 height 9
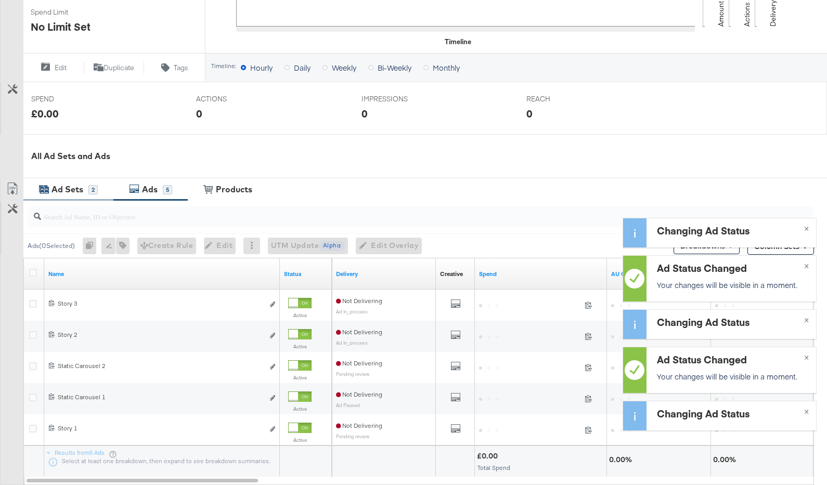
click at [85, 189] on div "Ad Sets" at bounding box center [69, 190] width 40 height 12
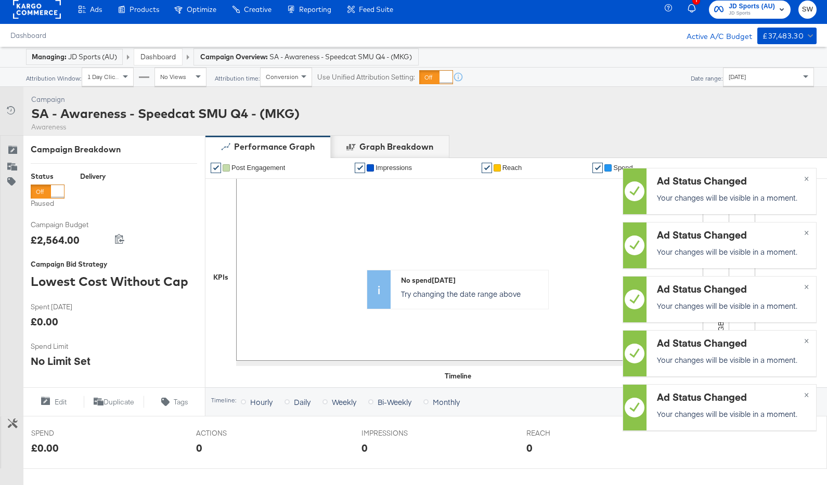
scroll to position [0, 0]
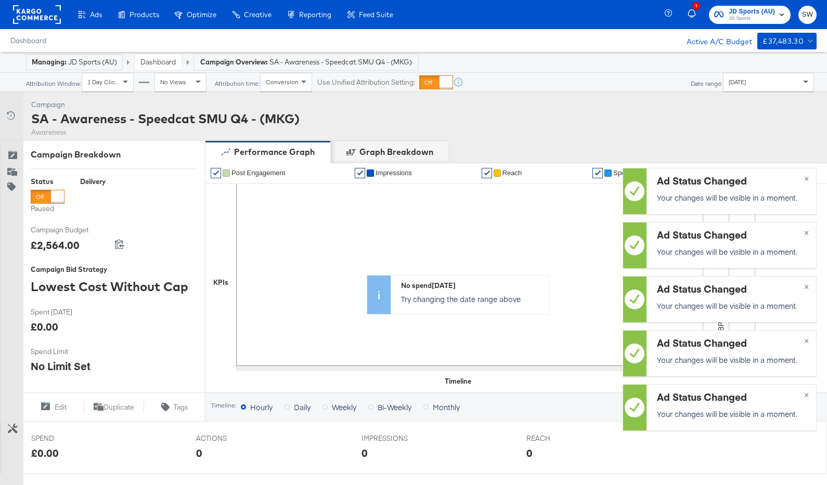
click at [54, 194] on div at bounding box center [57, 196] width 13 height 13
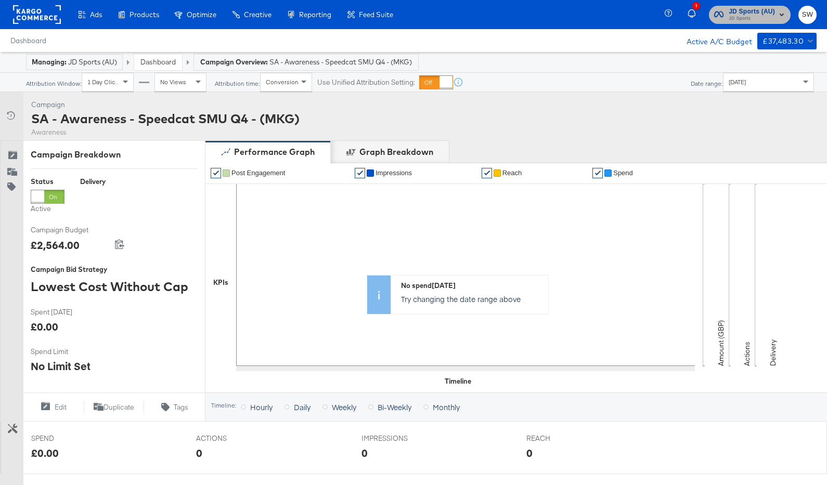
click at [766, 15] on span "JD Sports" at bounding box center [751, 19] width 46 height 8
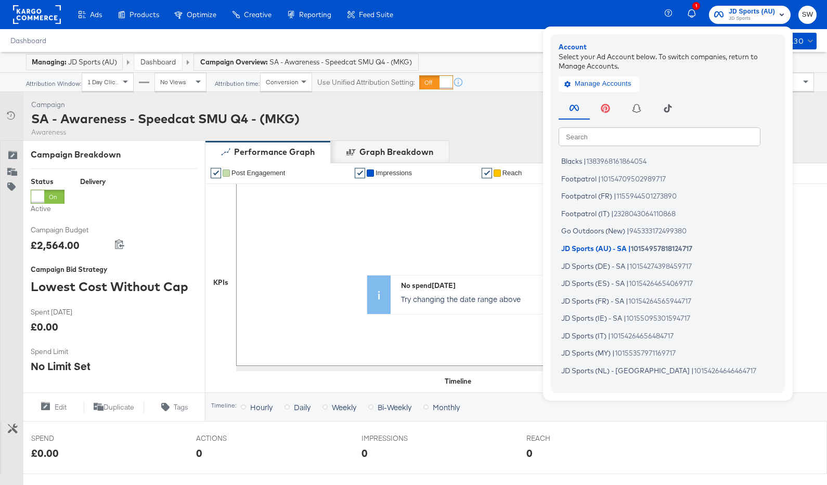
click at [659, 135] on input "text" at bounding box center [659, 136] width 202 height 19
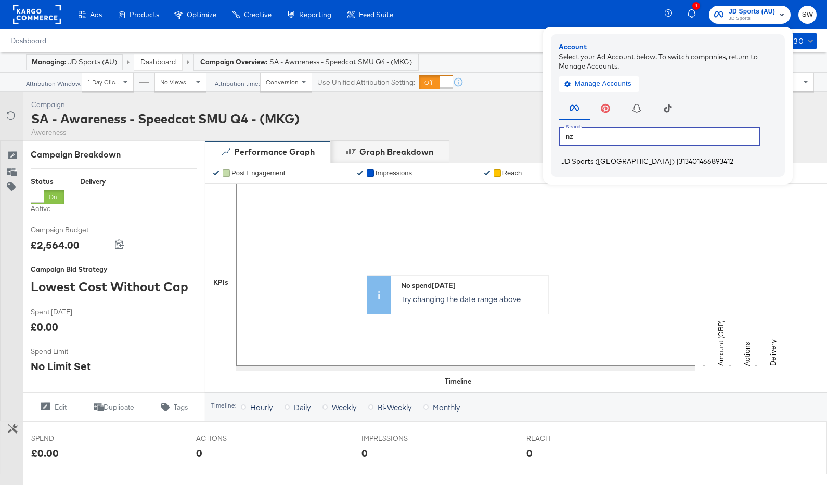
type input "nz"
click at [679, 161] on span "313401466893412" at bounding box center [706, 161] width 55 height 8
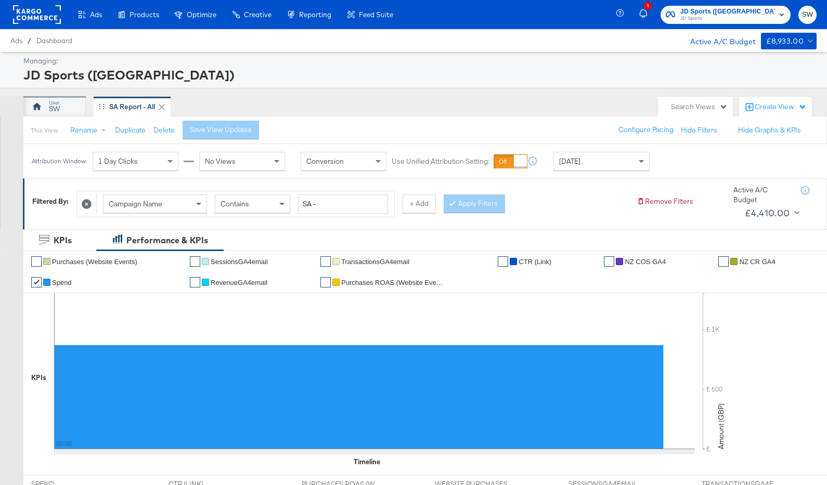
click at [64, 107] on div "SW" at bounding box center [54, 106] width 62 height 21
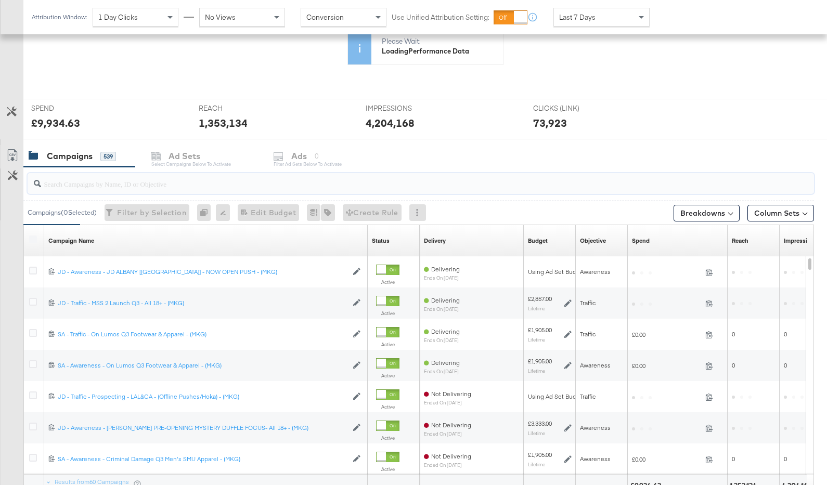
click at [256, 182] on input "search" at bounding box center [392, 179] width 702 height 20
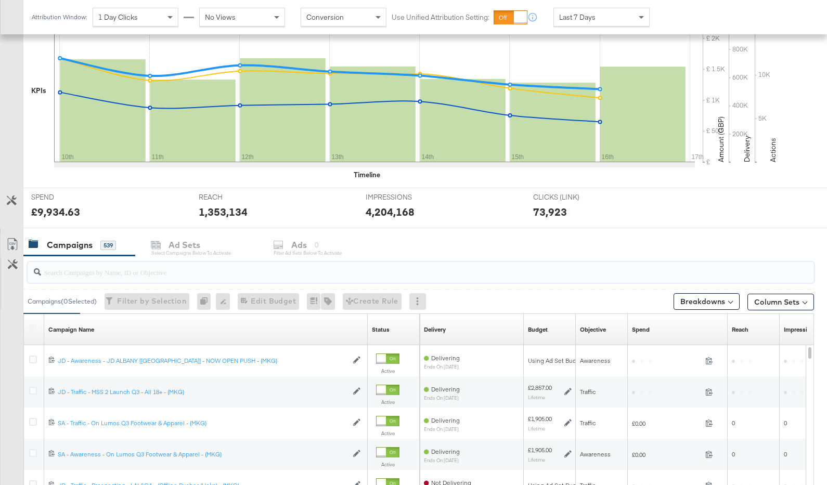
scroll to position [331, 0]
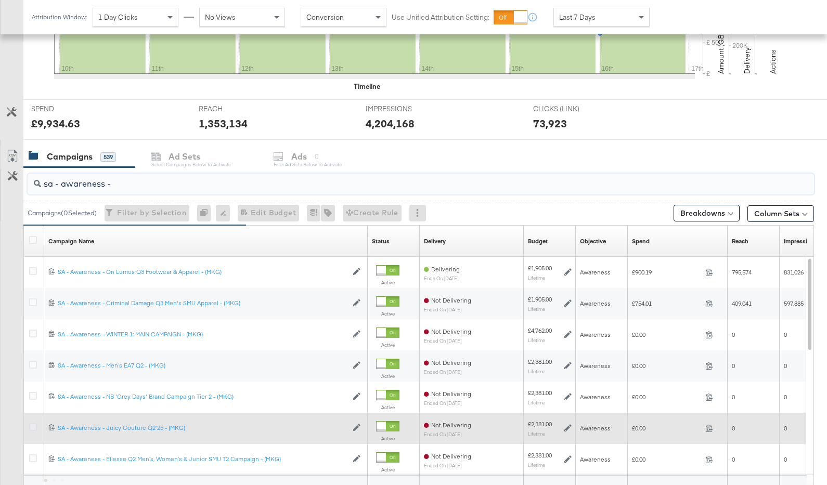
type input "sa - awareness -"
click at [32, 425] on icon at bounding box center [33, 427] width 8 height 8
click at [0, 0] on input "checkbox" at bounding box center [0, 0] width 0 height 0
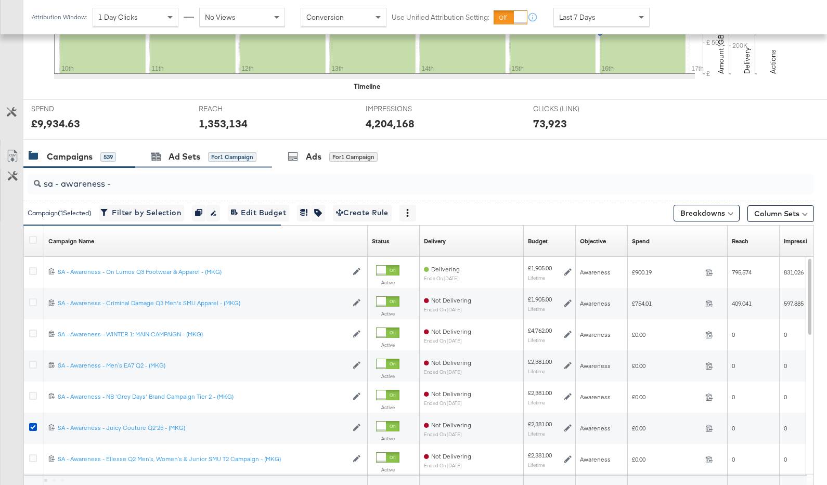
click at [191, 146] on div "Ad Sets for 1 Campaign" at bounding box center [203, 157] width 137 height 22
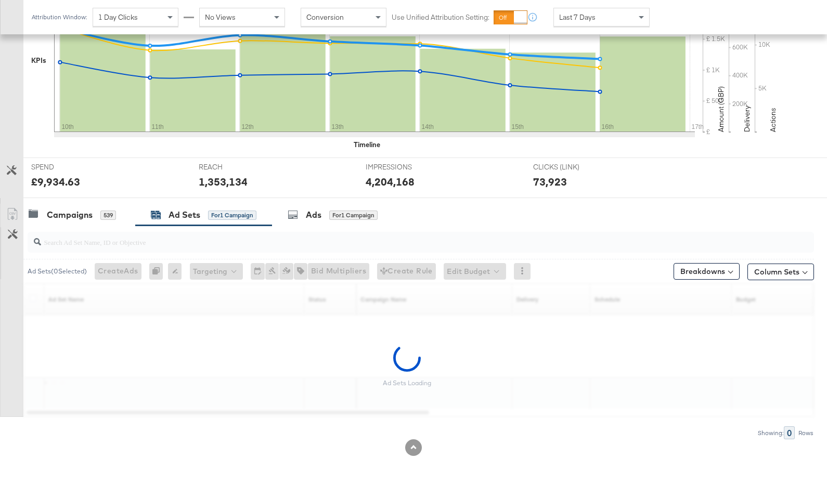
scroll to position [271, 0]
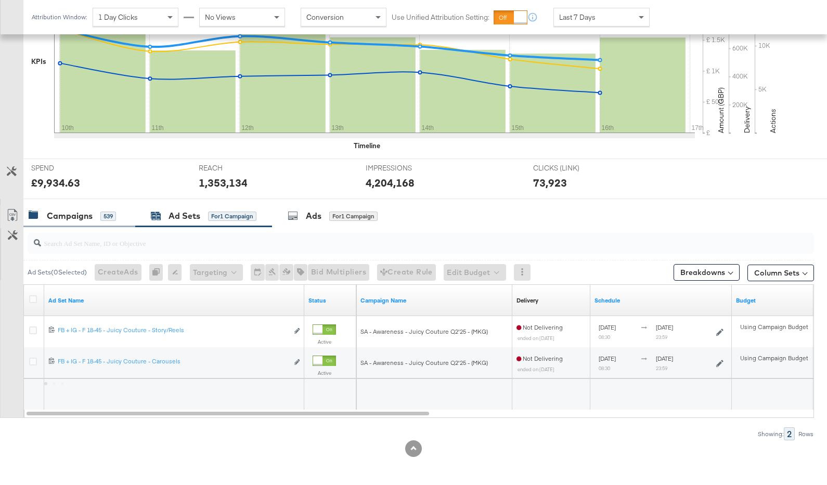
click at [86, 220] on div "Campaigns" at bounding box center [70, 216] width 46 height 12
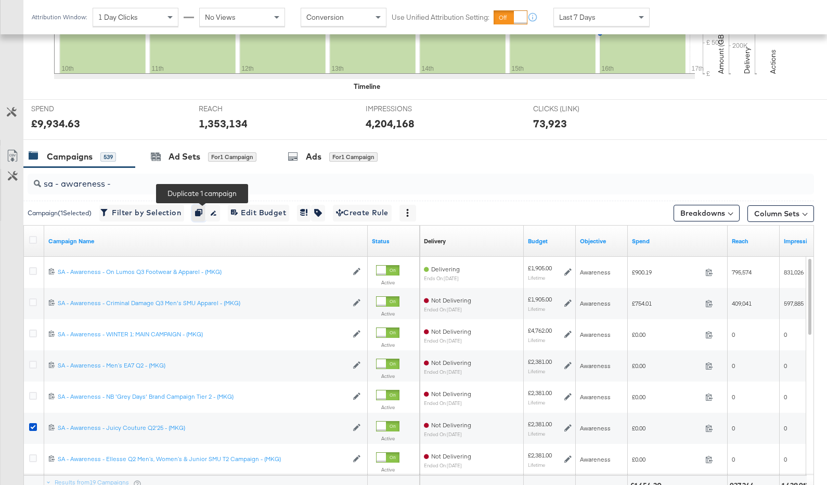
click at [200, 211] on icon "button" at bounding box center [198, 212] width 7 height 7
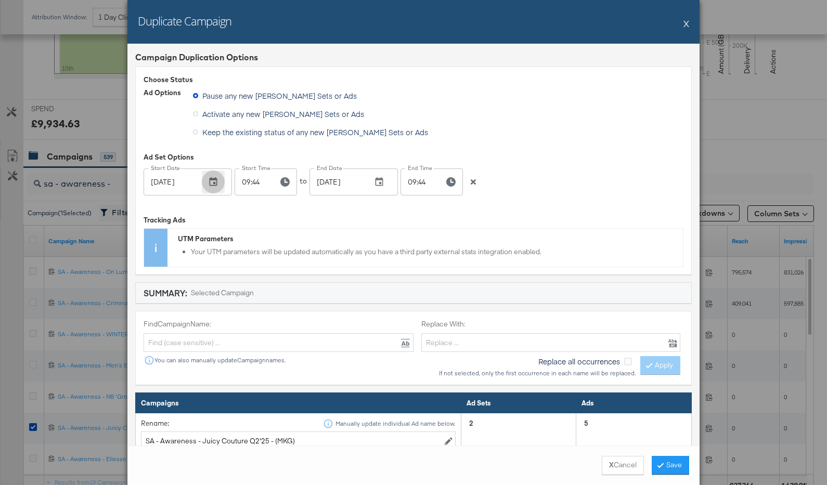
click at [215, 179] on icon "button" at bounding box center [214, 181] width 8 height 9
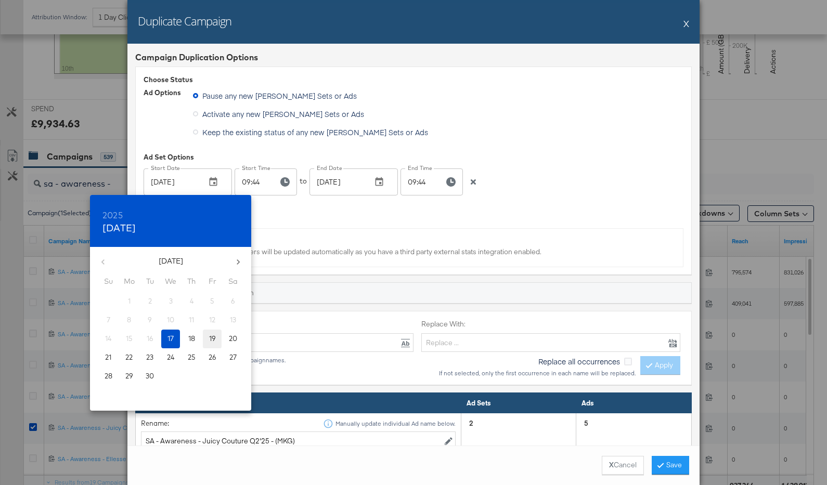
drag, startPoint x: 215, startPoint y: 336, endPoint x: 218, endPoint y: 331, distance: 5.6
click at [215, 336] on span "19" at bounding box center [212, 339] width 19 height 10
type input "[DATE]"
click at [291, 202] on div at bounding box center [413, 242] width 827 height 485
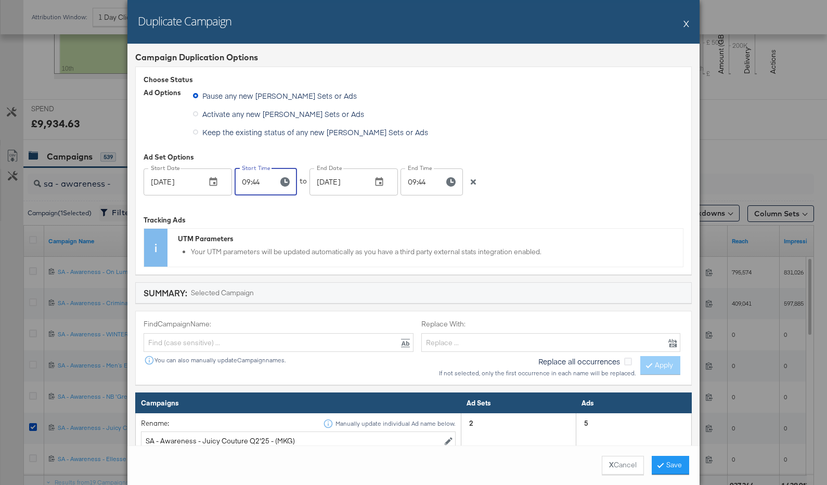
click at [258, 182] on input "09:44" at bounding box center [251, 181] width 35 height 27
type input "09:00"
click at [386, 179] on button "button" at bounding box center [379, 182] width 23 height 23
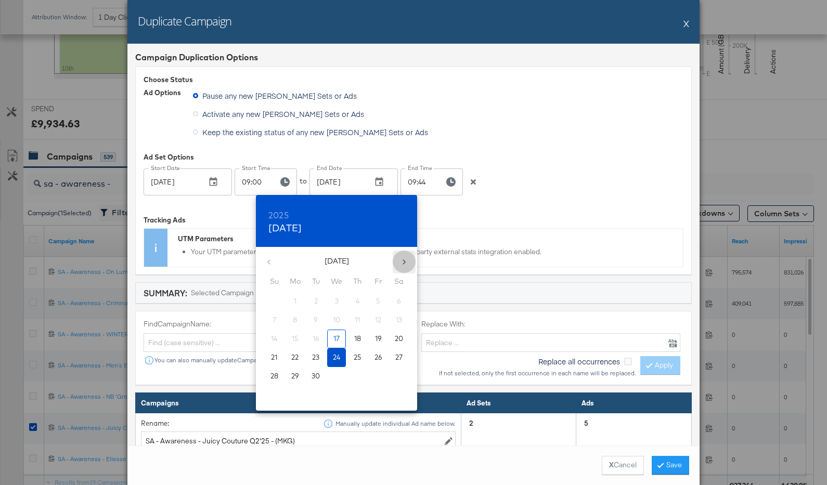
click at [397, 256] on button "button" at bounding box center [404, 262] width 23 height 23
click at [360, 302] on span "2" at bounding box center [357, 301] width 19 height 10
type input "Oct 02, 2025"
click at [471, 207] on div at bounding box center [413, 242] width 827 height 485
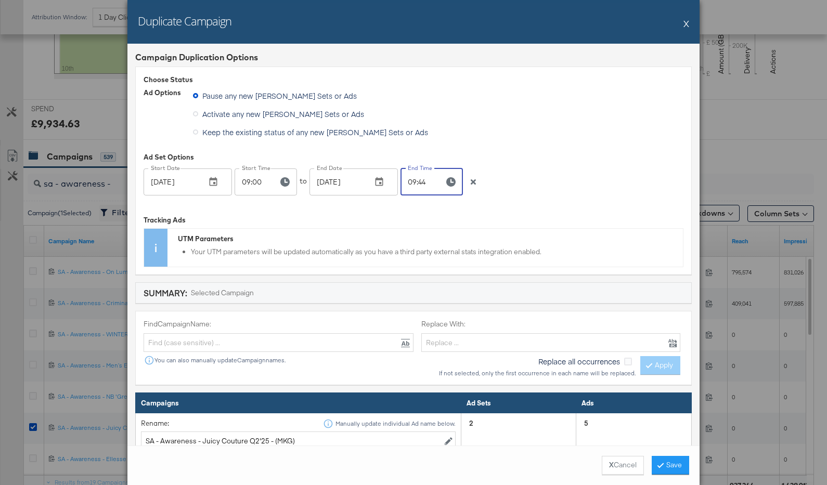
click at [408, 185] on input "09:44" at bounding box center [417, 181] width 35 height 27
click at [420, 185] on input "21:44" at bounding box center [417, 181] width 35 height 27
type input "21:00"
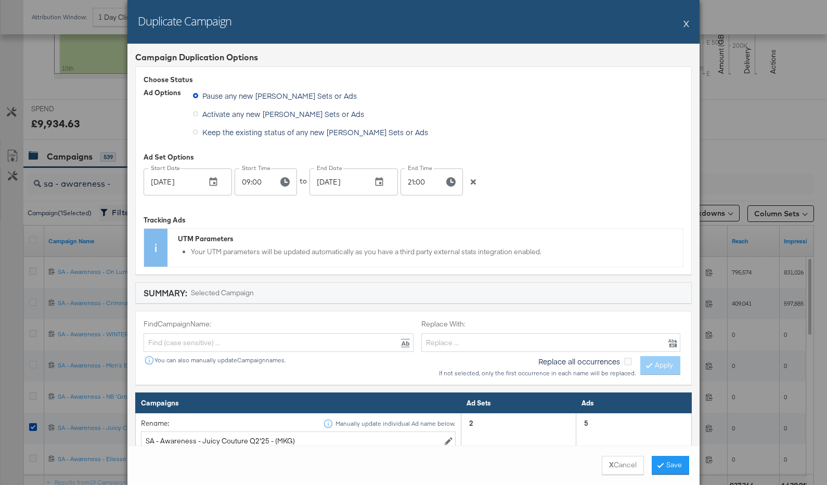
click at [490, 197] on div at bounding box center [413, 197] width 540 height 1
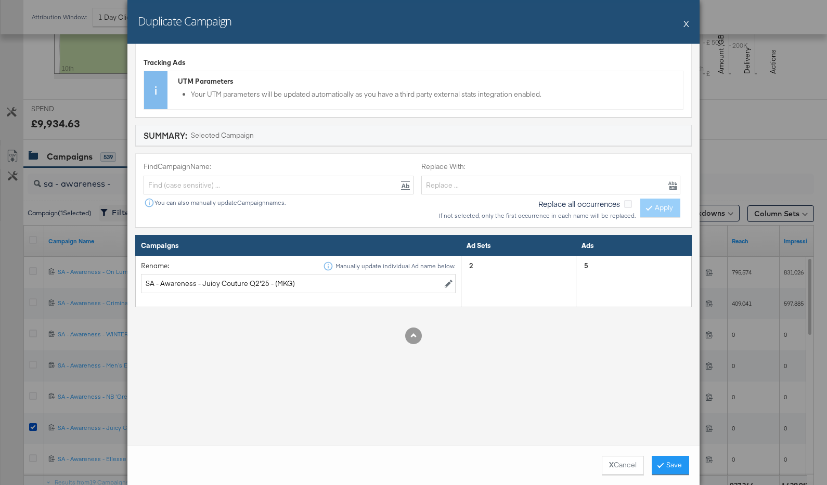
scroll to position [166, 0]
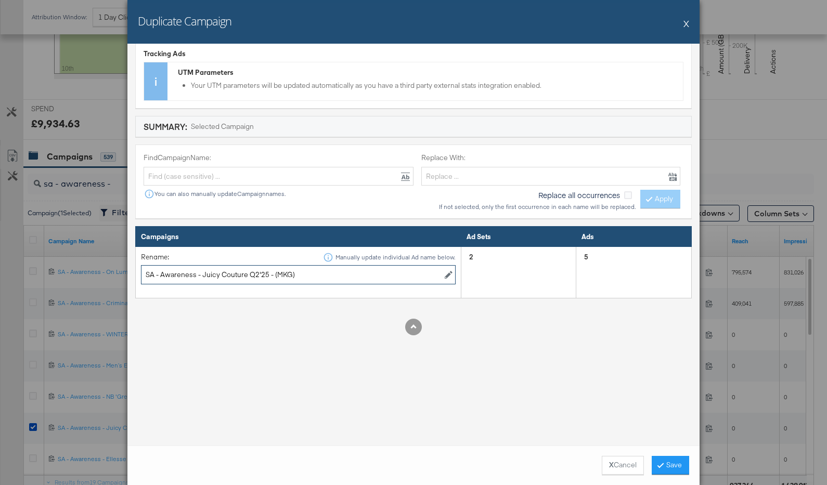
click at [234, 277] on input "SA - Awareness - Juicy Couture Q2'25 - (MKG)" at bounding box center [298, 274] width 315 height 19
paste input "Speedcat SMU Q4"
type input "SA - Awareness - Speedcat SMU Q4 - (MKG)"
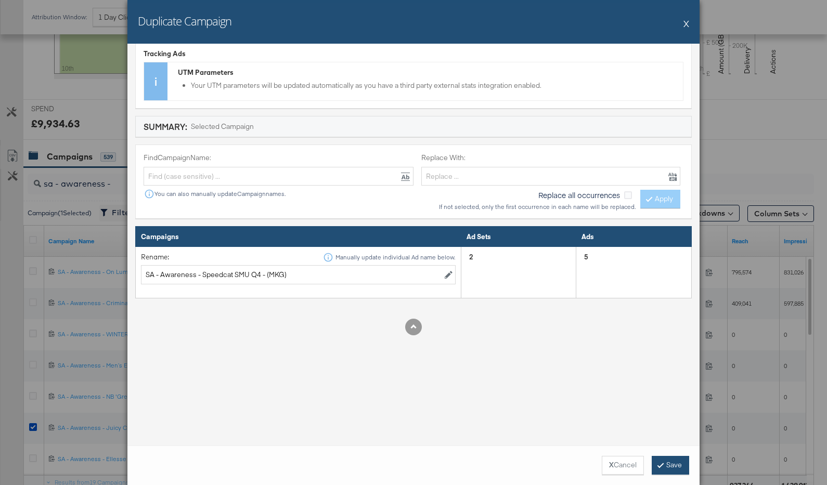
click at [679, 464] on button "Save" at bounding box center [669, 465] width 37 height 19
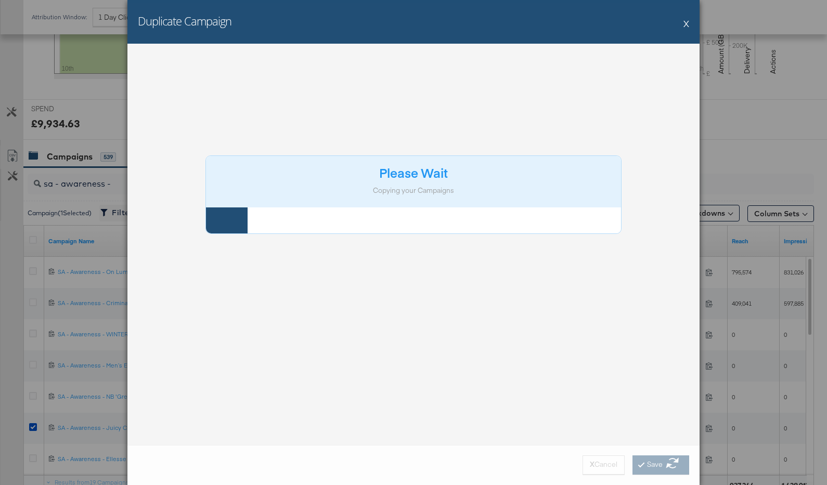
scroll to position [0, 0]
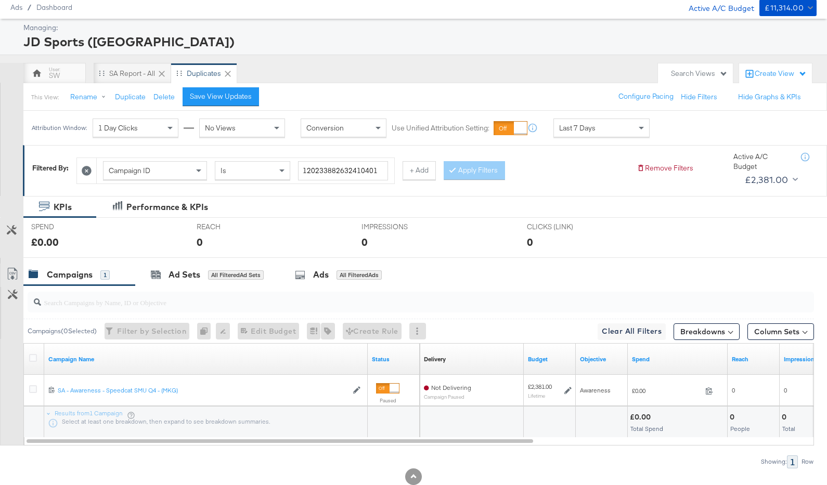
scroll to position [61, 0]
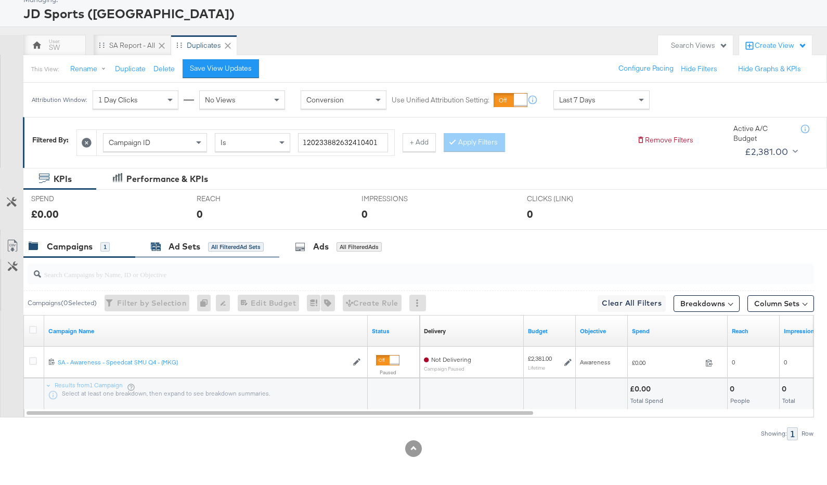
click at [209, 249] on div "All Filtered Ad Sets" at bounding box center [236, 246] width 56 height 9
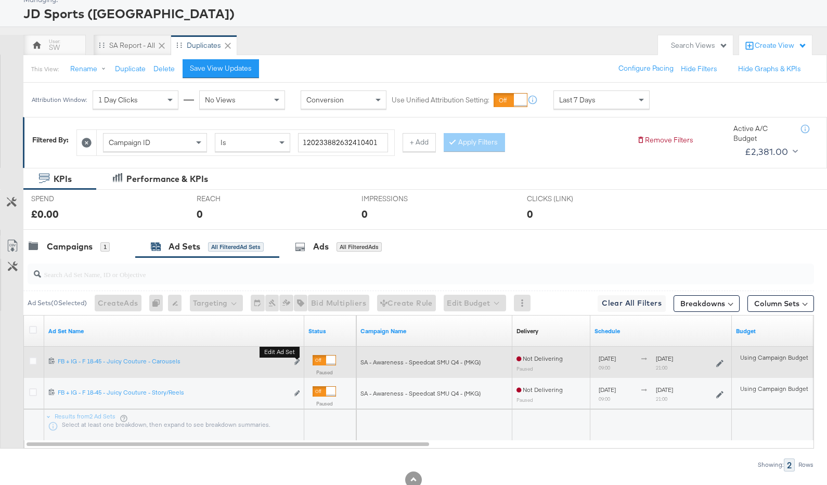
click at [296, 364] on button "Edit ad set" at bounding box center [297, 362] width 6 height 11
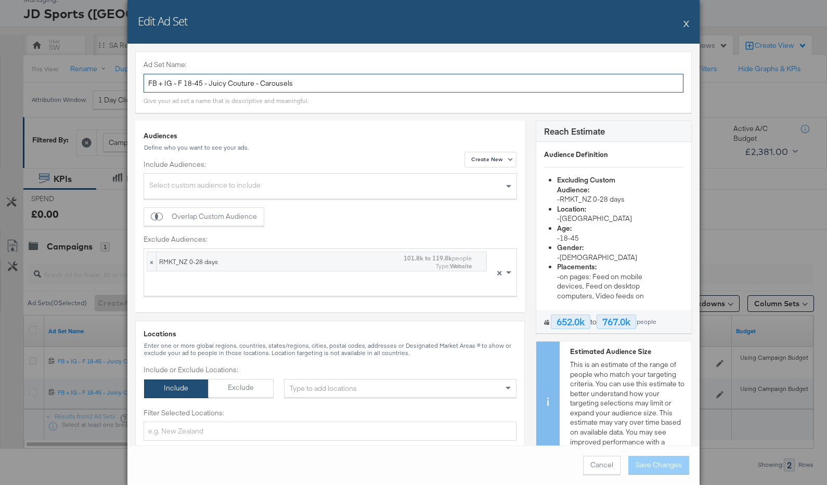
click at [267, 84] on input "FB + IG - F 18-45 - Juicy Couture - Carousels" at bounding box center [413, 83] width 540 height 19
paste input "SA - Awareness - F 18+ - Puma Speedcat - Feed"
type input "SA - Awareness - F 18+ - Puma Speedcat - Feed"
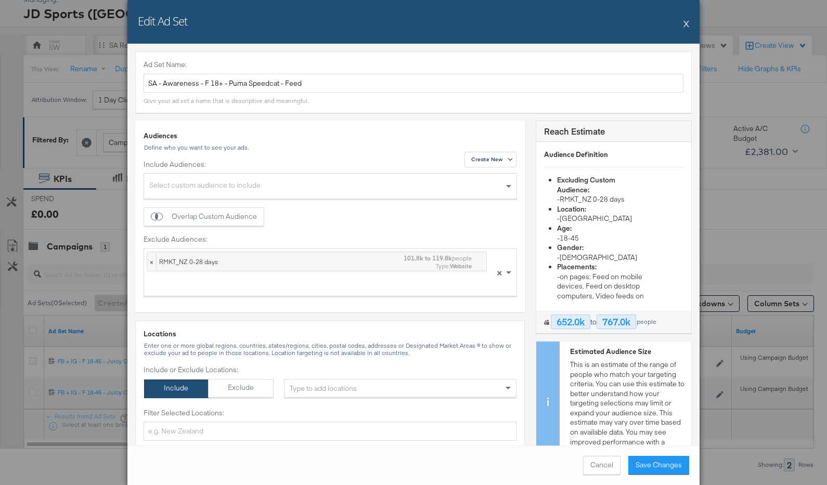
click at [364, 145] on div "Define who you want to see your ads." at bounding box center [329, 147] width 373 height 7
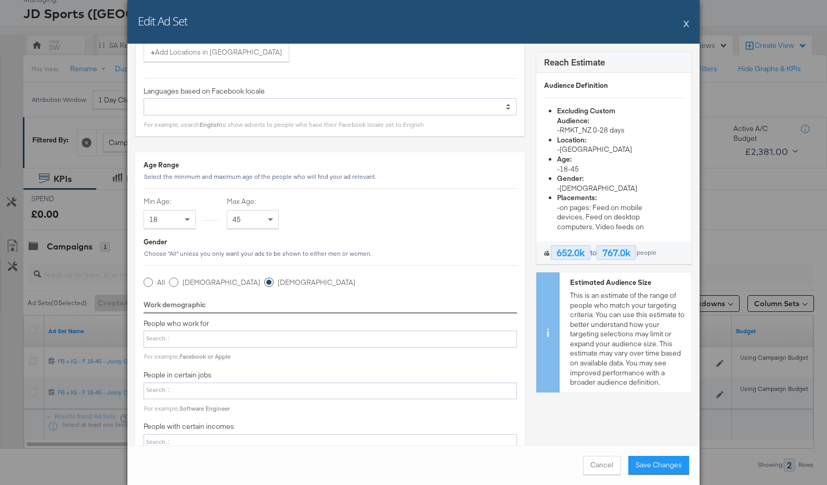
scroll to position [510, 0]
click at [262, 213] on div "45" at bounding box center [252, 220] width 51 height 18
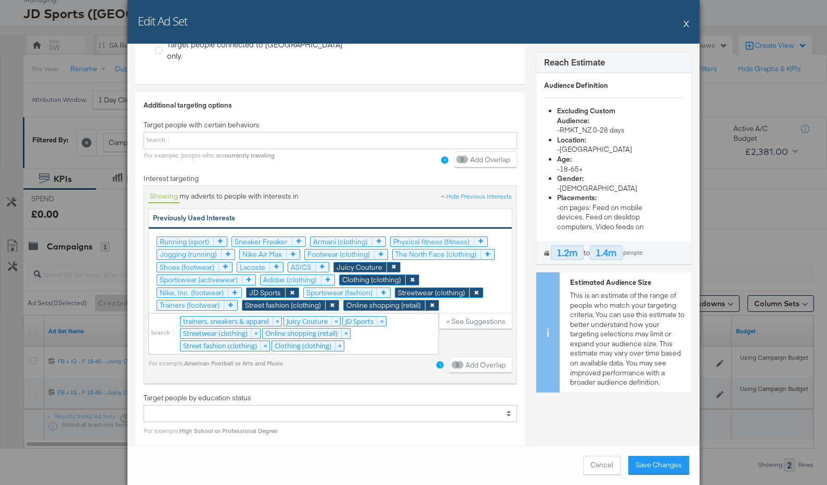
scroll to position [1757, 0]
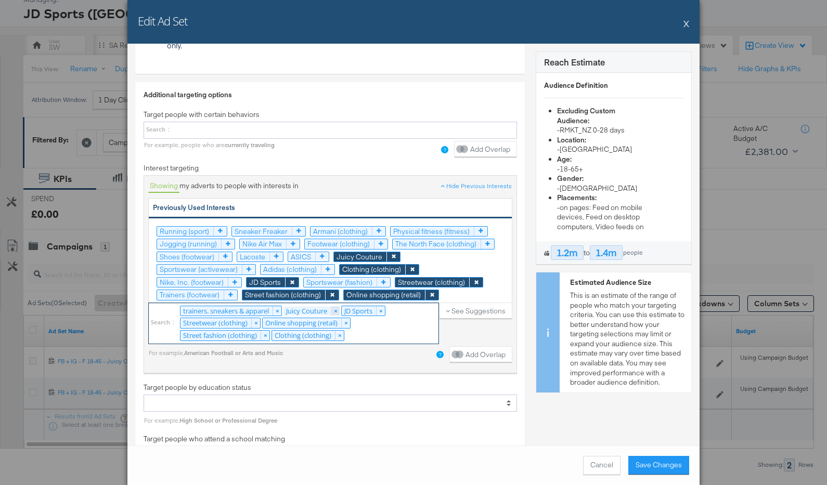
click at [339, 306] on link "×" at bounding box center [335, 311] width 9 height 10
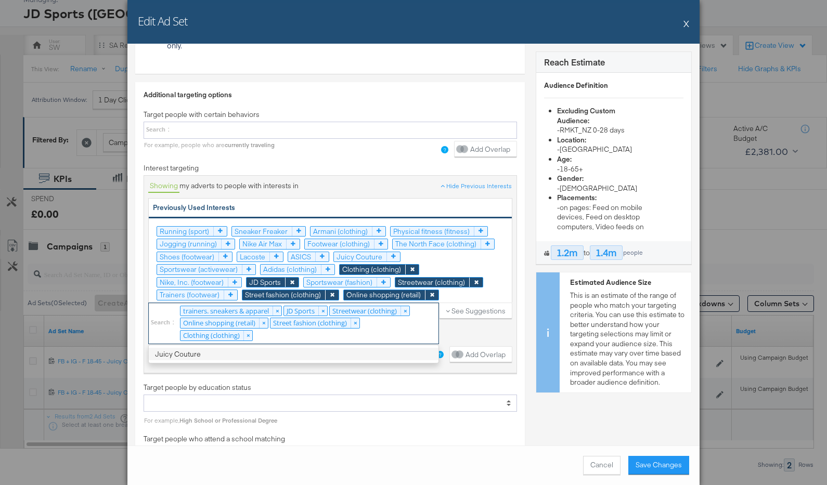
click at [300, 320] on div "trainers. sneakers & apparel × JD Sports × Streetwear (clothing) × Online shopp…" at bounding box center [293, 324] width 291 height 42
click at [0, 0] on select "trainers. sneakers & apparel × JD Sports × Streetwear (clothing) × Online shopp…" at bounding box center [0, 0] width 0 height 0
type input "puma"
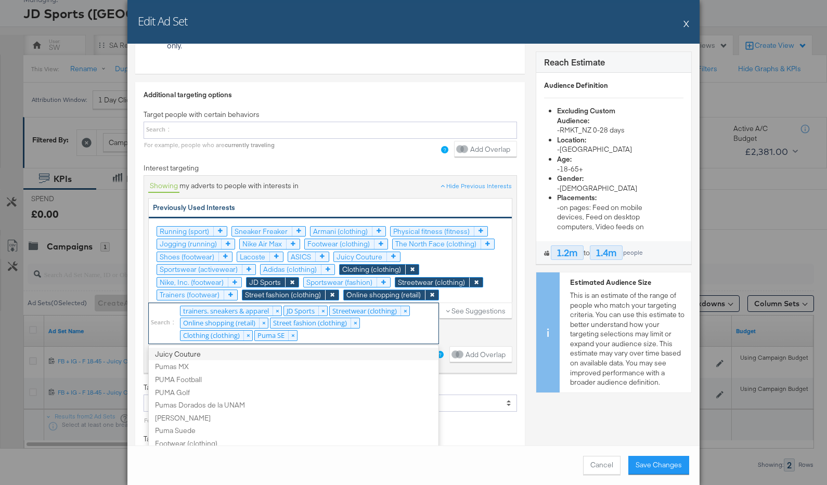
scroll to position [3, 0]
click at [237, 290] on icon at bounding box center [231, 295] width 14 height 10
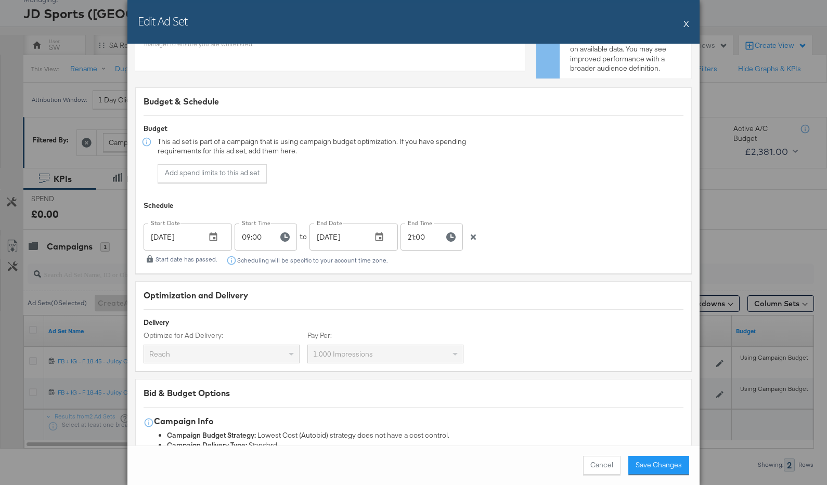
scroll to position [2347, 0]
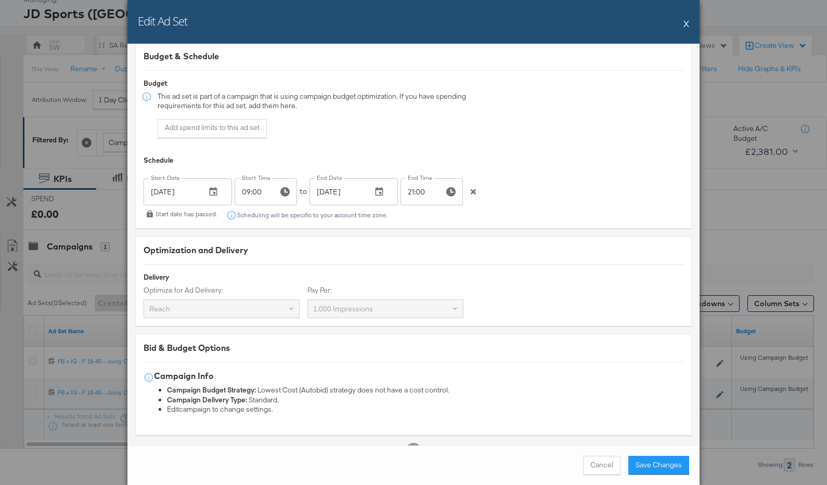
drag, startPoint x: 654, startPoint y: 463, endPoint x: 649, endPoint y: 464, distance: 5.3
click at [655, 465] on button "Save Changes" at bounding box center [658, 465] width 61 height 19
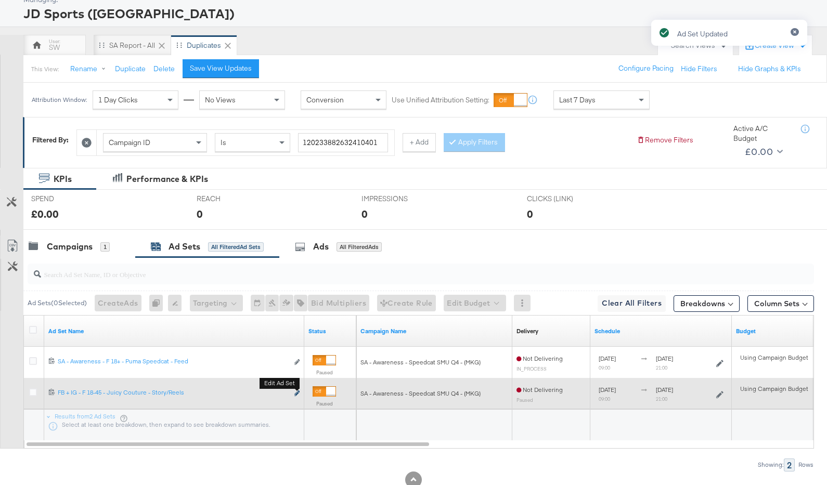
click at [296, 392] on icon "link" at bounding box center [296, 393] width 5 height 6
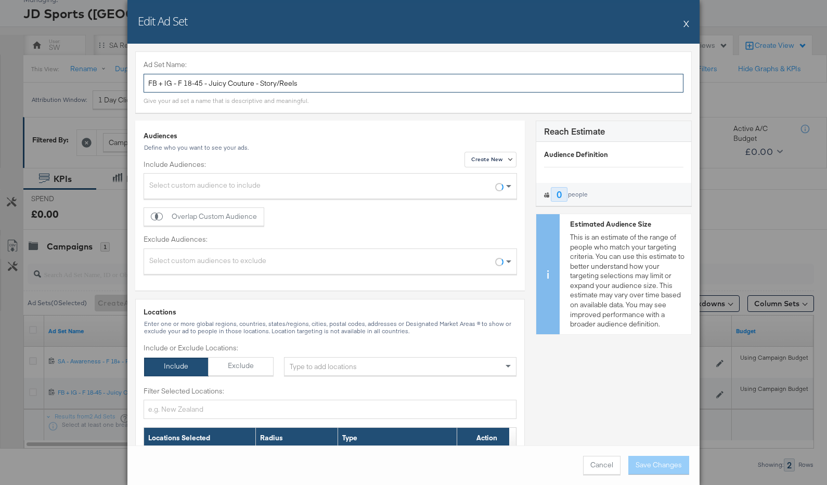
click at [270, 84] on input "FB + IG - F 18-45 - Juicy Couture - Story/Reels" at bounding box center [413, 83] width 540 height 19
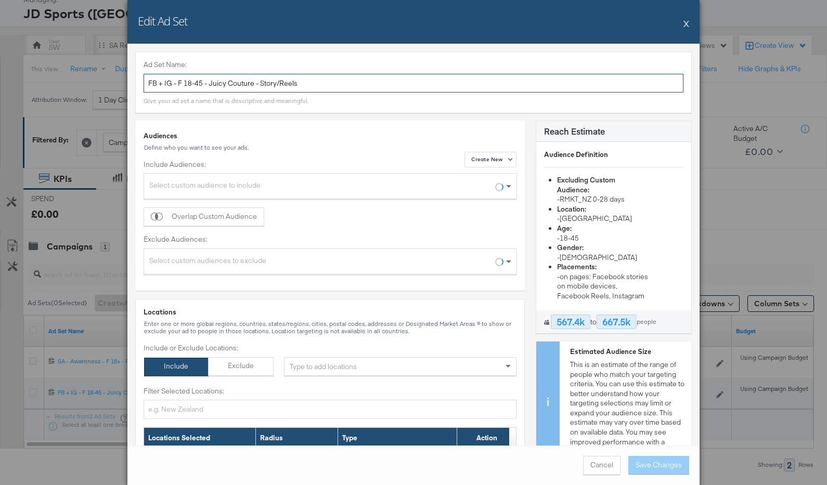
paste input "SA - Awareness - F 18+ - Puma Speedcat"
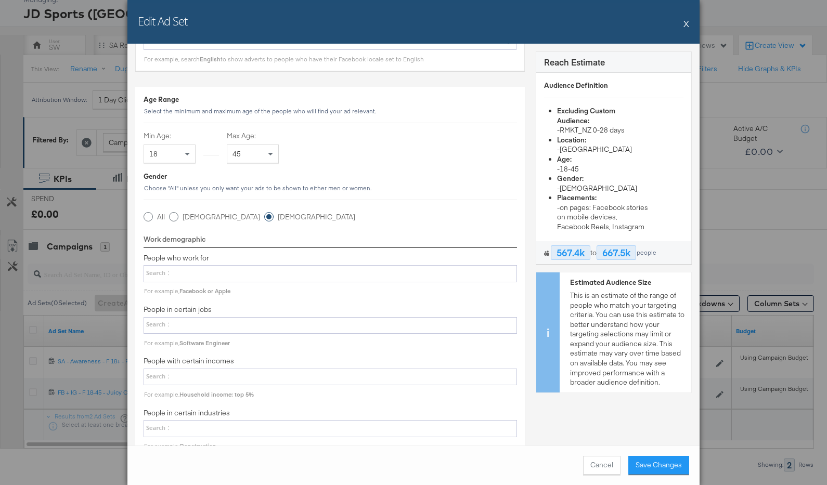
scroll to position [584, 0]
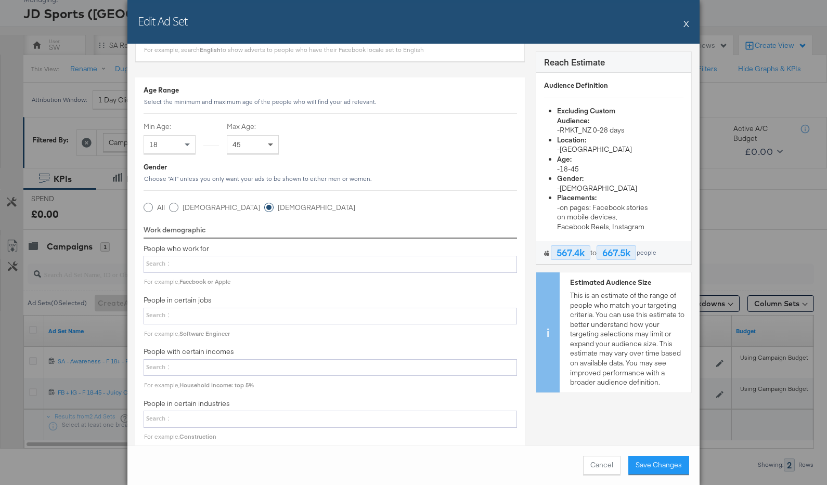
type input "SA - Awareness - F 18+ - Puma Speedcat - Story/Reels"
click at [268, 149] on span at bounding box center [271, 145] width 13 height 18
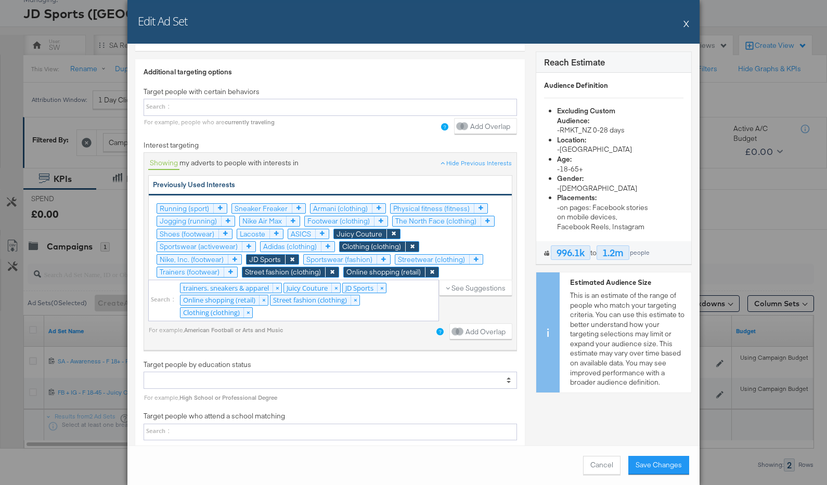
scroll to position [1781, 0]
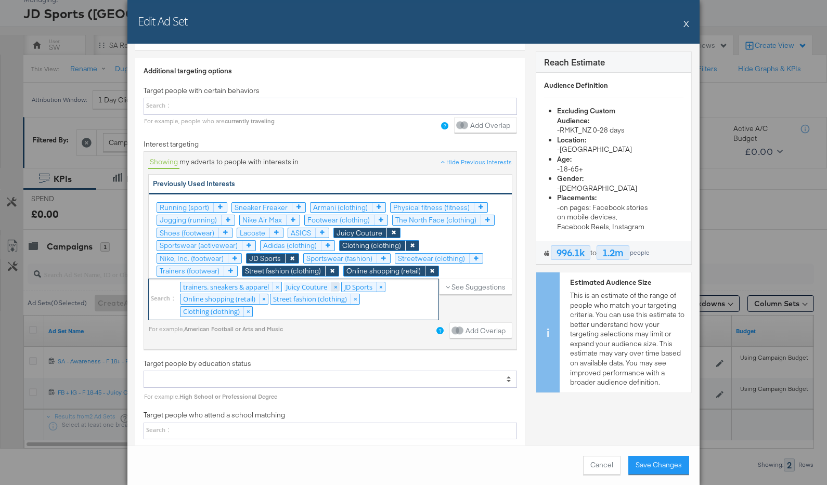
click at [340, 282] on link "×" at bounding box center [335, 287] width 9 height 10
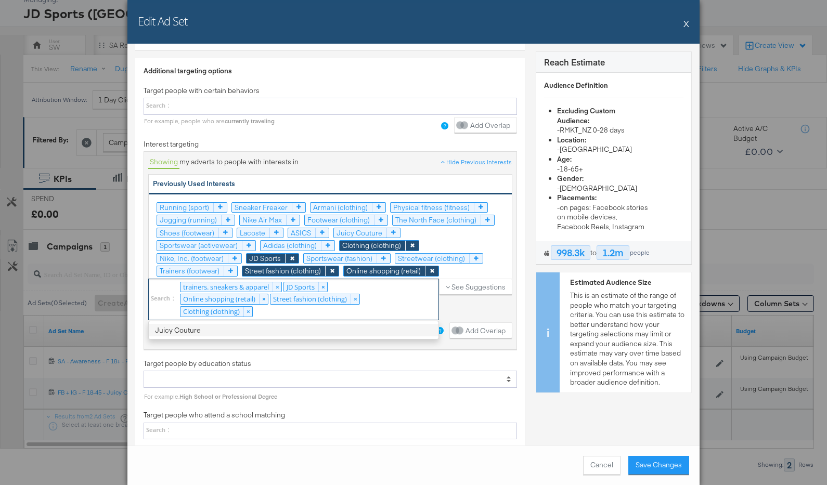
click at [237, 266] on icon at bounding box center [231, 271] width 14 height 10
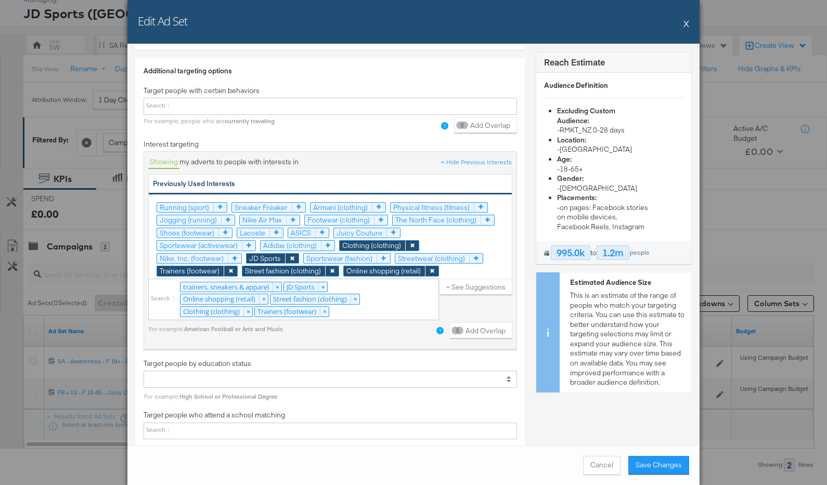
click at [365, 296] on div "trainers. sneakers & apparel × JD Sports × Online shopping (retail) × Street fa…" at bounding box center [293, 300] width 291 height 42
click at [0, 0] on select "trainers. sneakers & apparel × JD Sports × Online shopping (retail) × Street fa…" at bounding box center [0, 0] width 0 height 0
type input "puma"
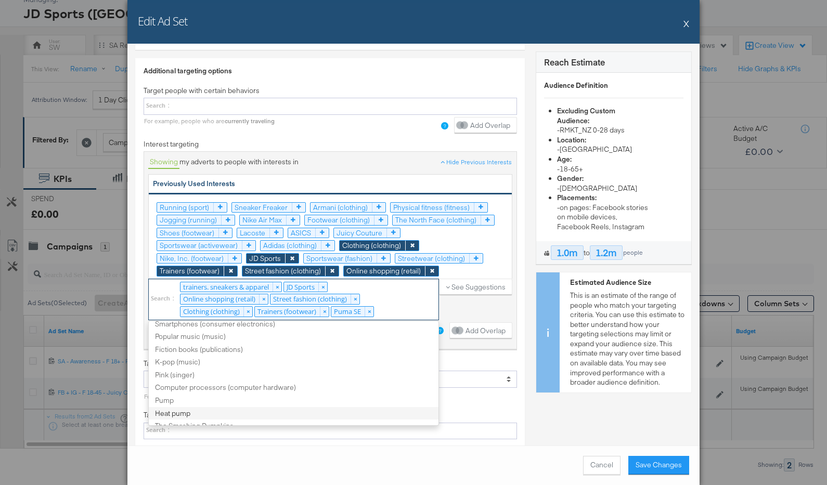
scroll to position [45, 0]
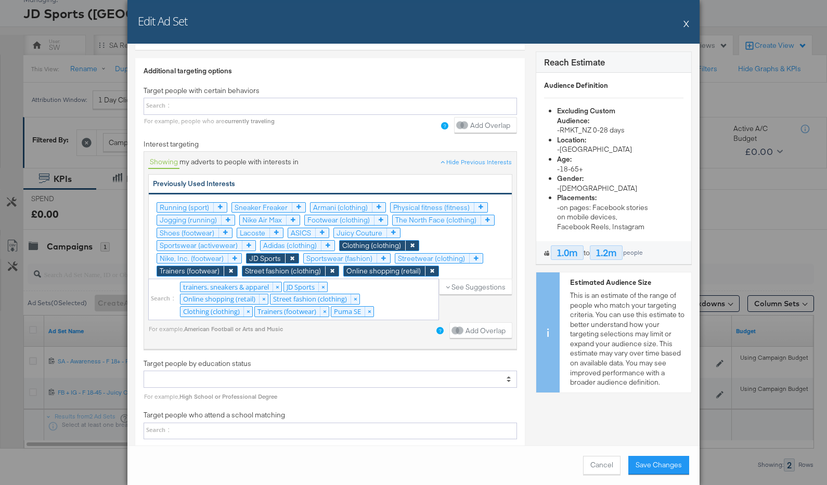
click at [487, 280] on div "See Suggestions" at bounding box center [475, 302] width 73 height 46
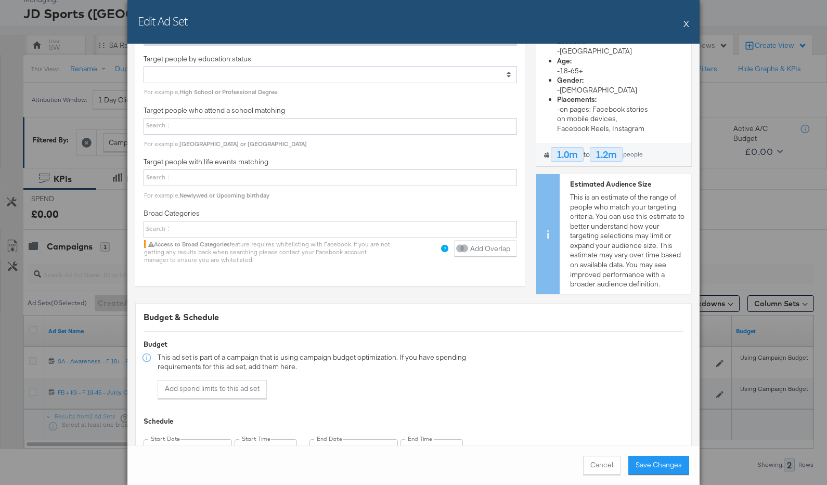
scroll to position [2069, 0]
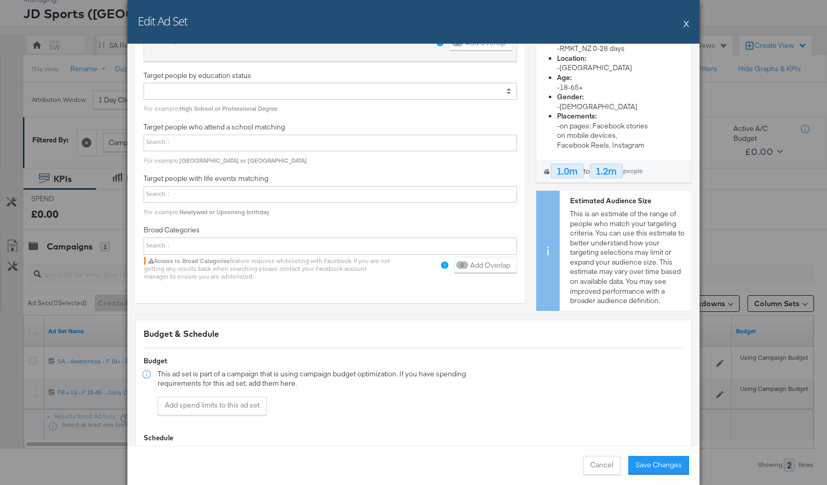
click at [657, 464] on button "Save Changes" at bounding box center [658, 465] width 61 height 19
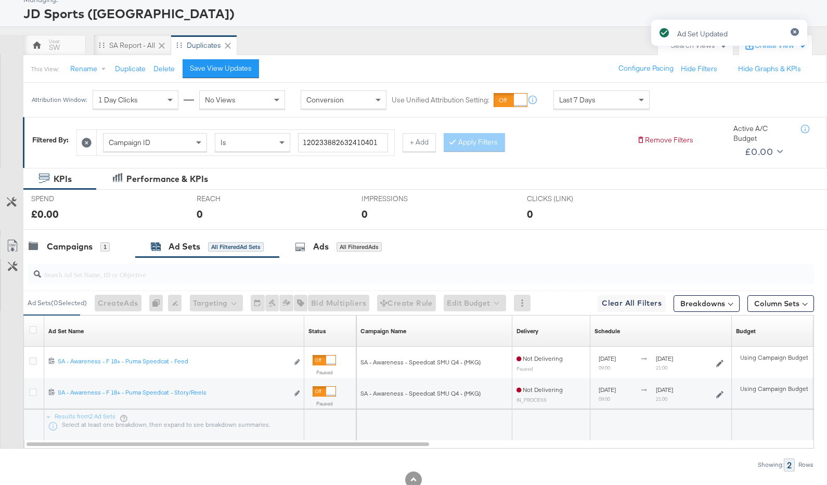
scroll to position [93, 0]
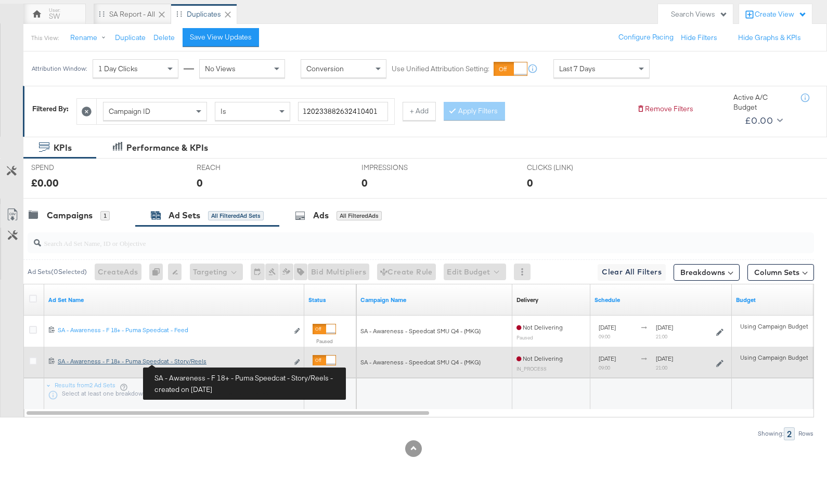
click at [182, 363] on div "SA - Awareness - F 18+ - Puma Speedcat - Story/Reels SA - Awareness - F 18+ - P…" at bounding box center [173, 361] width 230 height 8
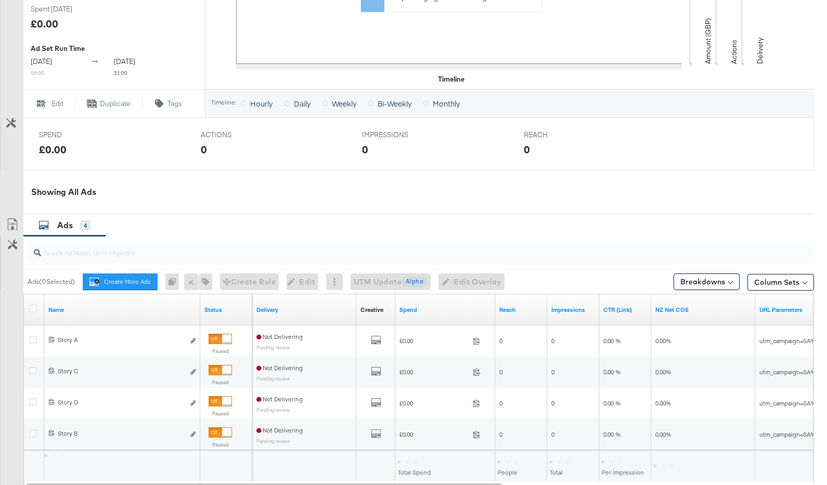
scroll to position [446, 0]
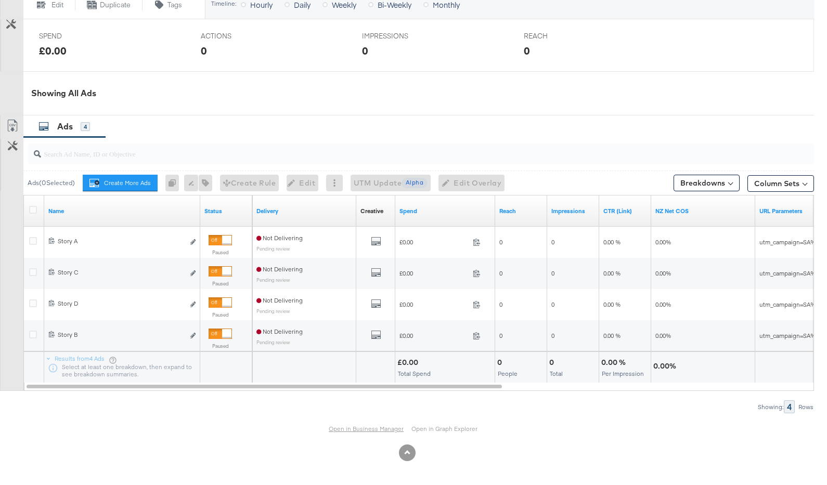
click at [373, 427] on link "Open in Business Manager" at bounding box center [366, 429] width 75 height 8
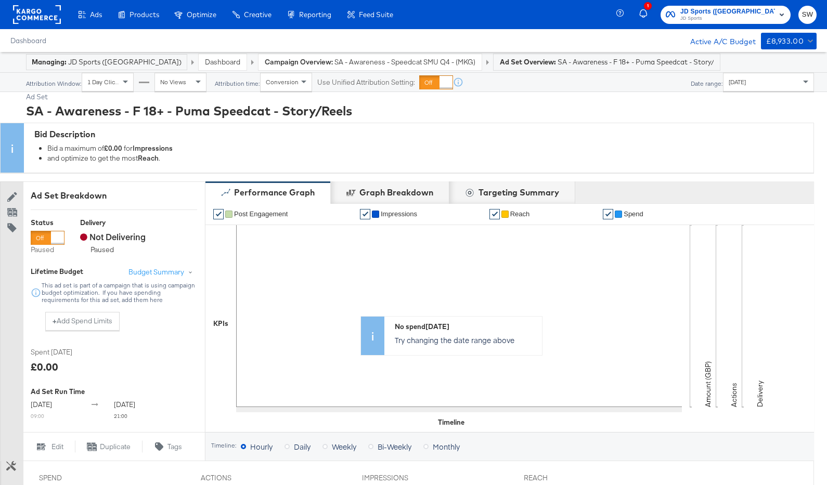
click at [334, 61] on span "SA - Awareness - Speedcat SMU Q4 - (MKG)" at bounding box center [404, 62] width 141 height 10
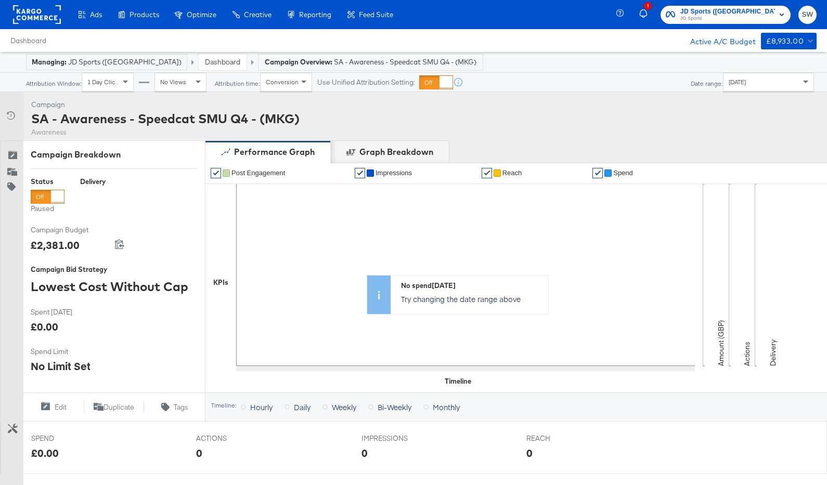
click at [51, 196] on div at bounding box center [57, 196] width 13 height 13
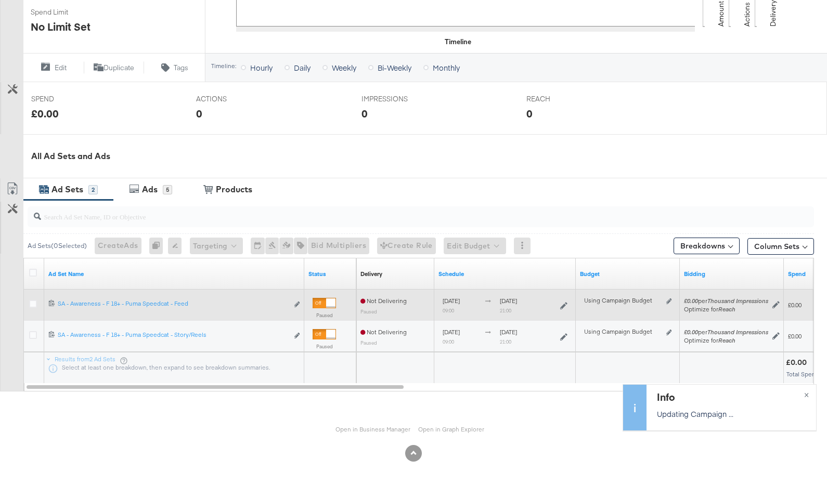
click at [326, 299] on div at bounding box center [330, 302] width 9 height 9
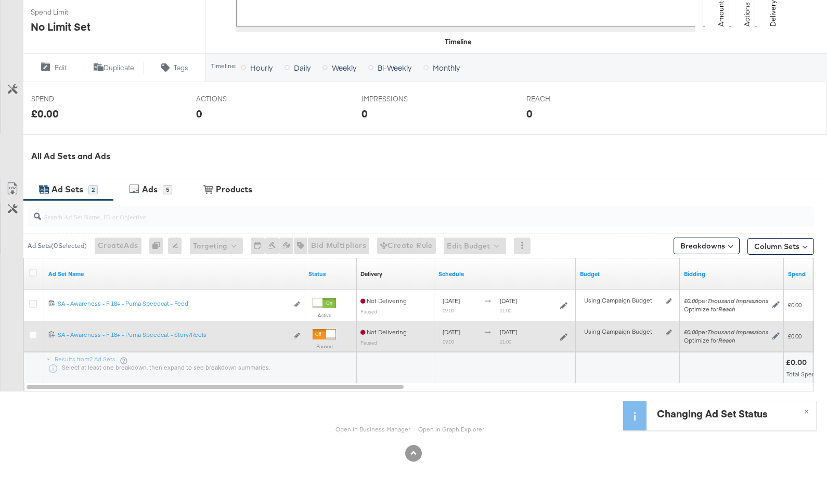
click at [327, 334] on div at bounding box center [330, 334] width 9 height 9
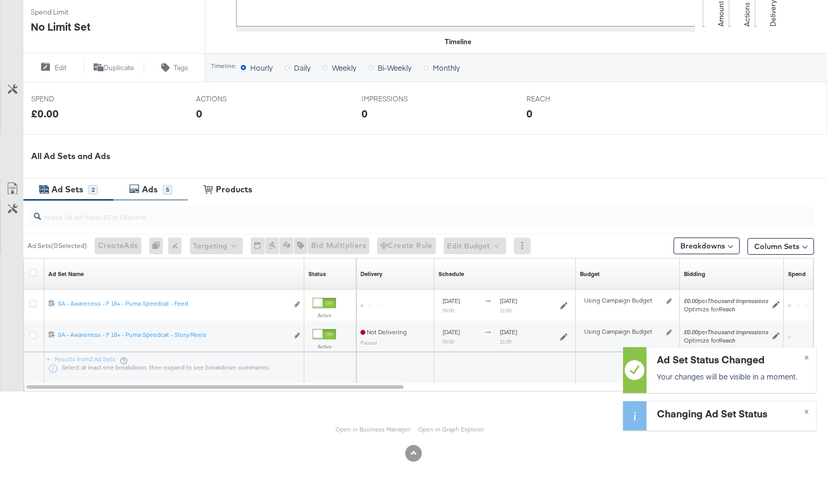
click at [172, 188] on div "Ads 5" at bounding box center [150, 189] width 74 height 22
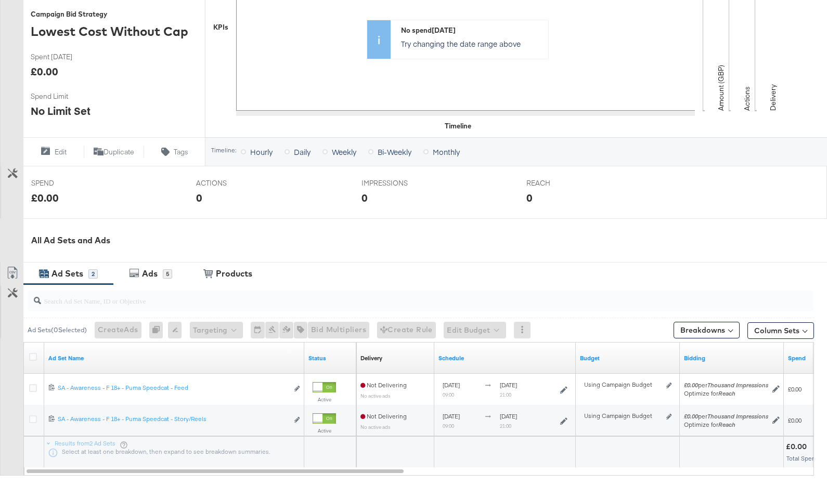
scroll to position [340, 0]
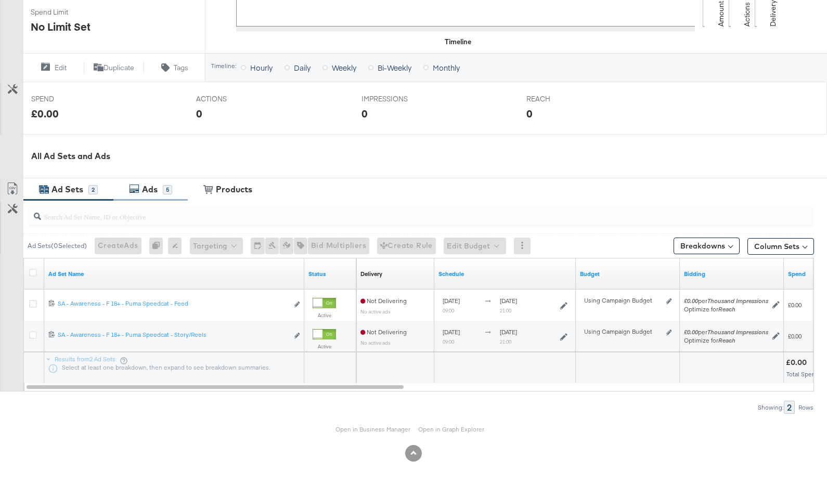
click at [139, 193] on div "Ads" at bounding box center [150, 190] width 23 height 12
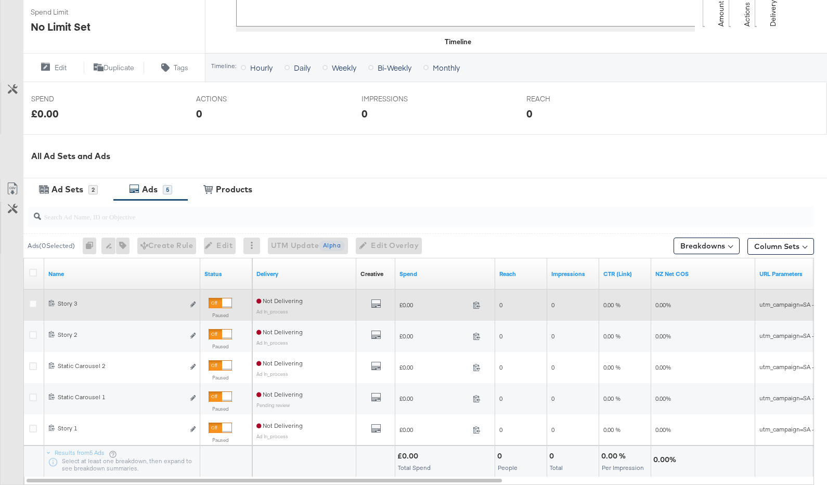
click at [222, 304] on div at bounding box center [226, 302] width 9 height 9
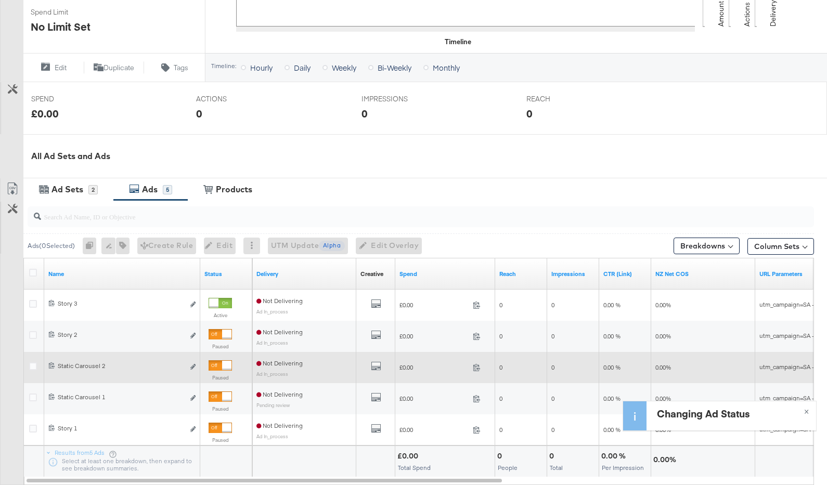
drag, startPoint x: 221, startPoint y: 337, endPoint x: 219, endPoint y: 358, distance: 21.4
click at [221, 337] on div at bounding box center [219, 334] width 23 height 10
click at [219, 363] on div at bounding box center [219, 365] width 23 height 10
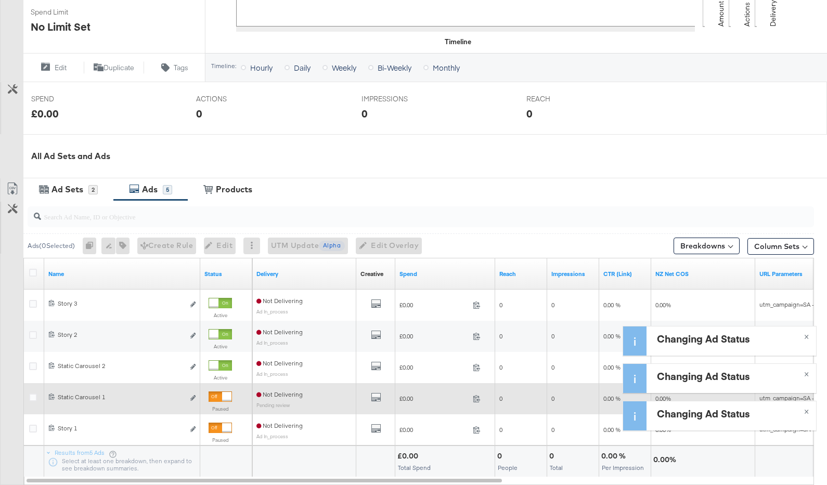
click at [222, 396] on div at bounding box center [226, 396] width 9 height 9
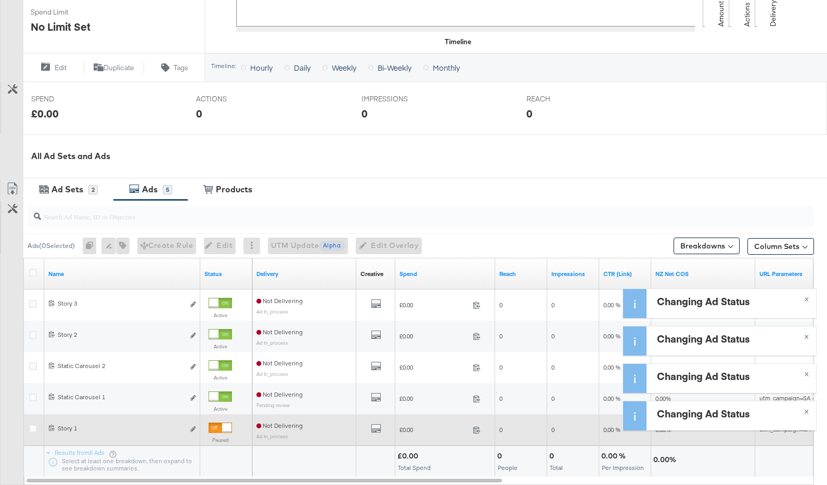
click at [222, 429] on div at bounding box center [226, 427] width 9 height 9
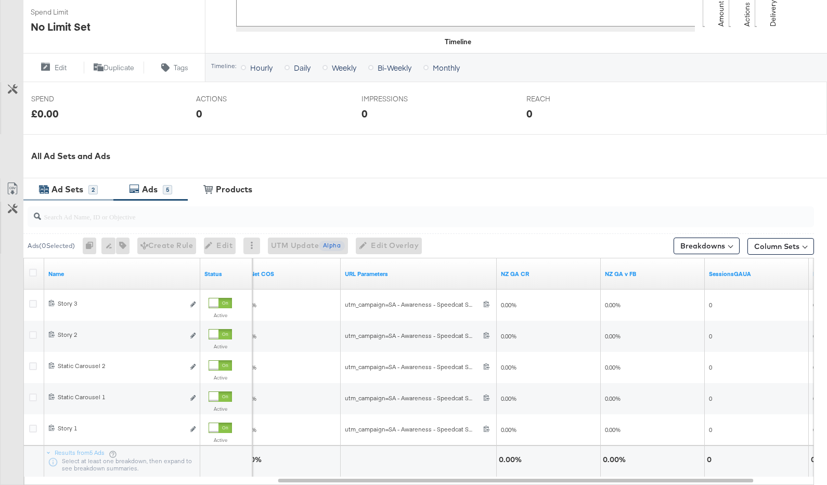
click at [75, 184] on div "Ad Sets" at bounding box center [67, 190] width 32 height 12
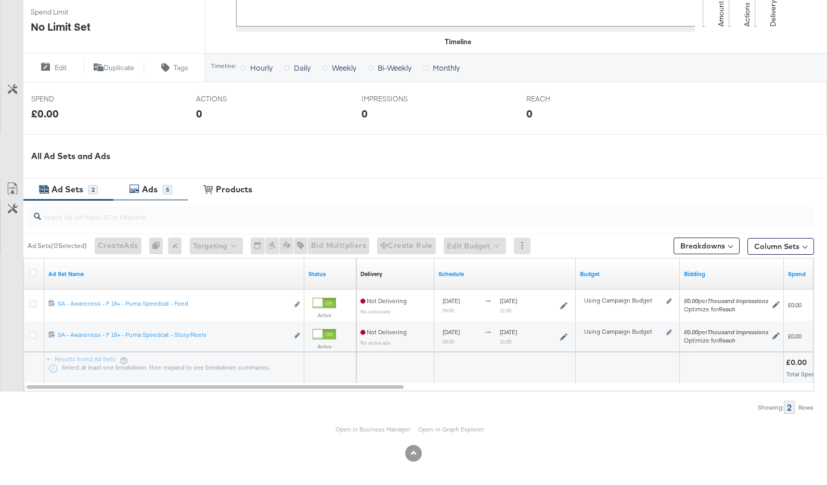
click at [151, 188] on div "Ads" at bounding box center [150, 190] width 16 height 12
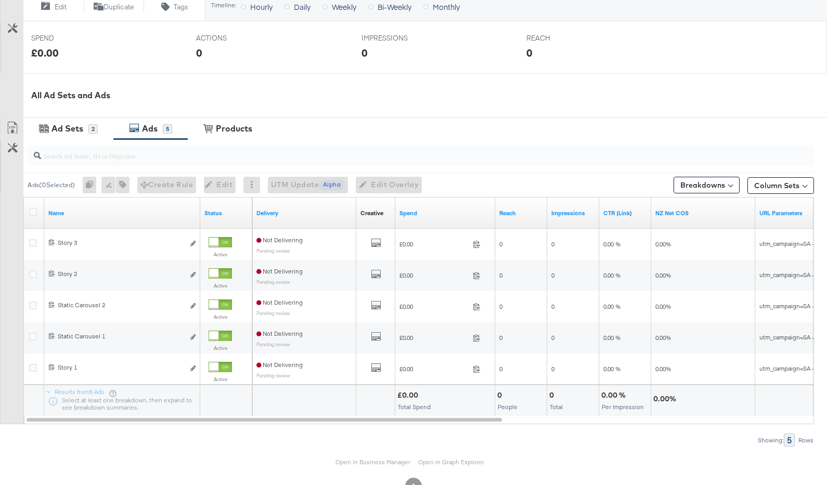
scroll to position [433, 0]
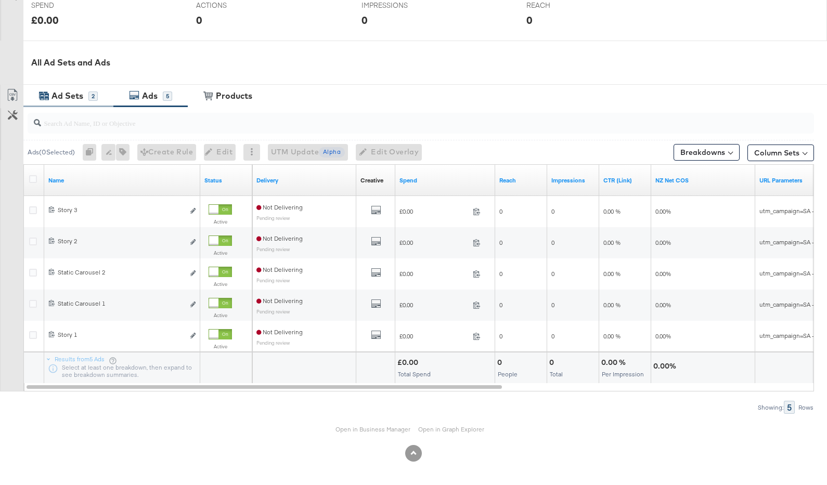
click at [69, 87] on div "Ad Sets 2" at bounding box center [68, 96] width 90 height 22
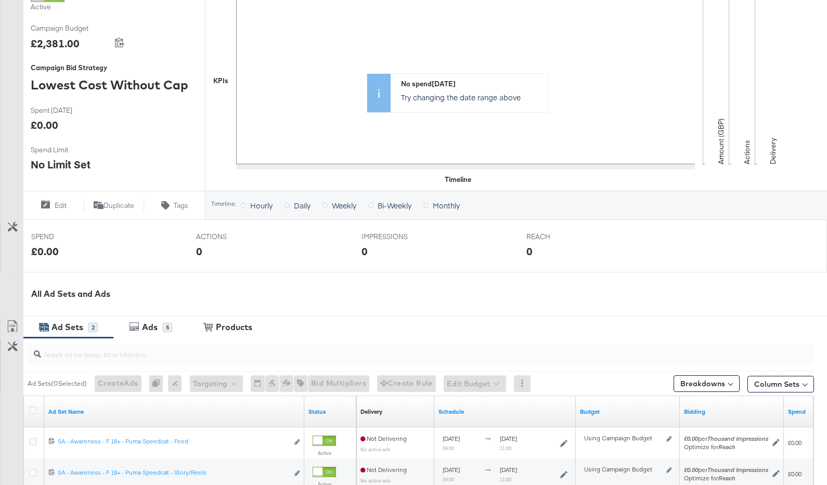
scroll to position [0, 0]
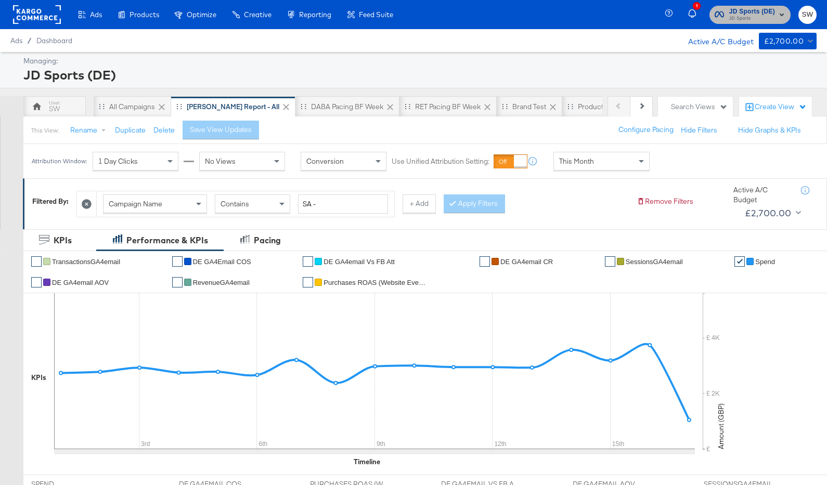
click at [732, 15] on span "JD Sports" at bounding box center [752, 19] width 46 height 8
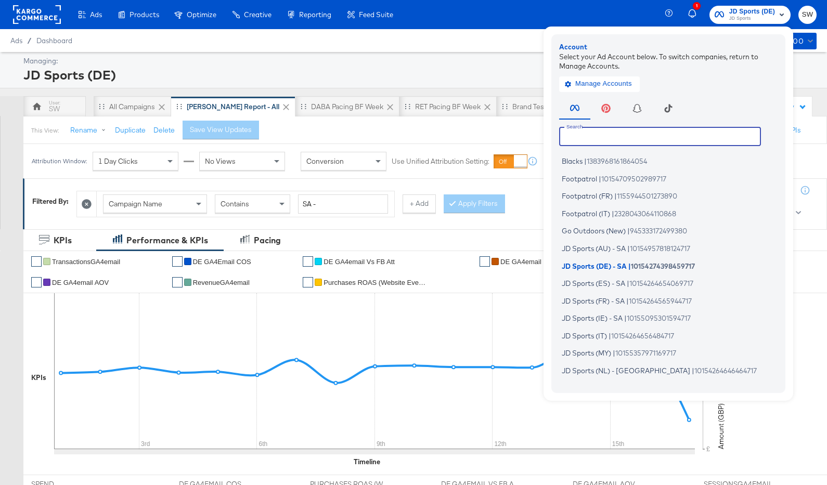
click at [605, 136] on input "text" at bounding box center [660, 136] width 202 height 19
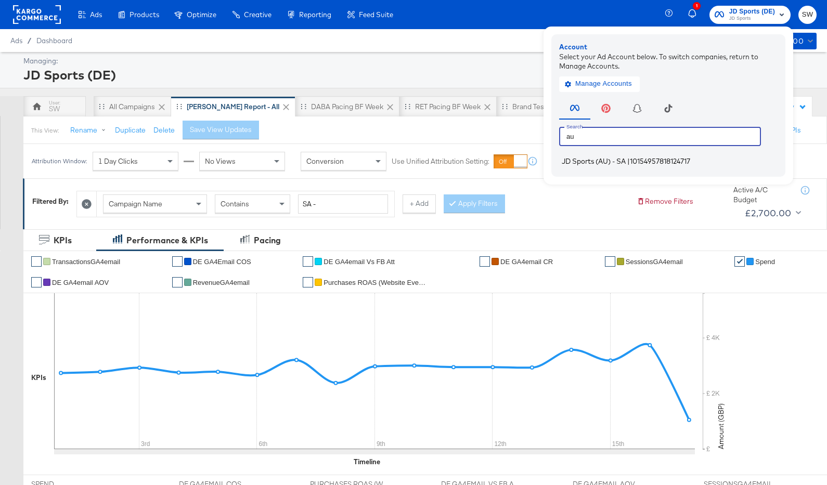
type input "au"
drag, startPoint x: 602, startPoint y: 159, endPoint x: 367, endPoint y: 50, distance: 258.9
click at [601, 159] on span "JD Sports (AU) - SA" at bounding box center [594, 161] width 64 height 8
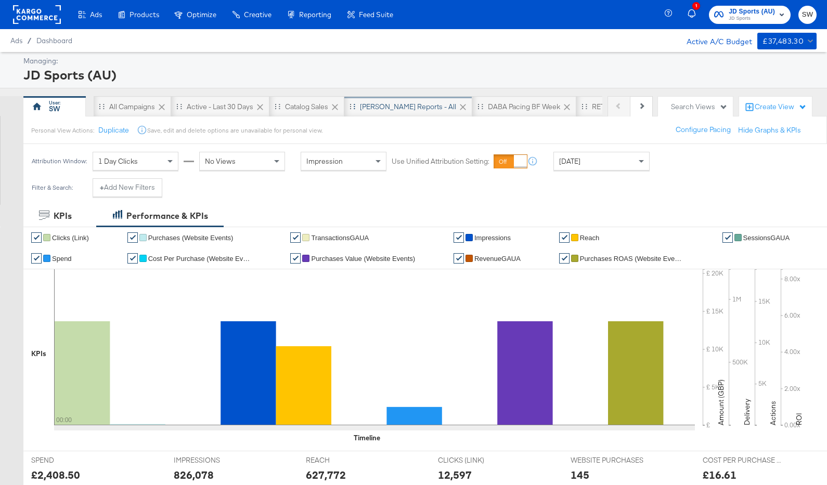
click at [368, 106] on div "[PERSON_NAME] Reports - All" at bounding box center [408, 107] width 96 height 10
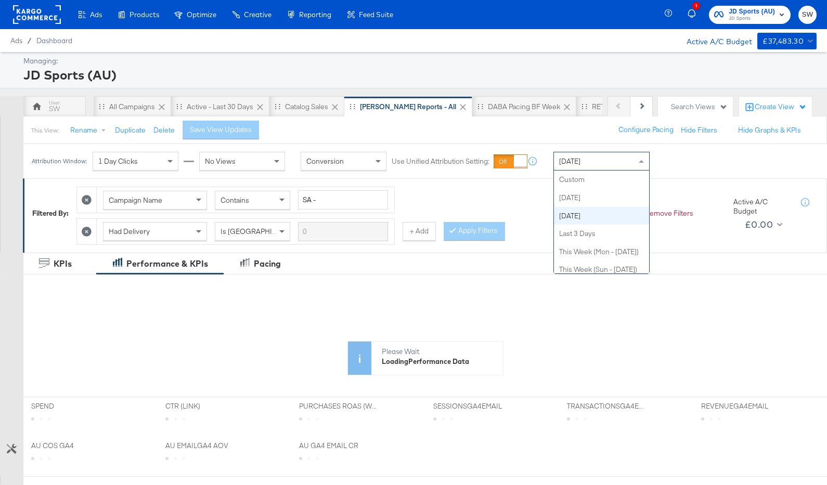
click at [613, 168] on div "[DATE]" at bounding box center [601, 161] width 95 height 18
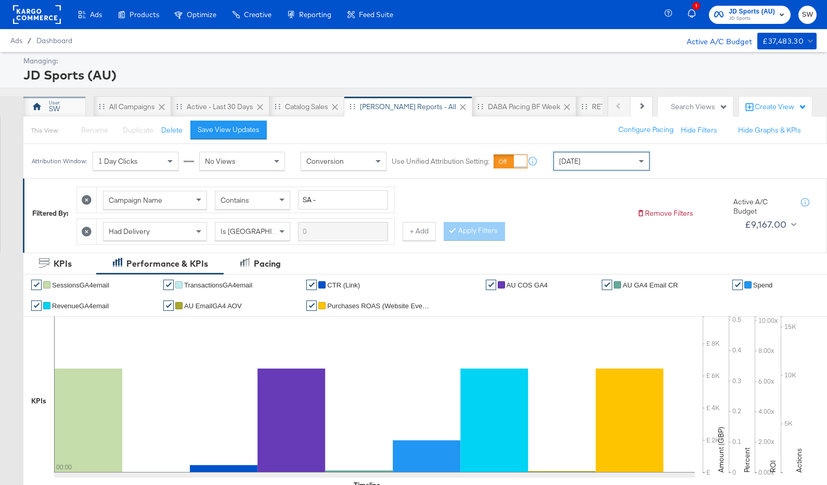
click at [49, 104] on div "SW" at bounding box center [54, 109] width 11 height 10
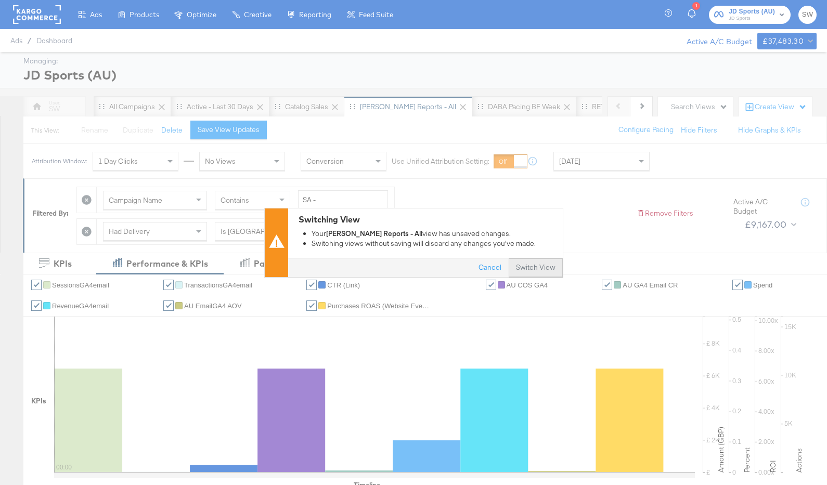
click at [527, 263] on button "Switch View" at bounding box center [535, 267] width 54 height 19
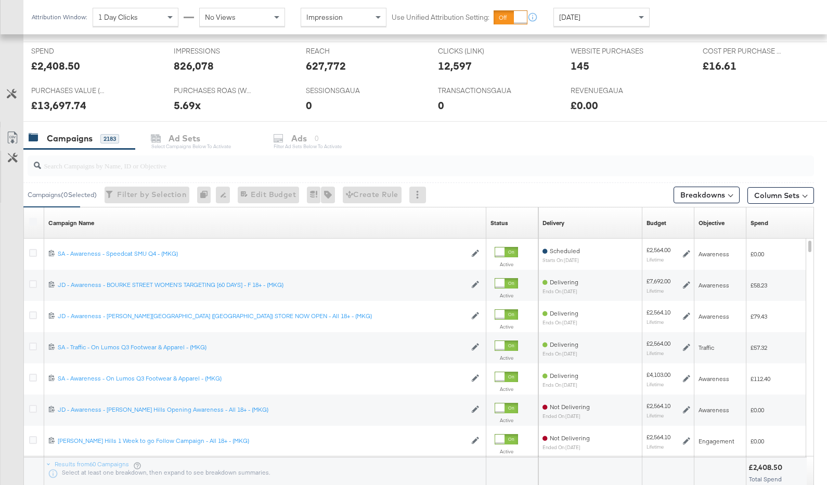
scroll to position [425, 0]
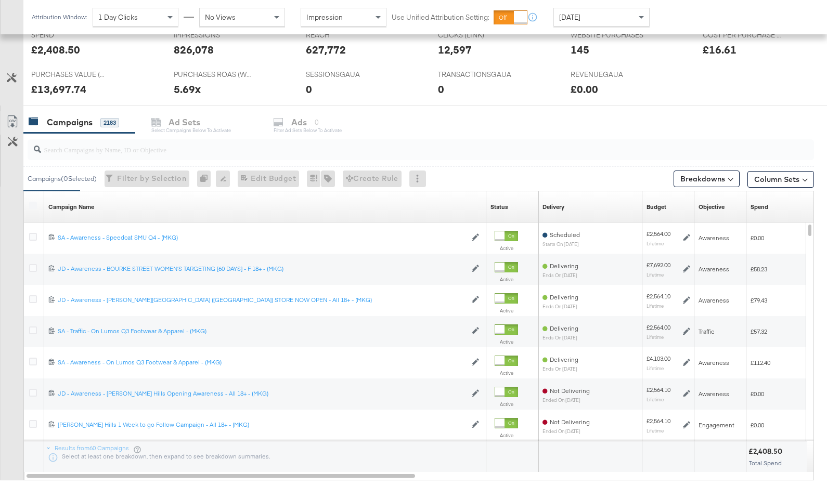
click at [351, 152] on input "search" at bounding box center [392, 145] width 702 height 20
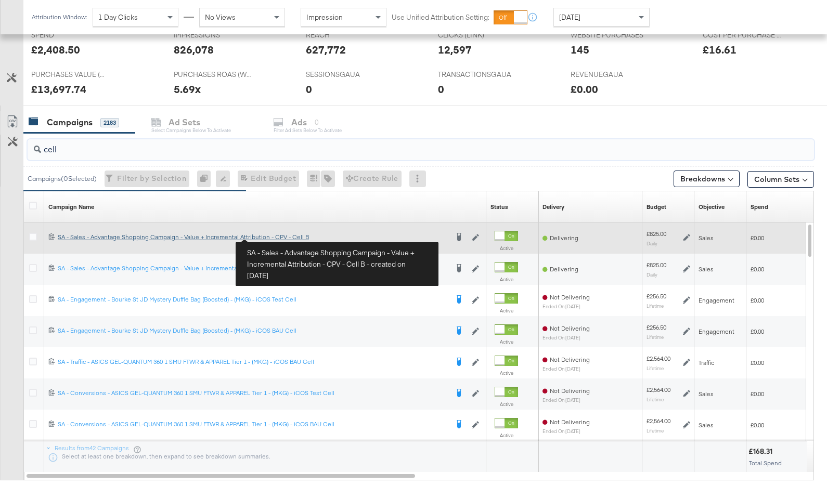
type input "cell"
click at [275, 238] on div "SA - Sales - Advantage Shopping Campaign - Value + Incremental Attribution - CP…" at bounding box center [253, 237] width 390 height 8
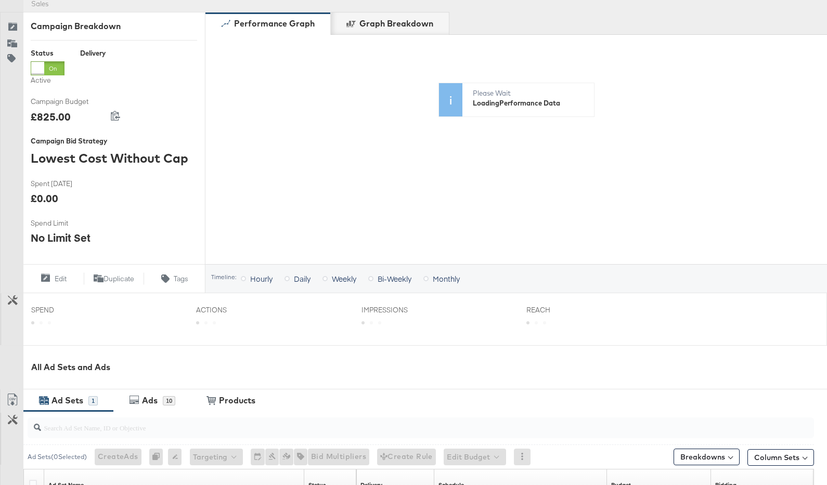
scroll to position [308, 0]
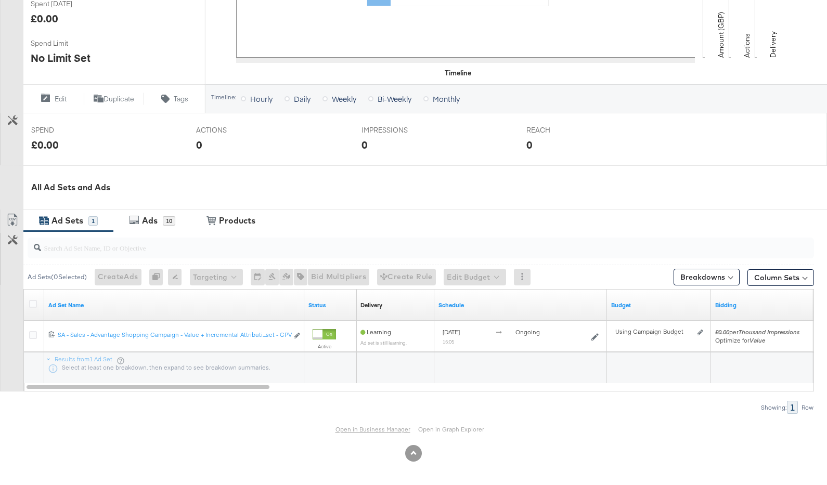
click at [376, 428] on link "Open in Business Manager" at bounding box center [372, 429] width 75 height 8
